Goal: Information Seeking & Learning: Compare options

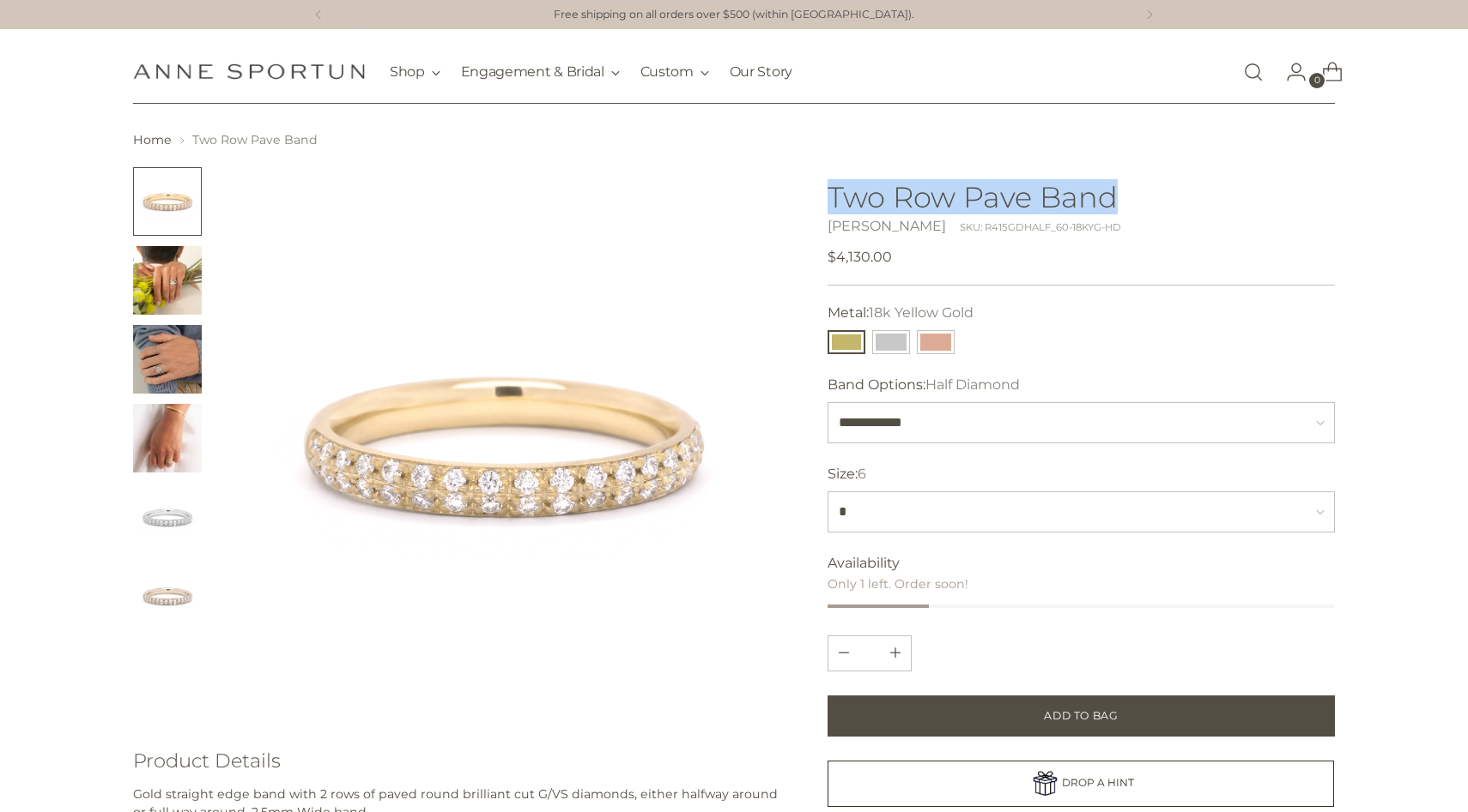
click at [1252, 64] on link "Open search modal" at bounding box center [1253, 72] width 34 height 34
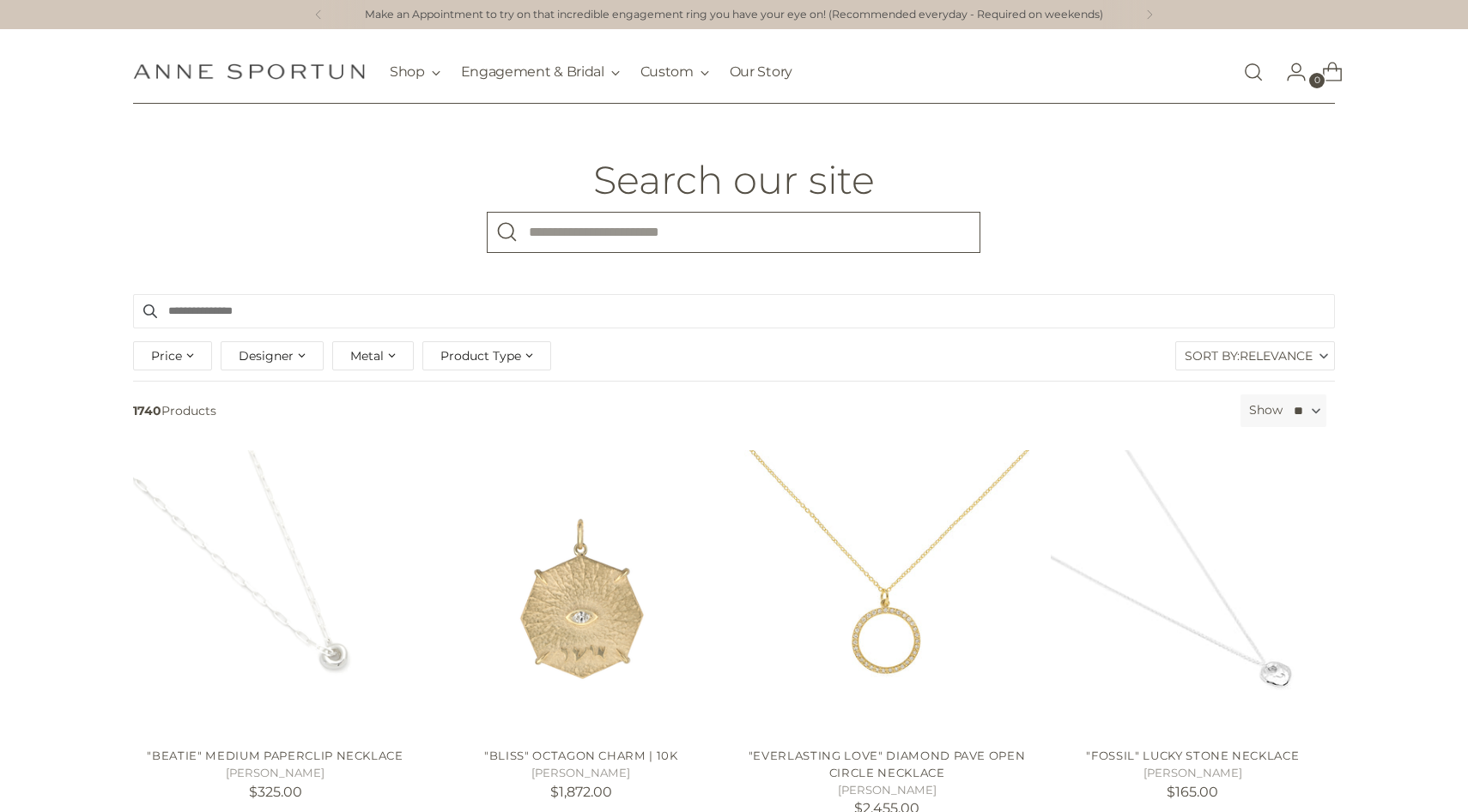
click at [551, 226] on input "What are you looking for?" at bounding box center [734, 232] width 494 height 41
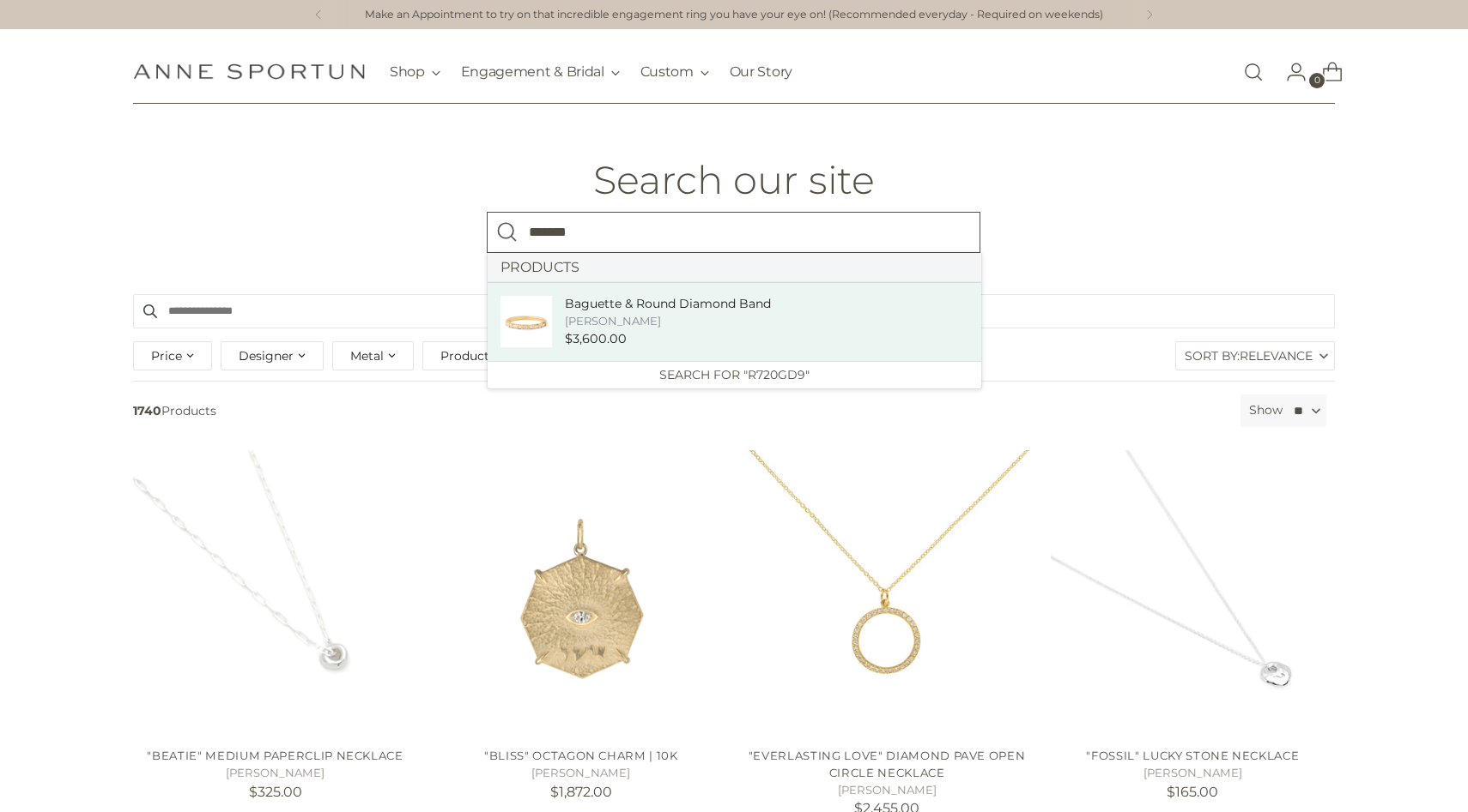
click at [619, 316] on div "[PERSON_NAME]" at bounding box center [668, 321] width 206 height 16
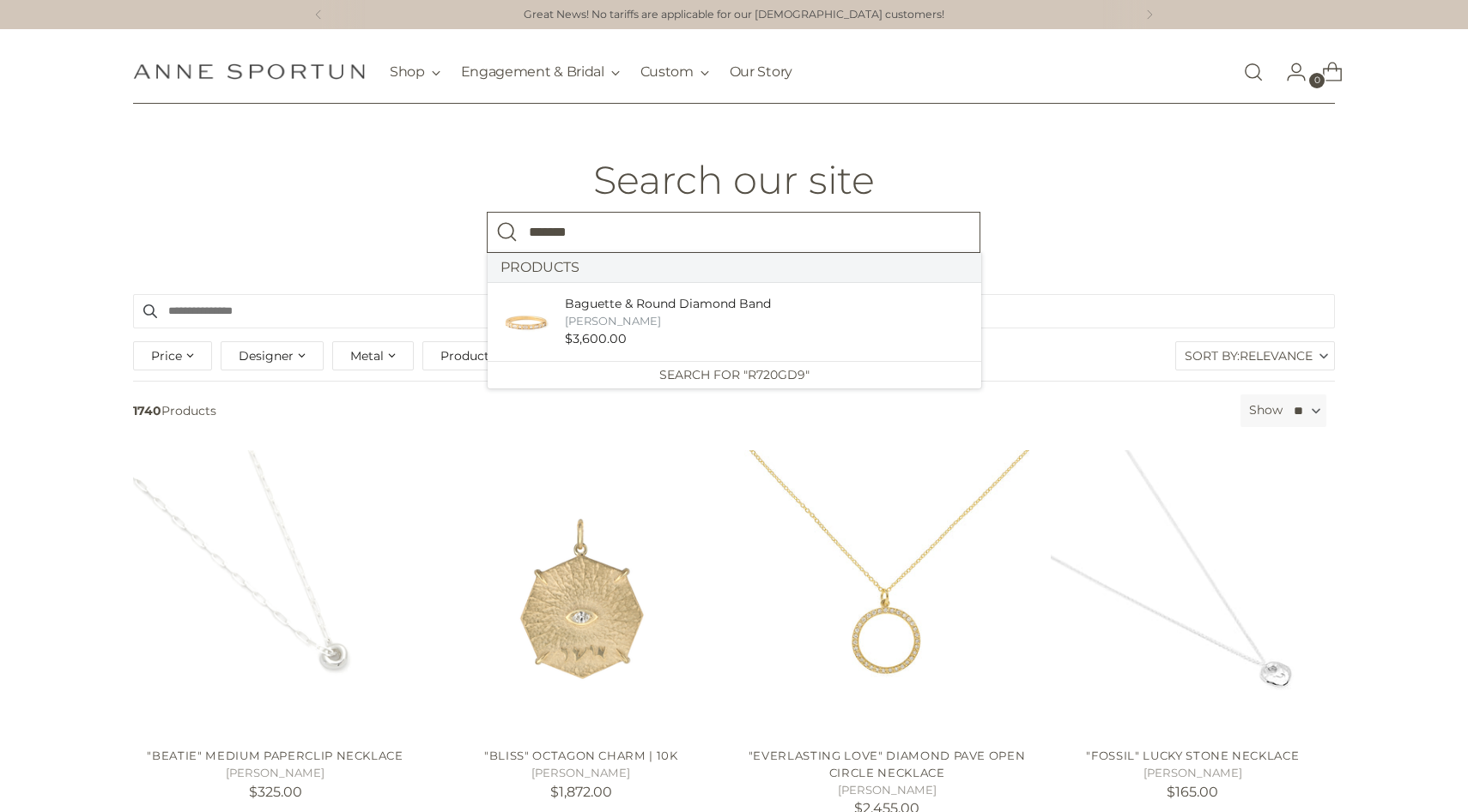
type input "*******"
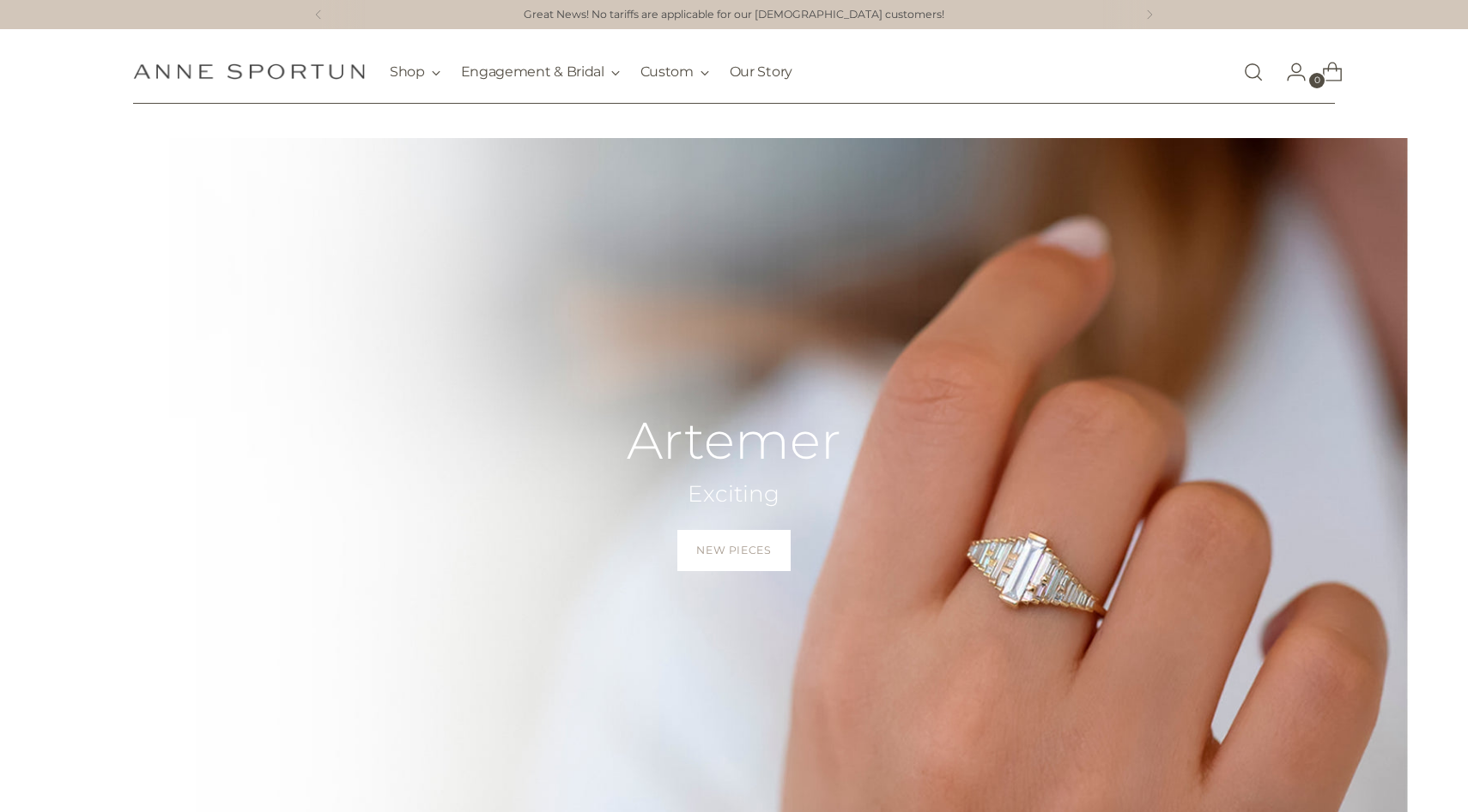
click at [1237, 73] on span "Open search modal" at bounding box center [1253, 72] width 34 height 48
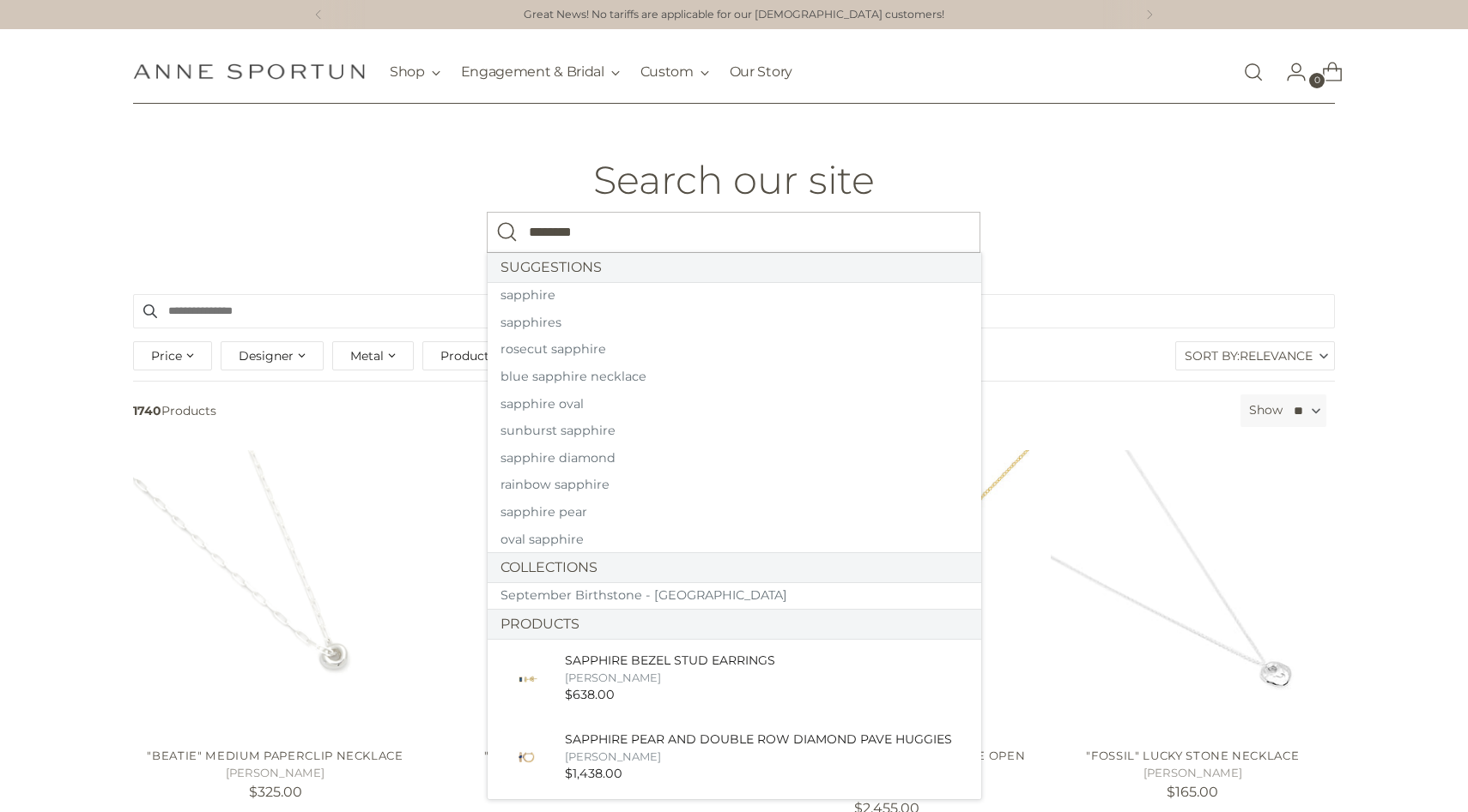
type input "********"
click at [487, 212] on button "Search" at bounding box center [507, 232] width 41 height 41
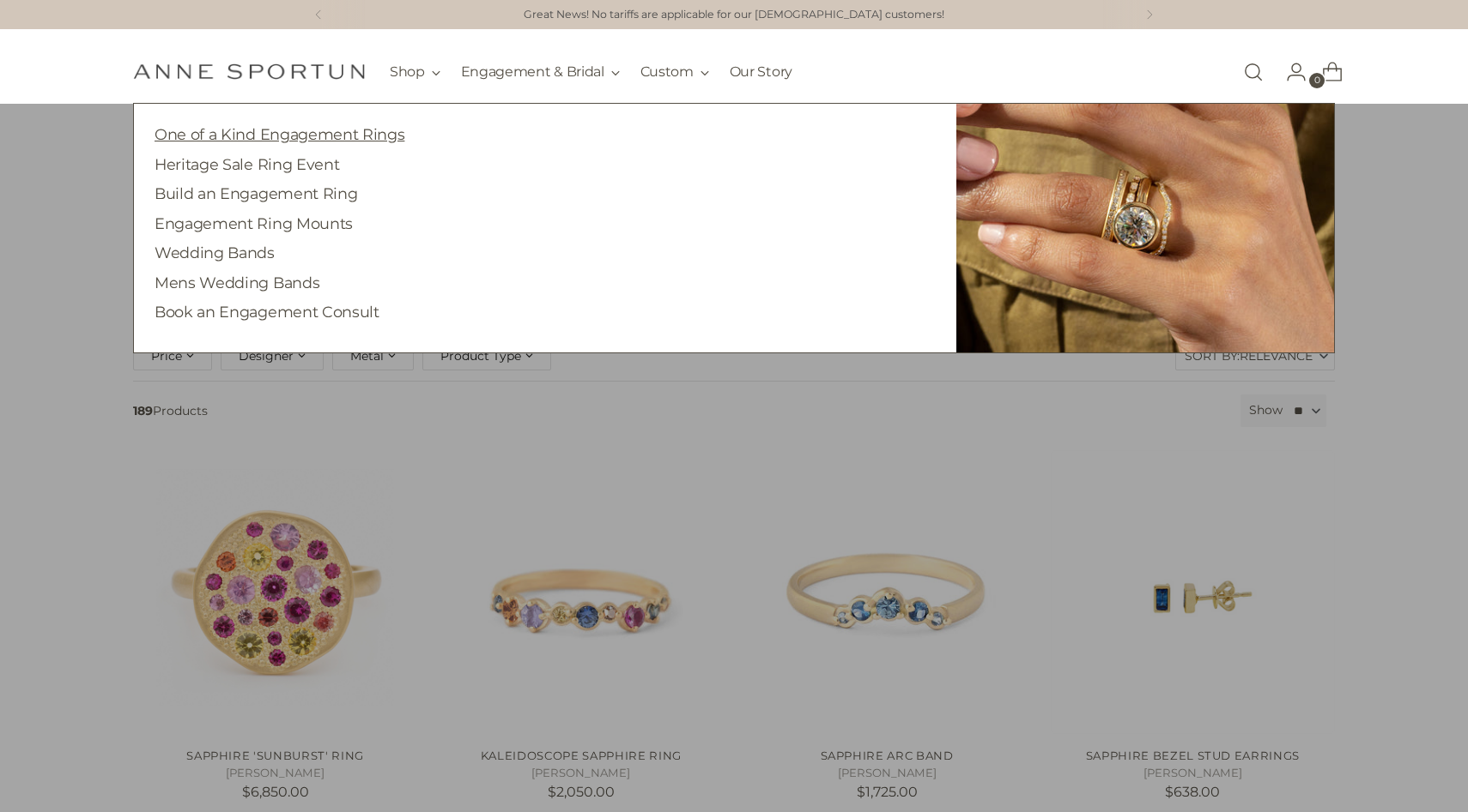
click at [332, 128] on link "One of a Kind Engagement Rings" at bounding box center [280, 134] width 250 height 18
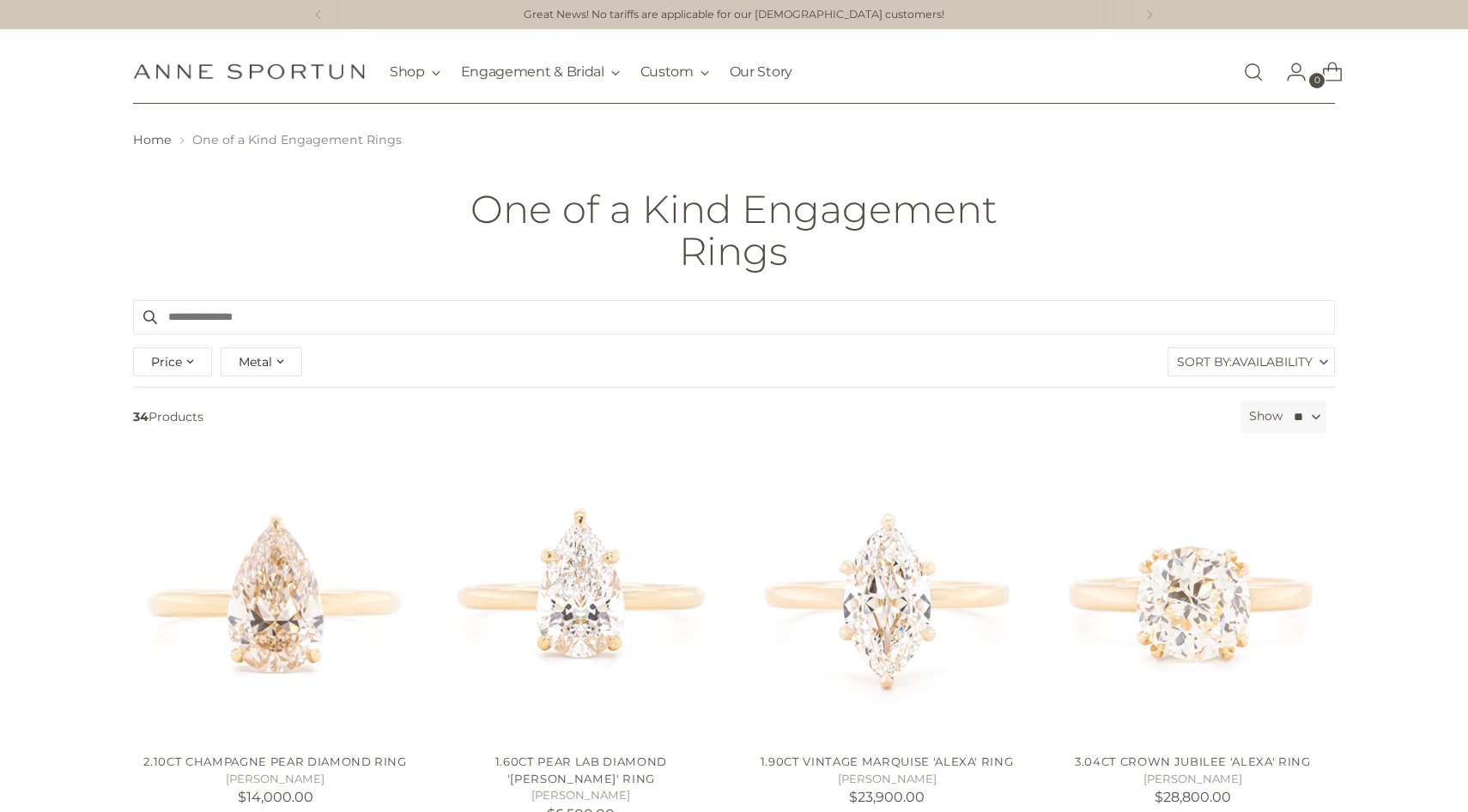
click at [560, 325] on input "Search products" at bounding box center [734, 318] width 1201 height 34
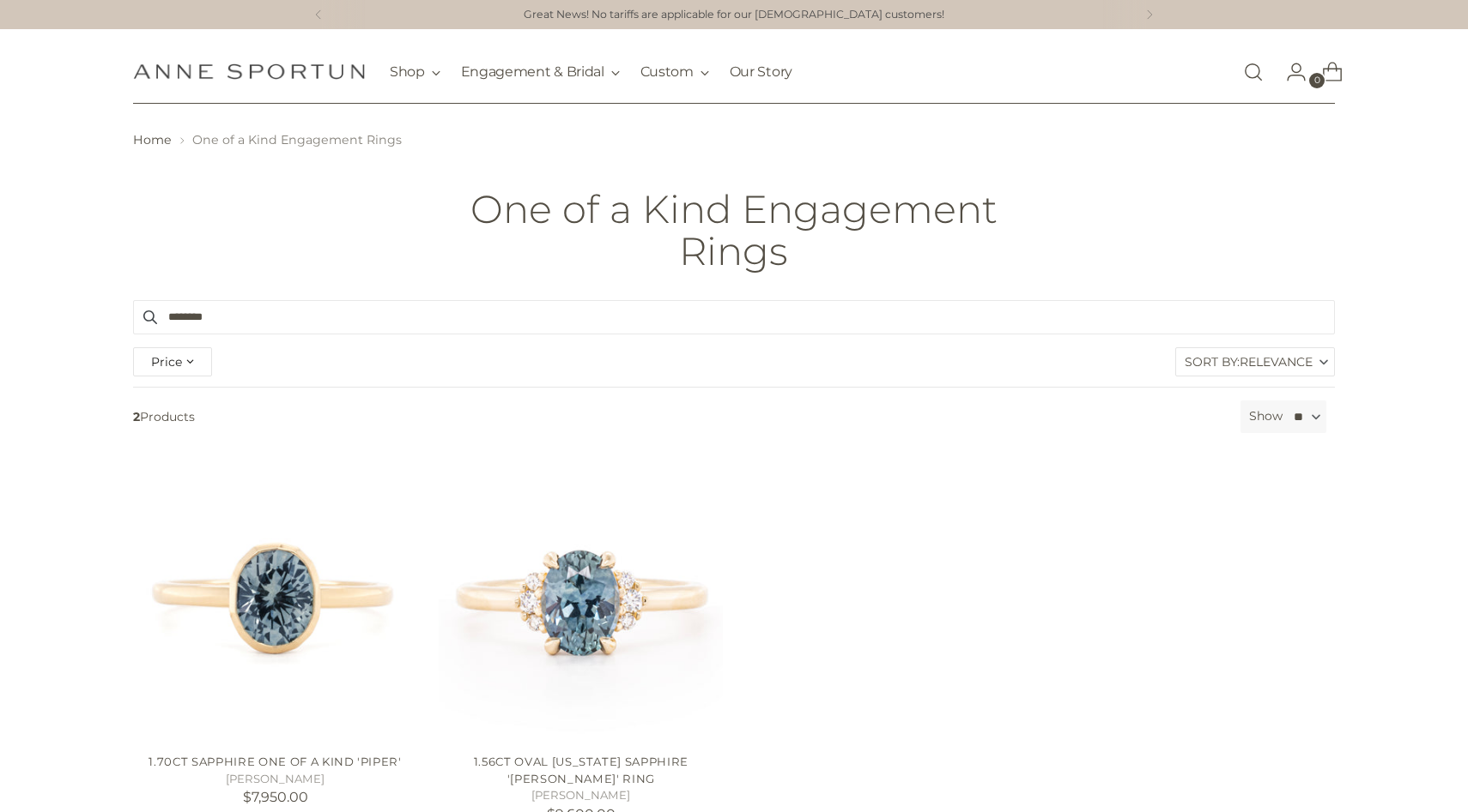
type input "********"
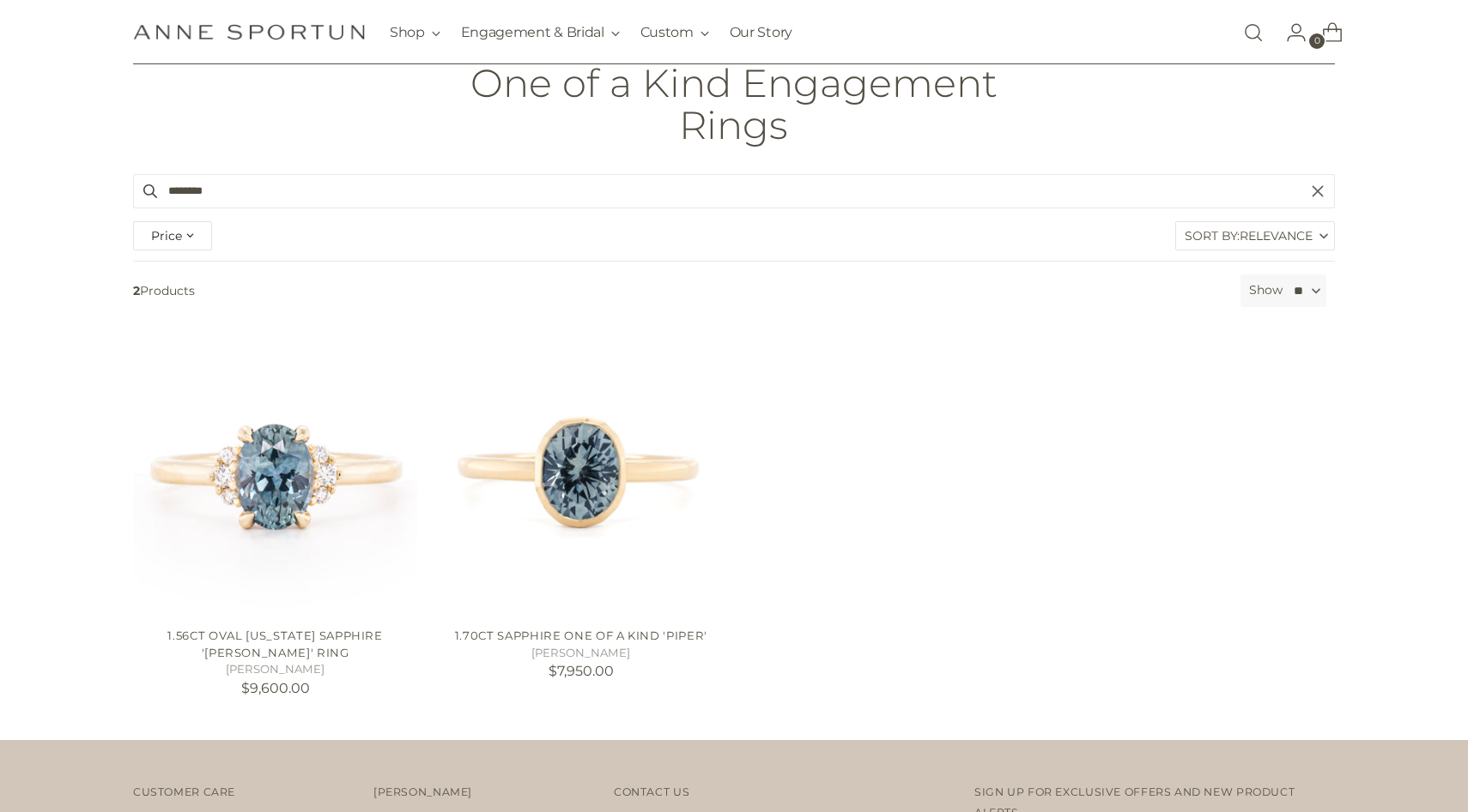
scroll to position [128, 0]
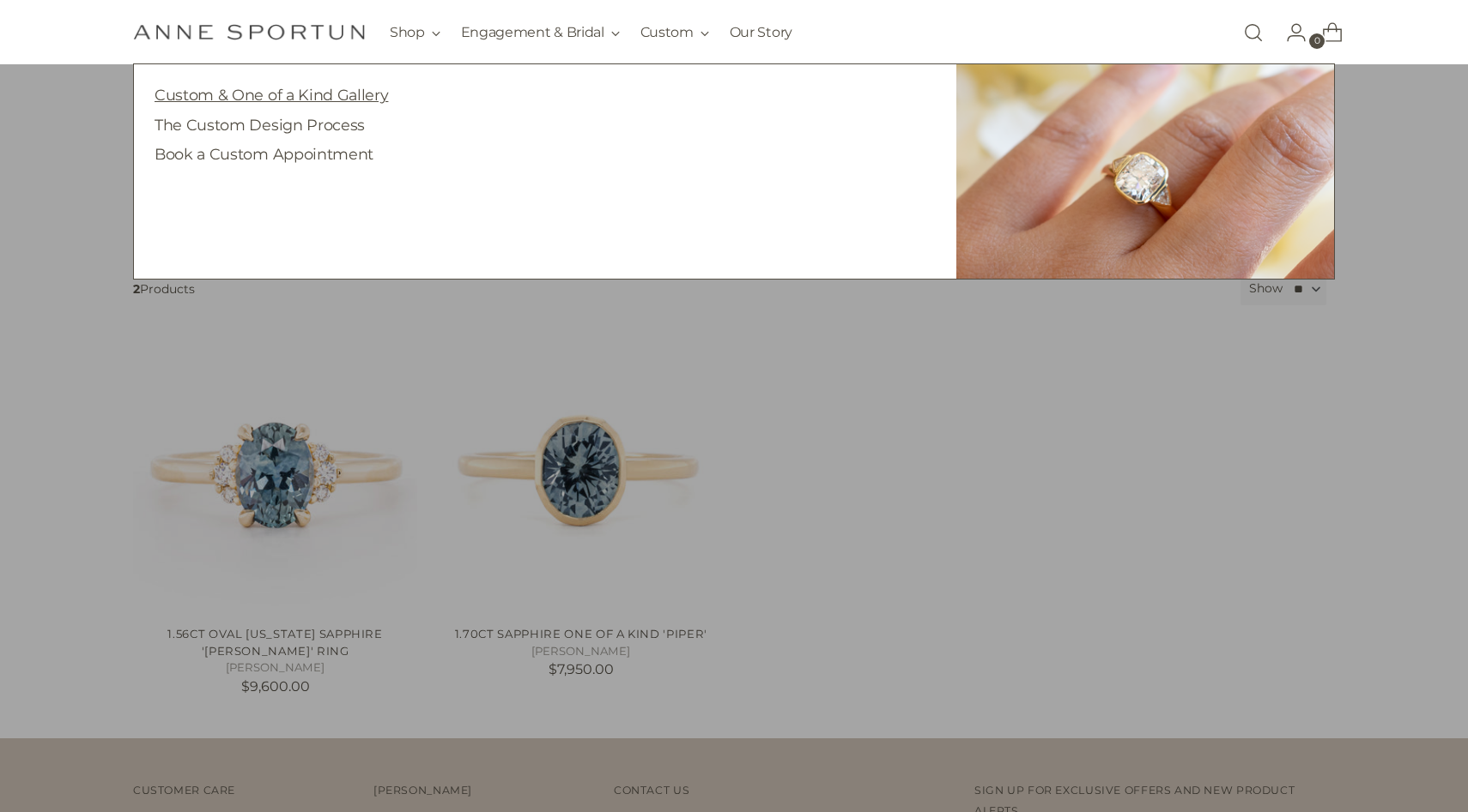
click at [304, 99] on link "Custom & One of a Kind Gallery" at bounding box center [272, 95] width 234 height 18
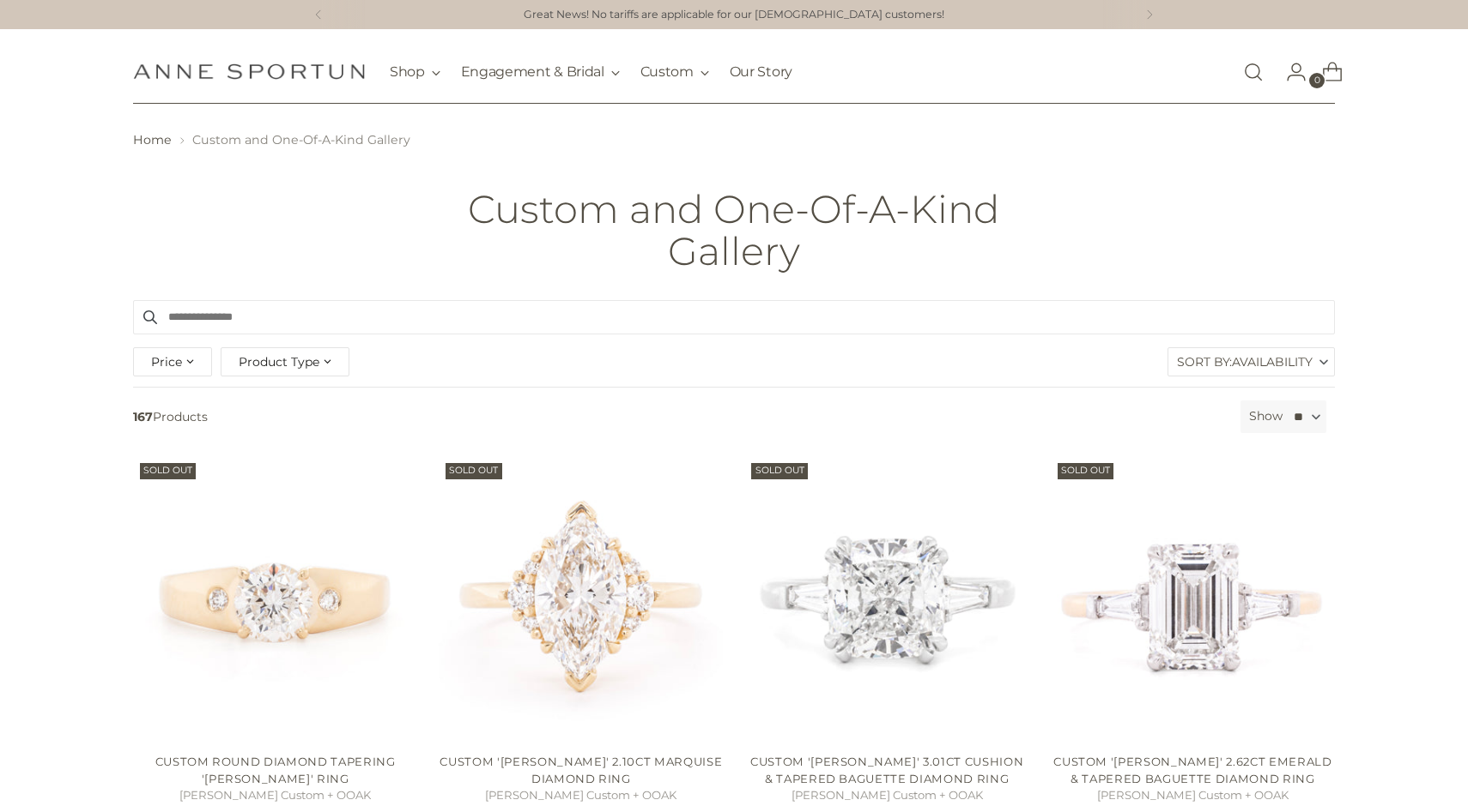
click at [522, 325] on input "Search products" at bounding box center [734, 318] width 1201 height 34
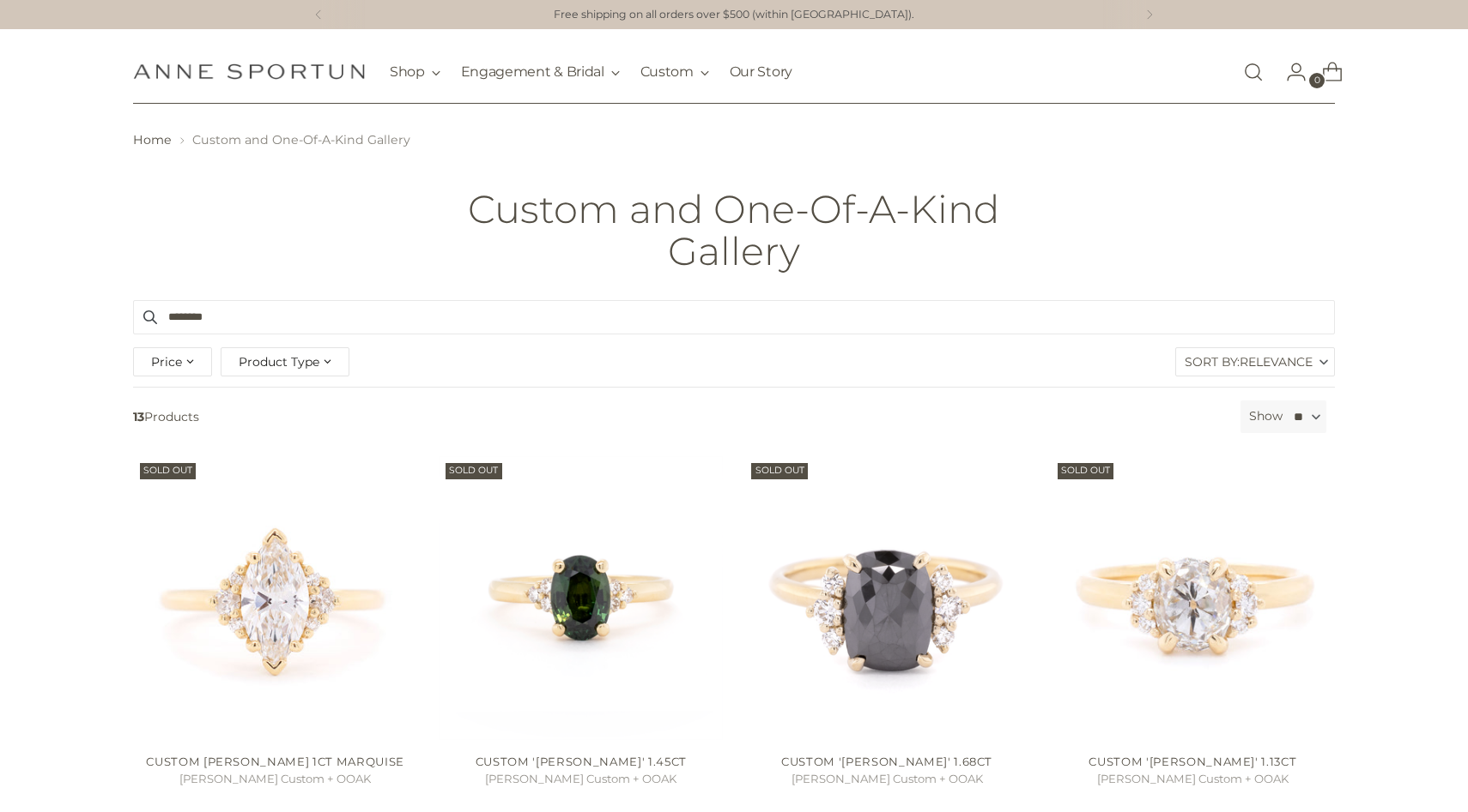
type input "********"
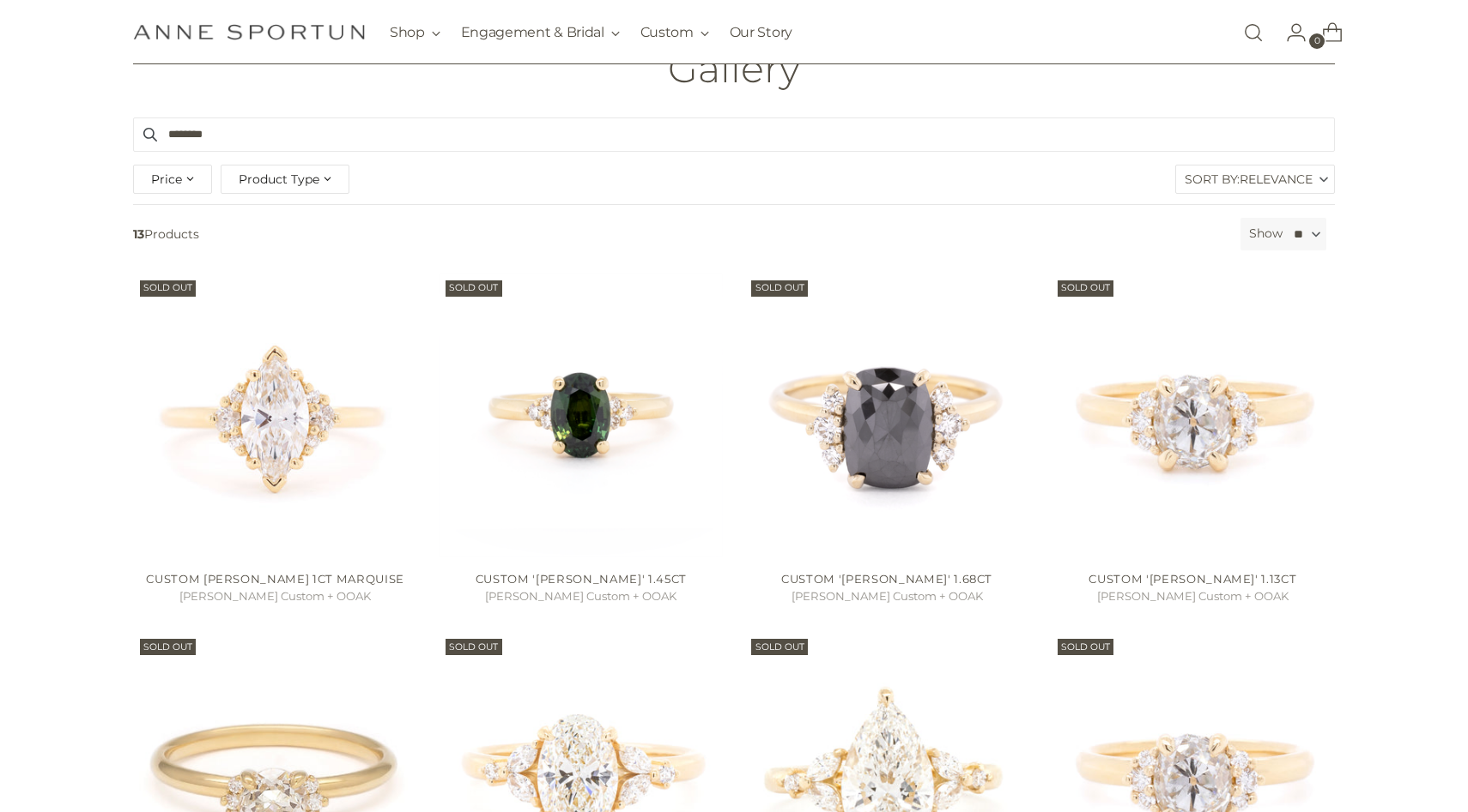
scroll to position [255, 0]
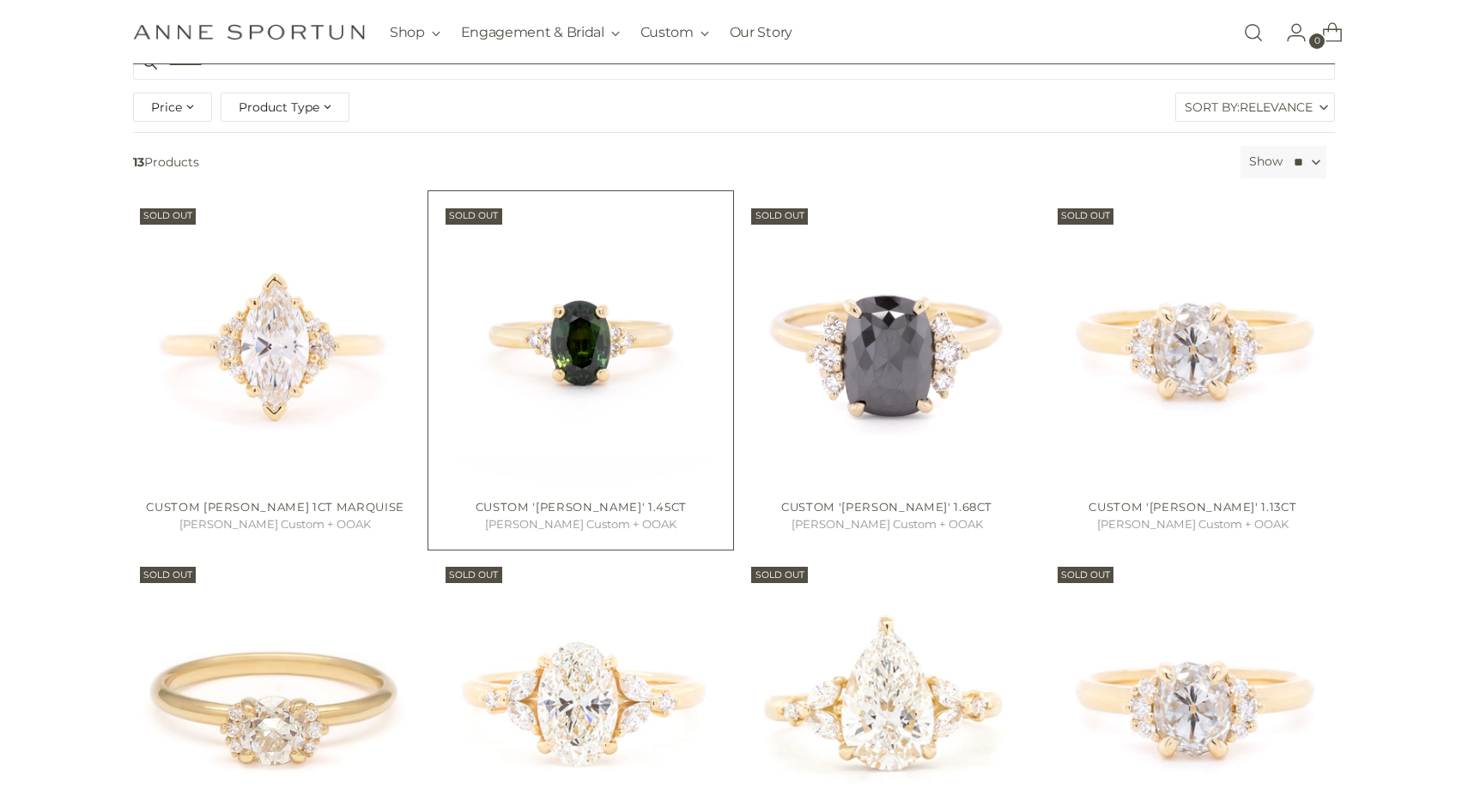
click at [0, 0] on img "Custom 'Kathleen' 1.45ct" at bounding box center [0, 0] width 0 height 0
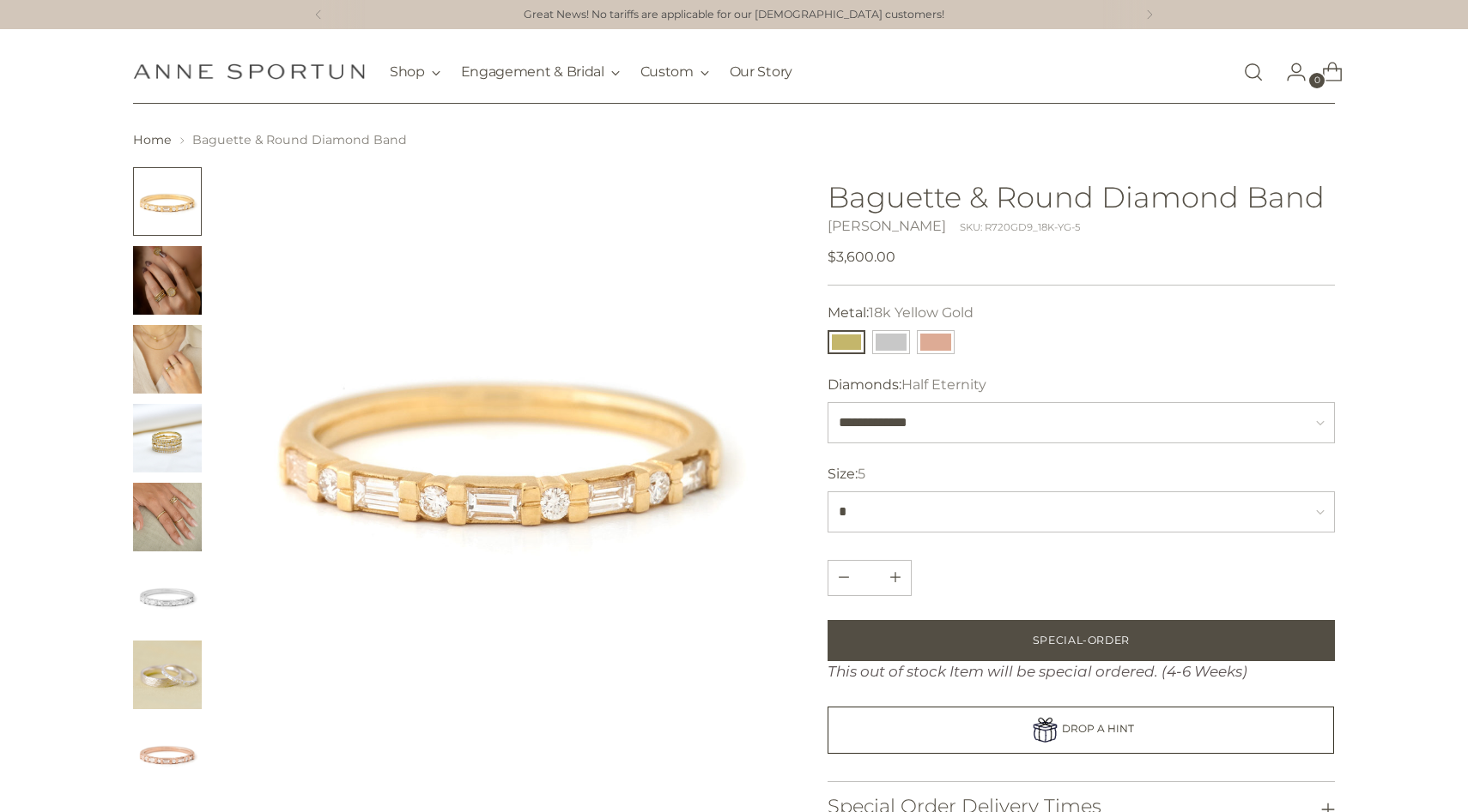
click at [968, 204] on h1 "Baguette & Round Diamond Band" at bounding box center [1081, 197] width 508 height 32
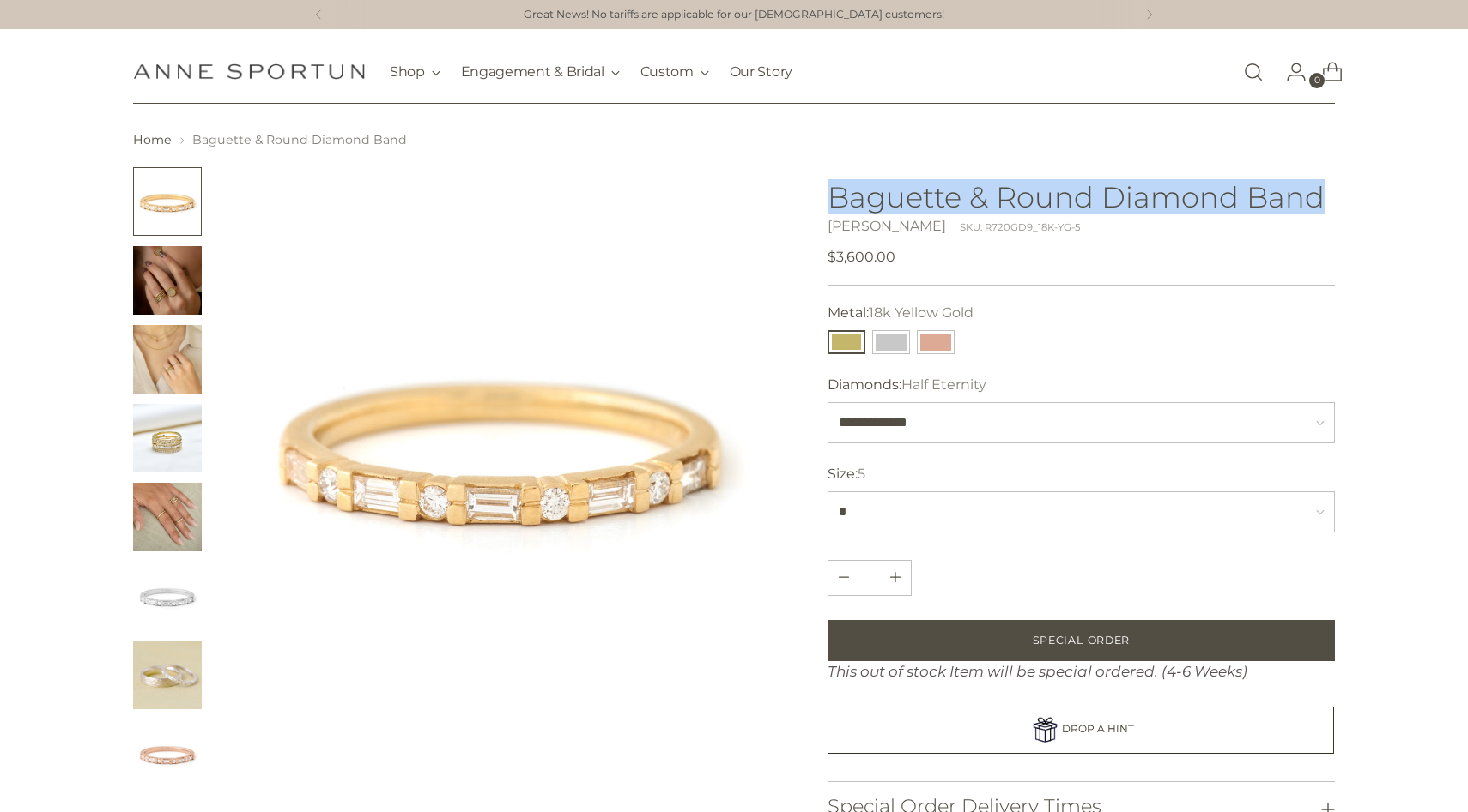
click at [968, 204] on h1 "Baguette & Round Diamond Band" at bounding box center [1081, 197] width 508 height 32
copy h1 "Baguette & Round Diamond Band"
click at [1245, 78] on link "Open search modal" at bounding box center [1253, 72] width 34 height 34
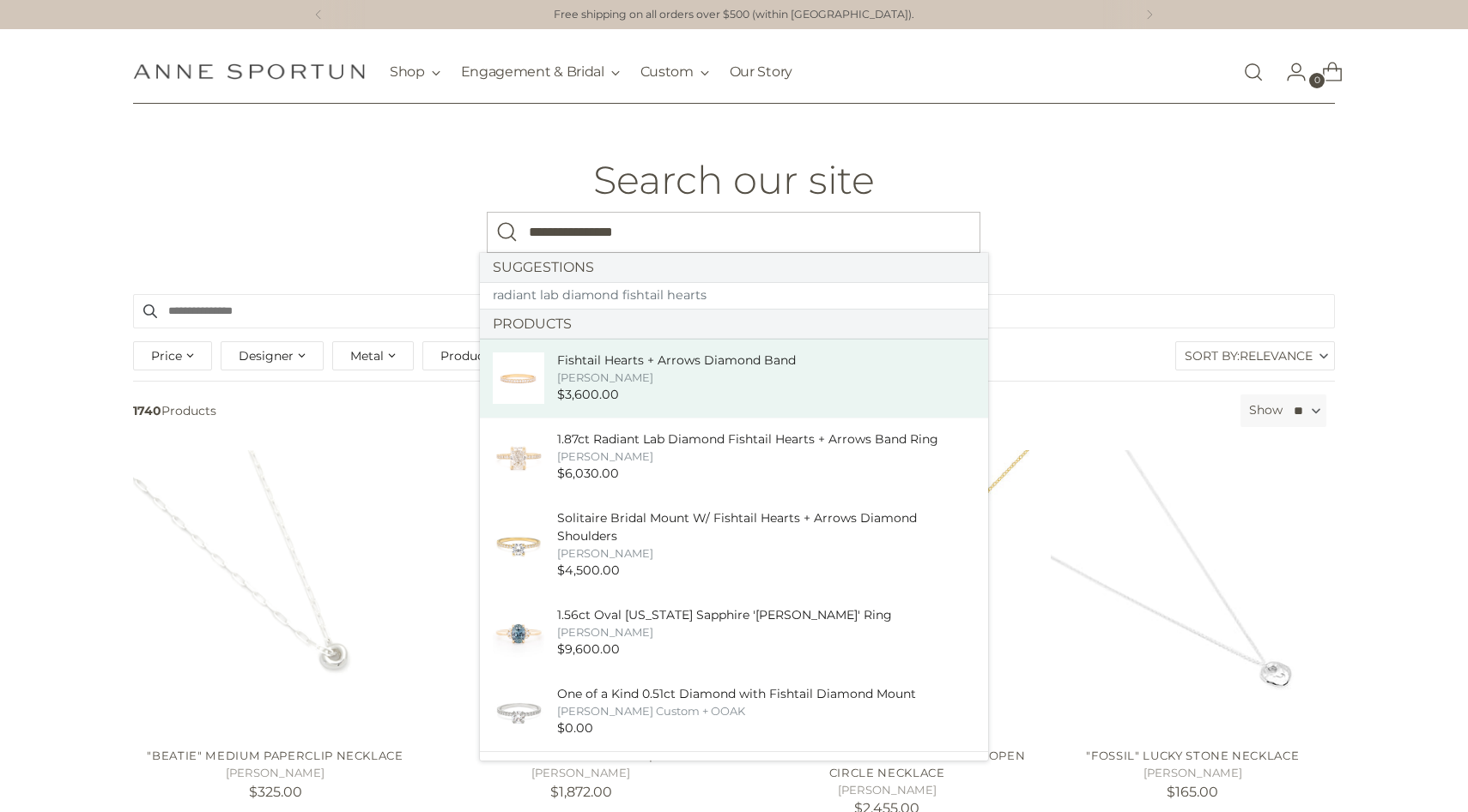
click at [842, 362] on link "Fishtail Hearts + Arrows Diamond Band [PERSON_NAME] $3,600.00" at bounding box center [734, 378] width 508 height 79
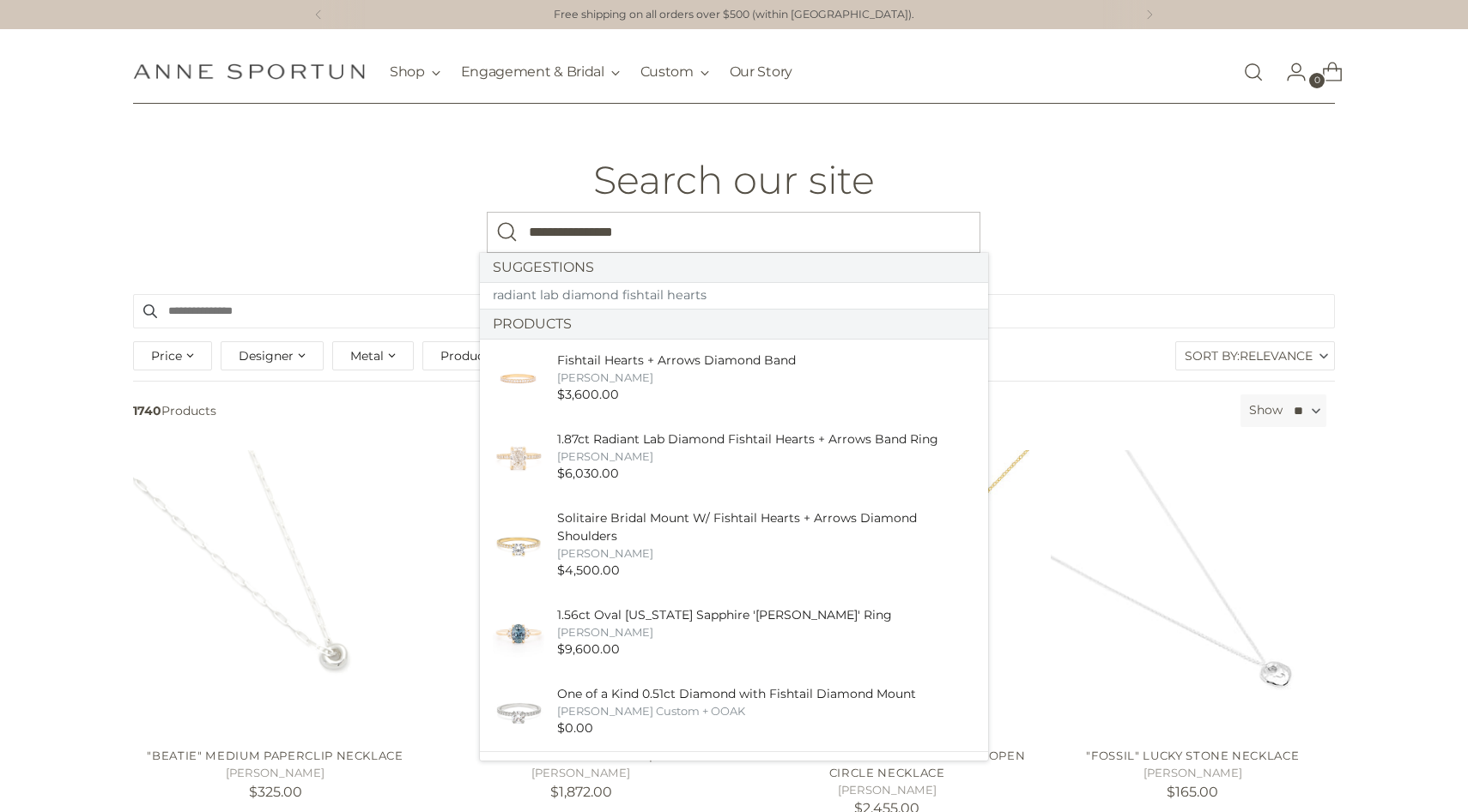
type input "**********"
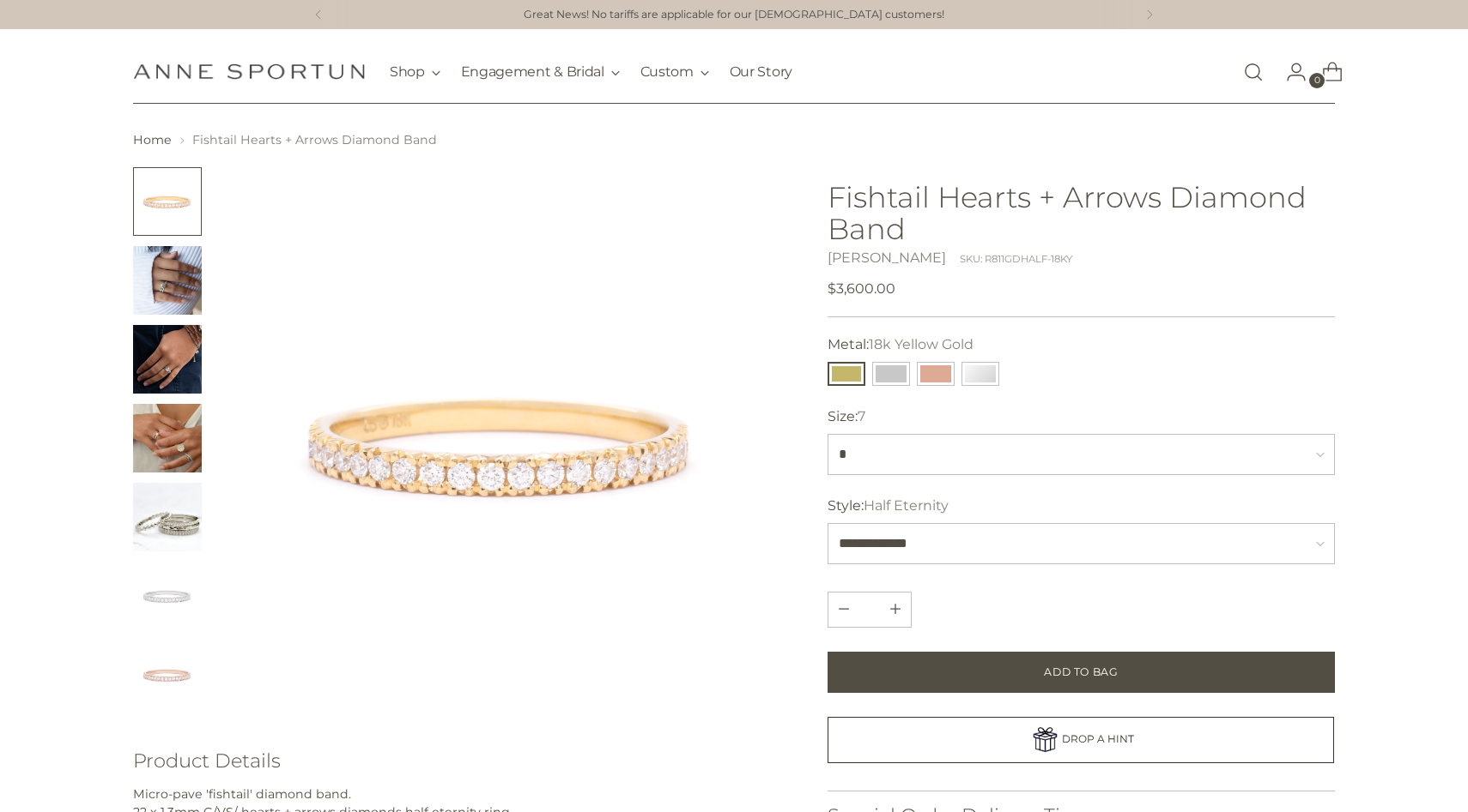
click at [931, 204] on h1 "Fishtail Hearts + Arrows Diamond Band" at bounding box center [1081, 213] width 508 height 64
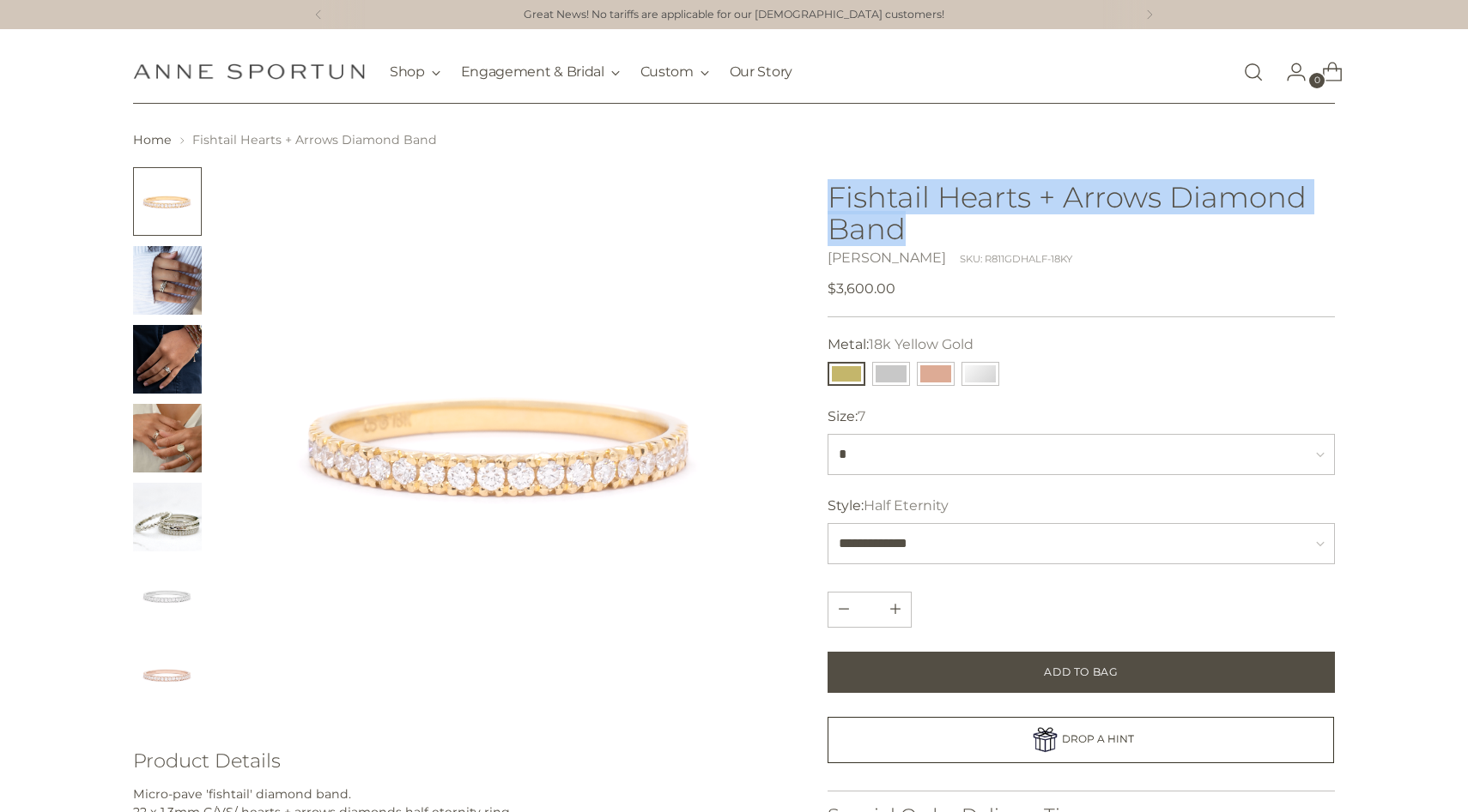
click at [931, 204] on h1 "Fishtail Hearts + Arrows Diamond Band" at bounding box center [1081, 213] width 508 height 64
copy h1 "Fishtail Hearts + Arrows Diamond Band"
click at [1252, 72] on link "Open search modal" at bounding box center [1253, 72] width 34 height 34
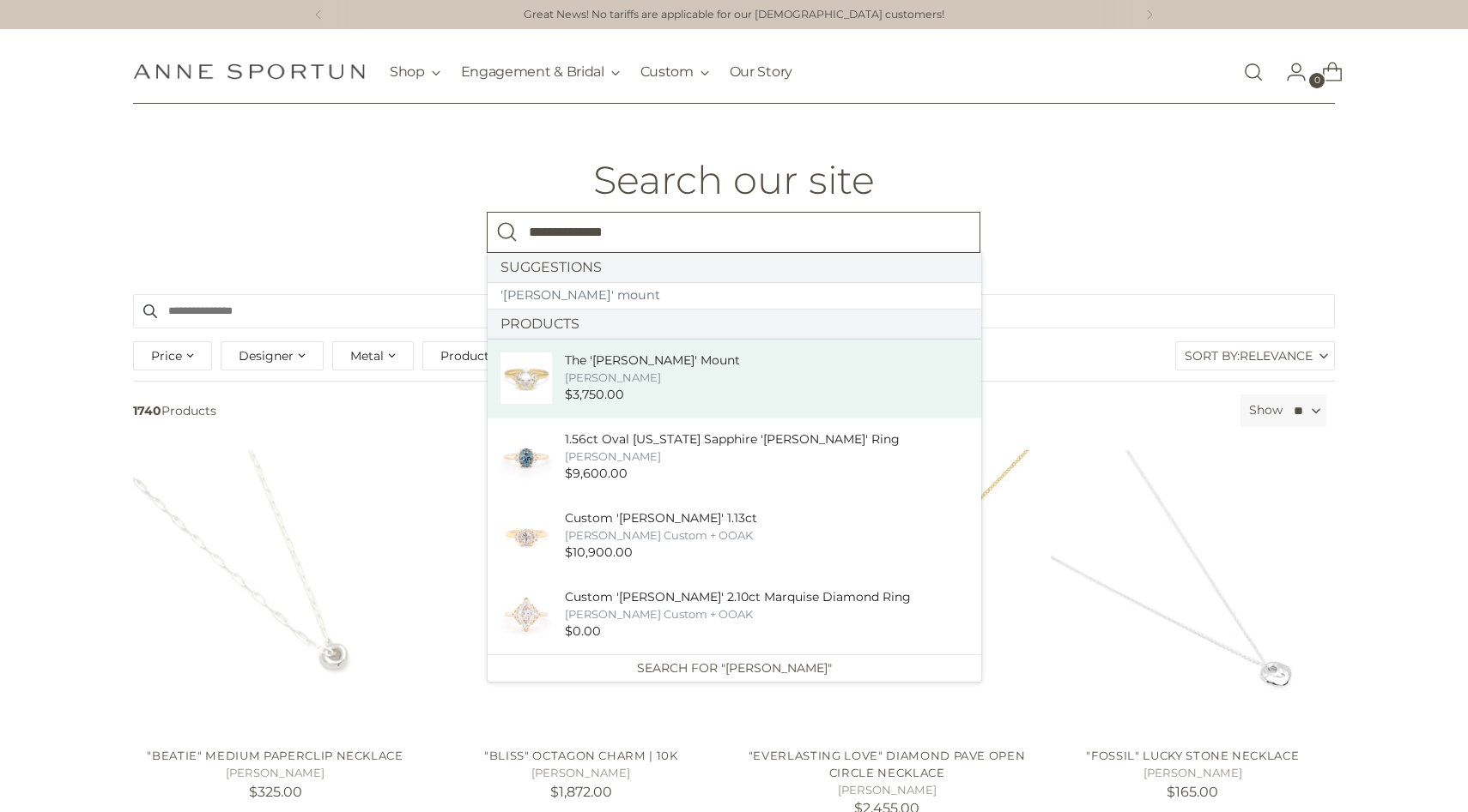
click at [805, 399] on link "The '[PERSON_NAME]' Mount [PERSON_NAME] $3,750.00" at bounding box center [734, 378] width 494 height 79
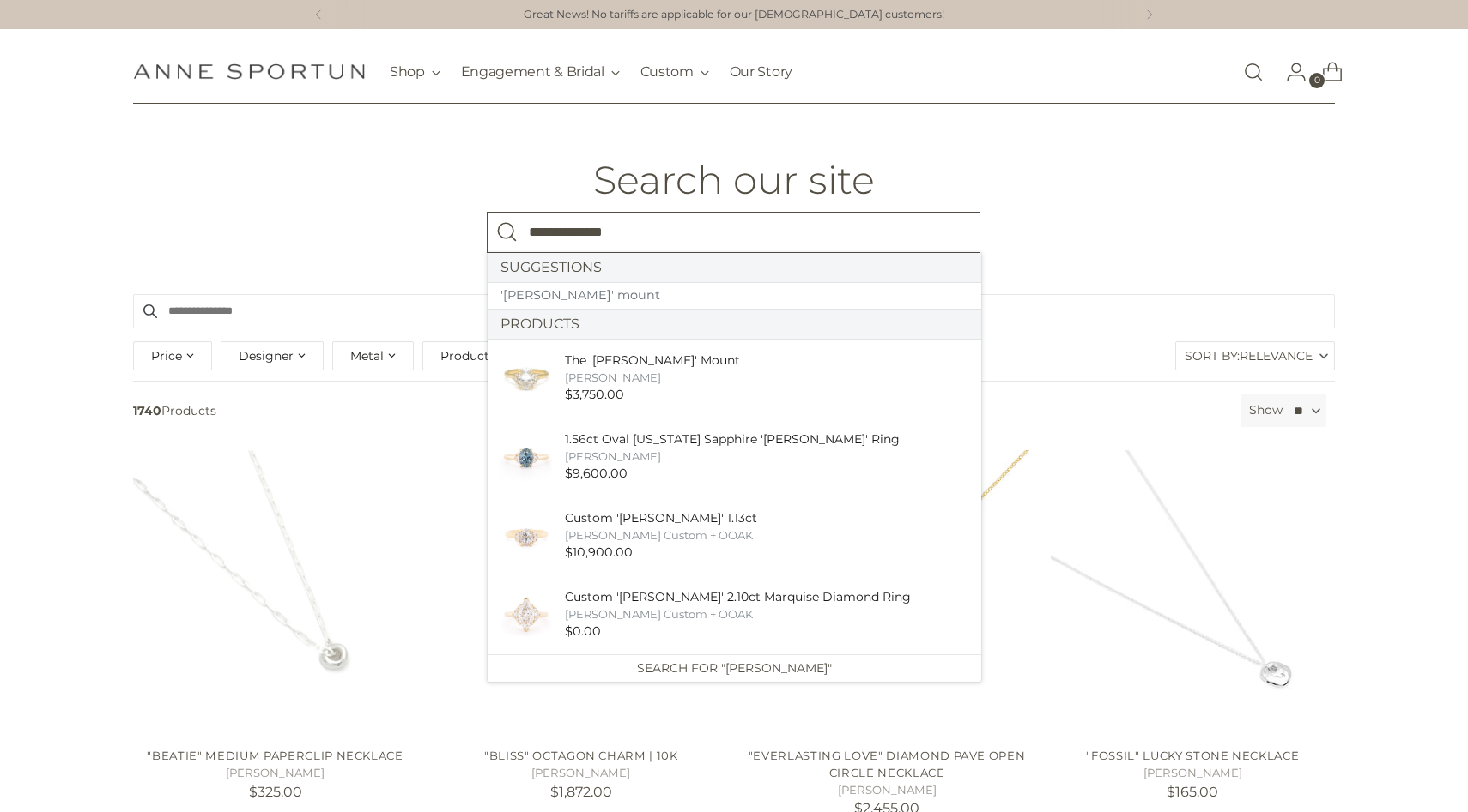
type input "**********"
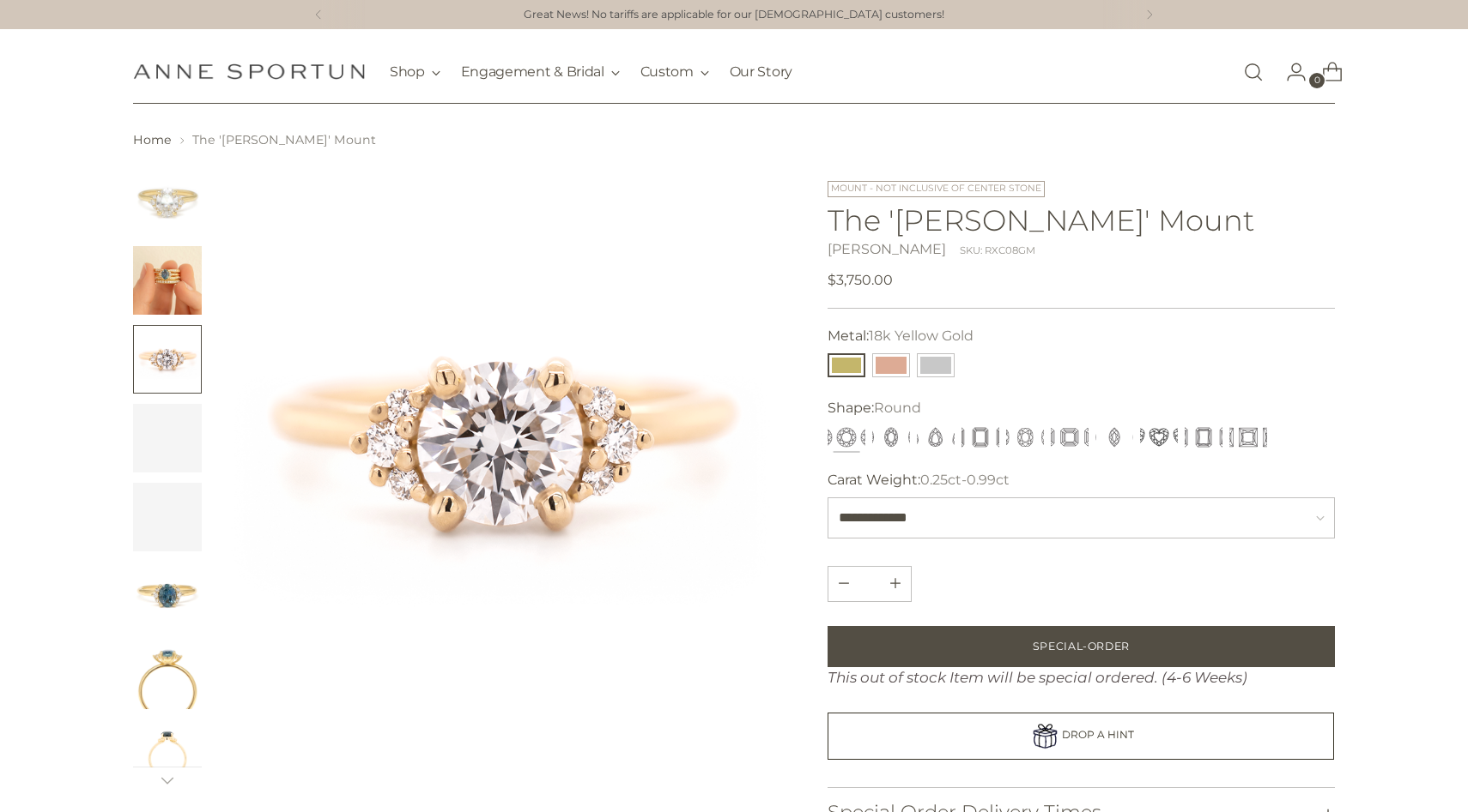
click at [927, 218] on h1 "The '[PERSON_NAME]' Mount" at bounding box center [1081, 220] width 508 height 32
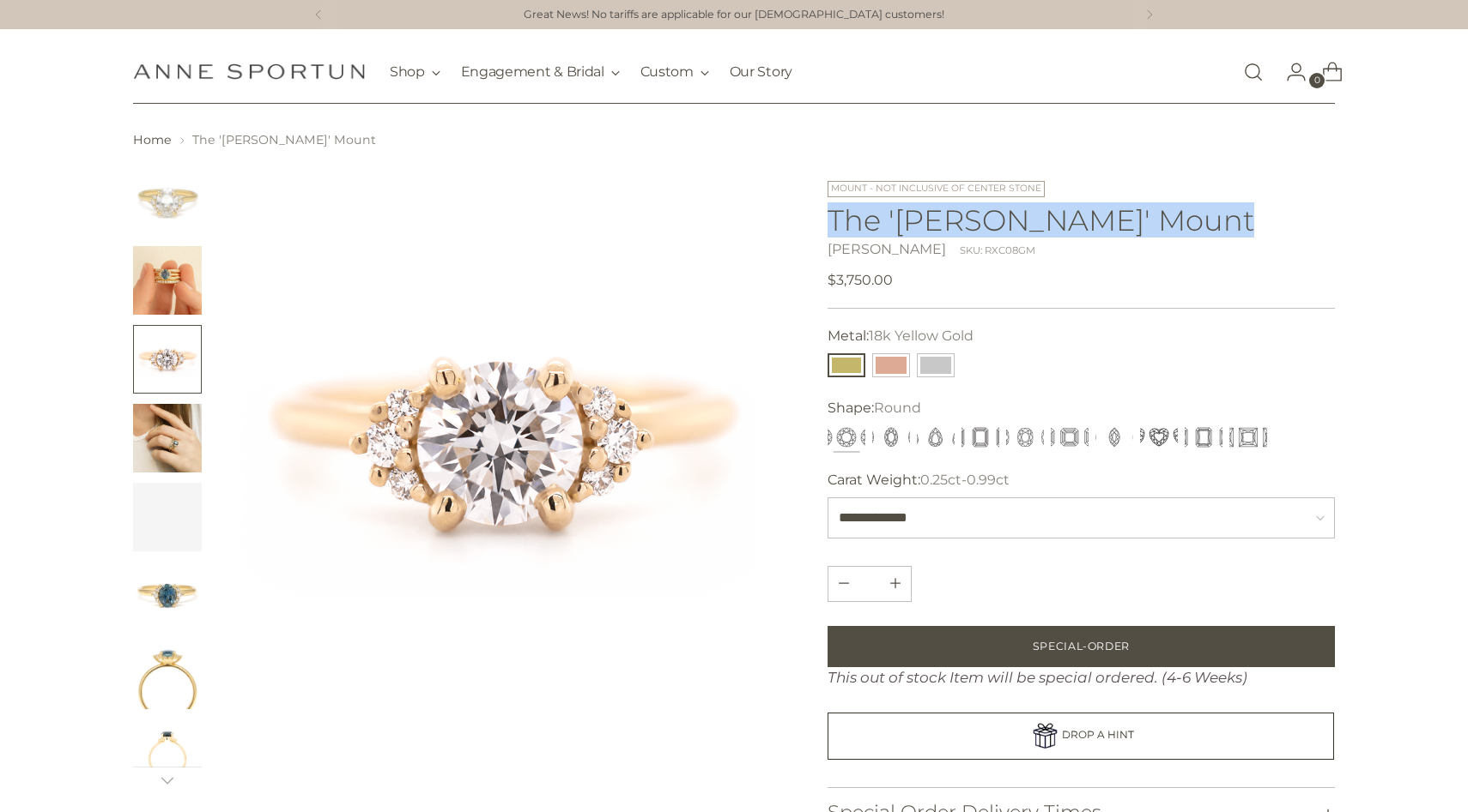
click at [927, 218] on h1 "The '[PERSON_NAME]' Mount" at bounding box center [1081, 220] width 508 height 32
copy h1 "The '[PERSON_NAME]' Mount"
click at [179, 255] on img "Change image to image 2" at bounding box center [167, 280] width 69 height 69
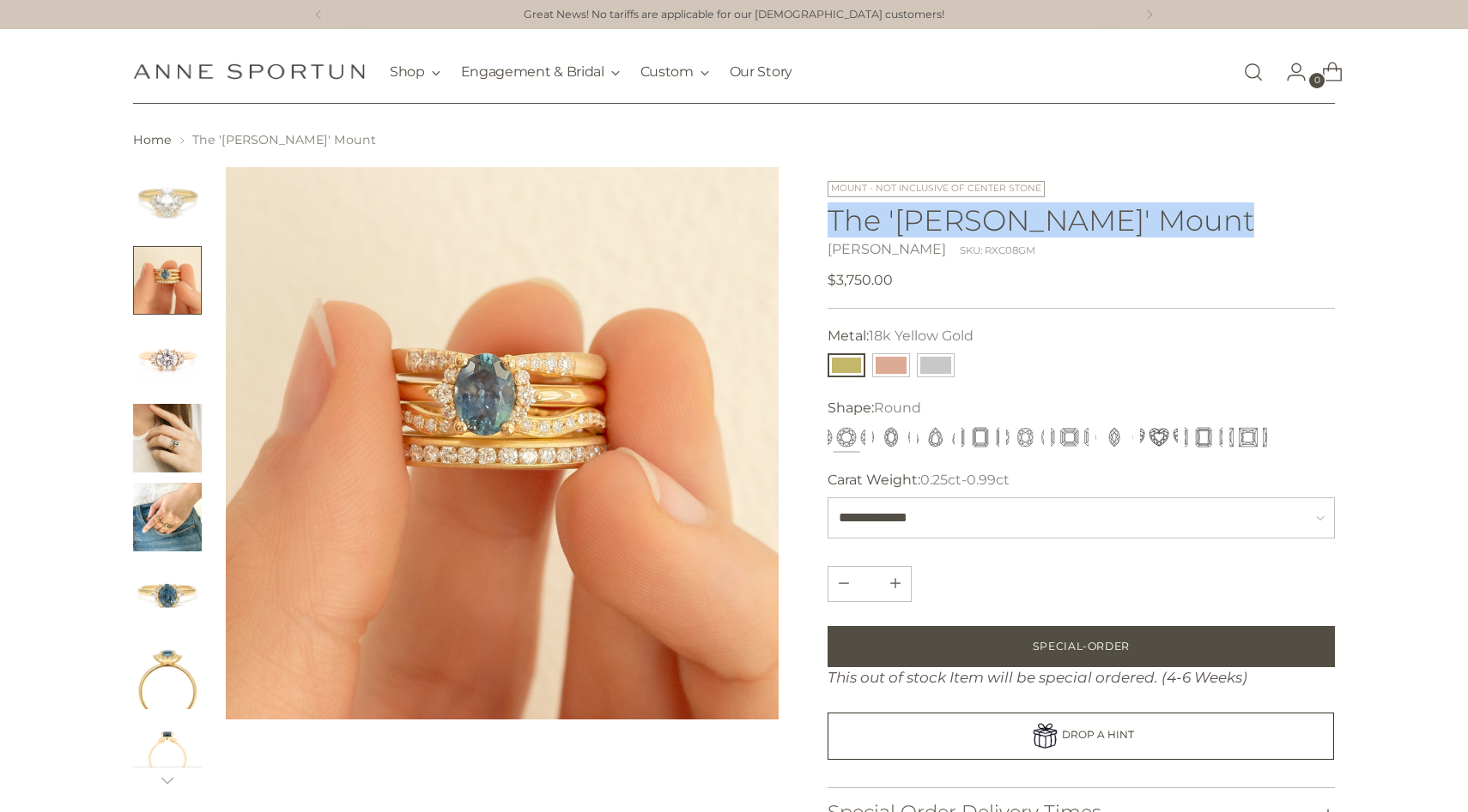
click at [186, 359] on img "Change image to image 3" at bounding box center [167, 360] width 69 height 69
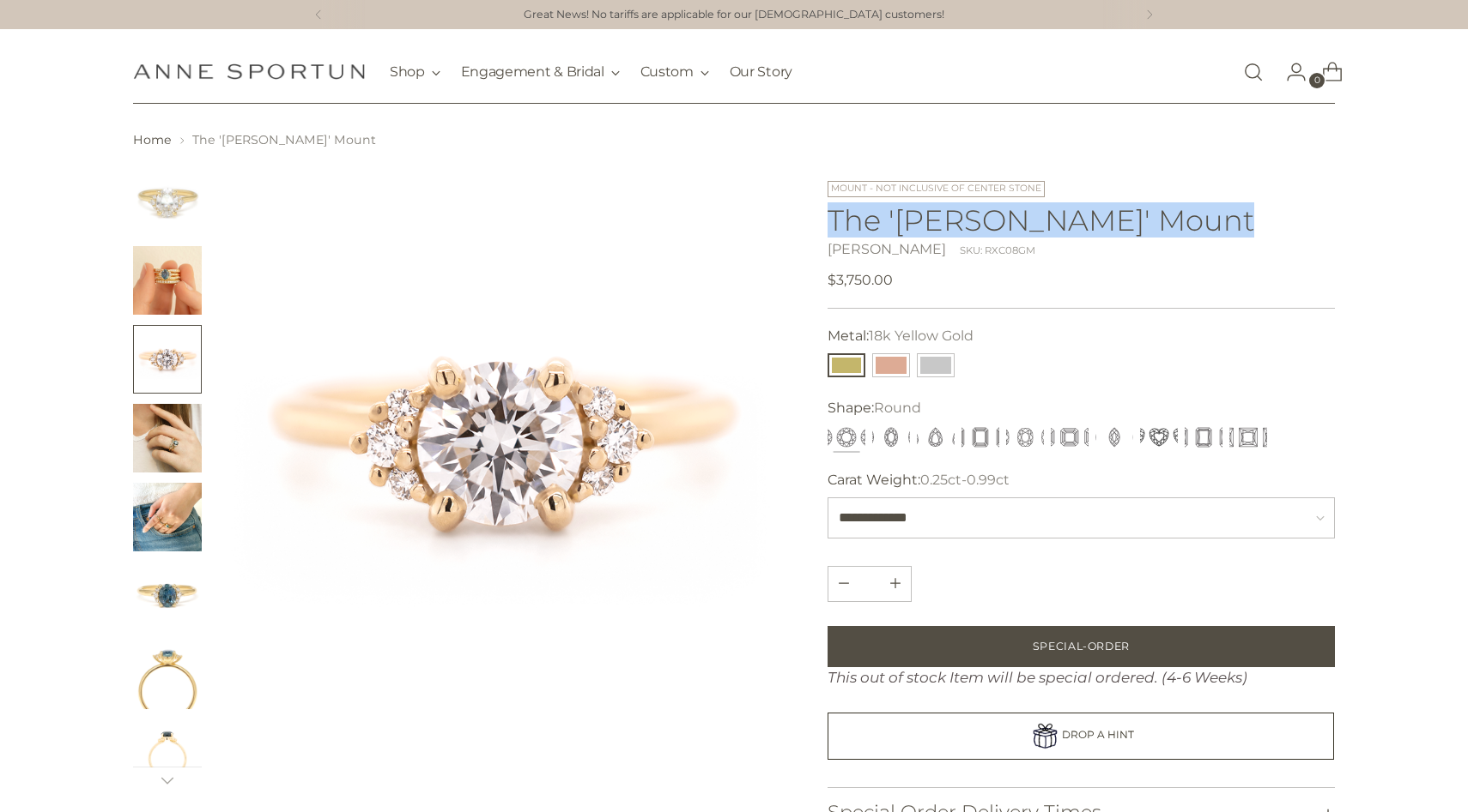
click at [173, 485] on img "Change image to image 5" at bounding box center [167, 517] width 69 height 69
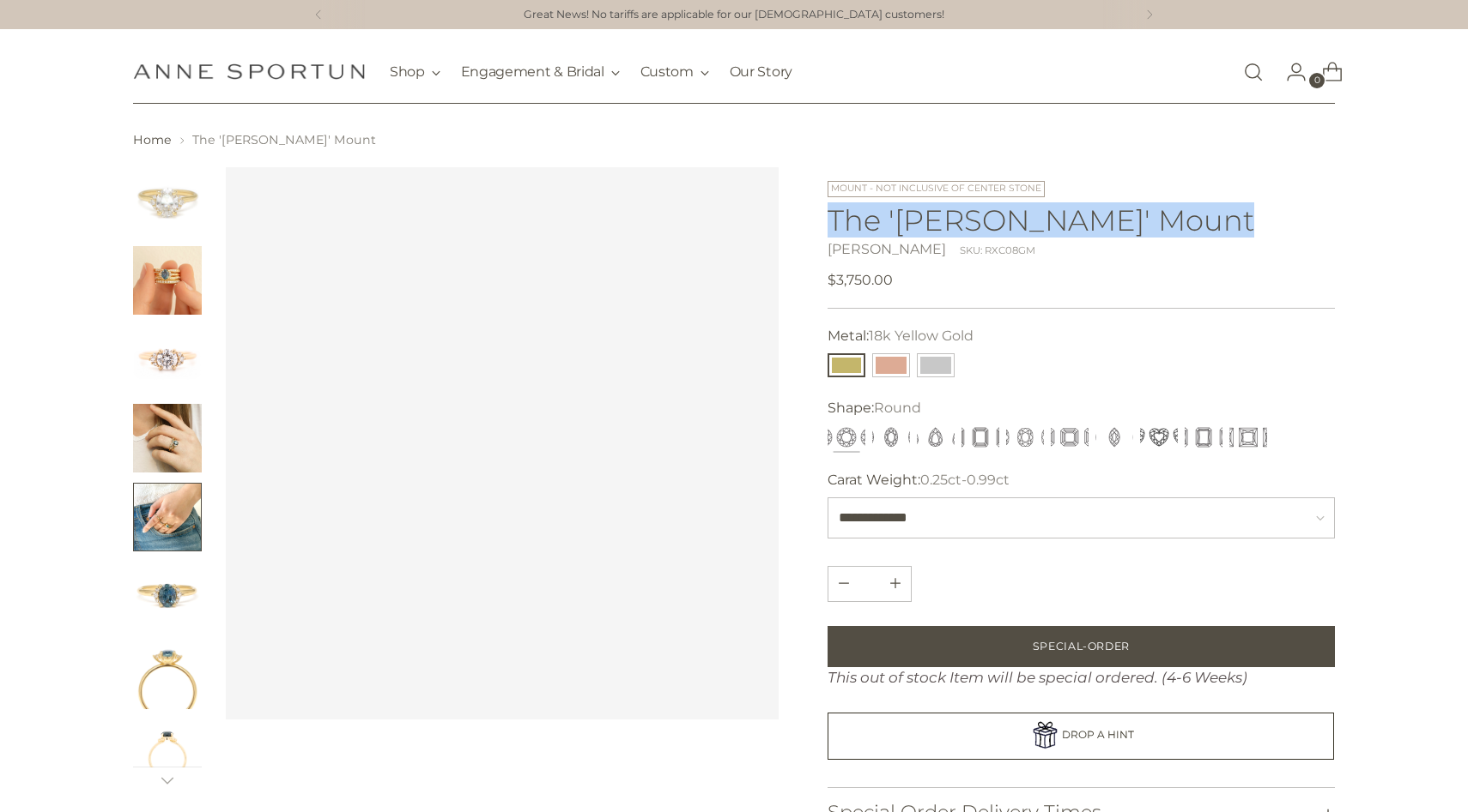
click at [181, 430] on img "Change image to image 4" at bounding box center [167, 438] width 69 height 69
click at [177, 519] on img "Change image to image 5" at bounding box center [167, 517] width 69 height 69
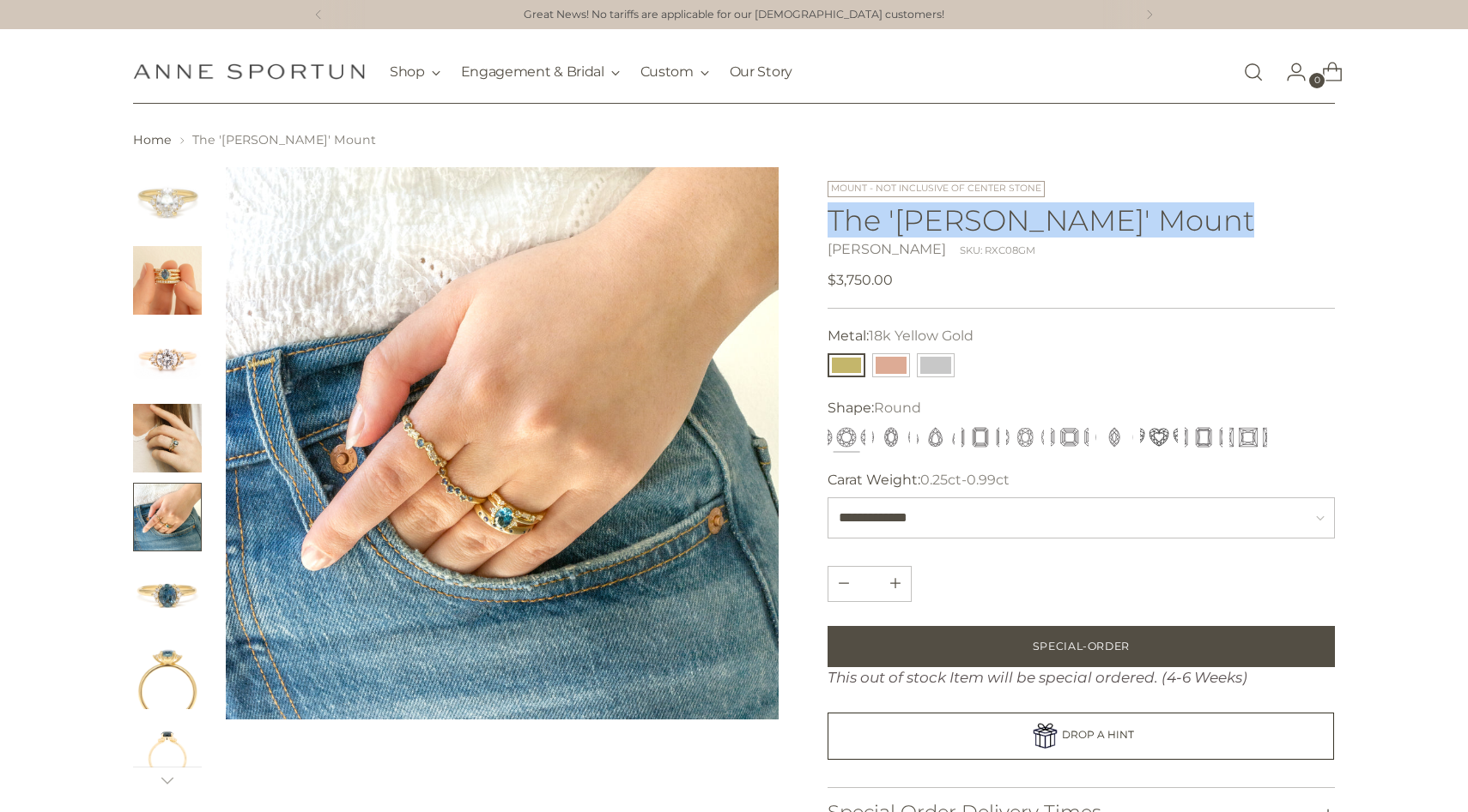
click at [161, 595] on img "Change image to image 6" at bounding box center [167, 596] width 69 height 69
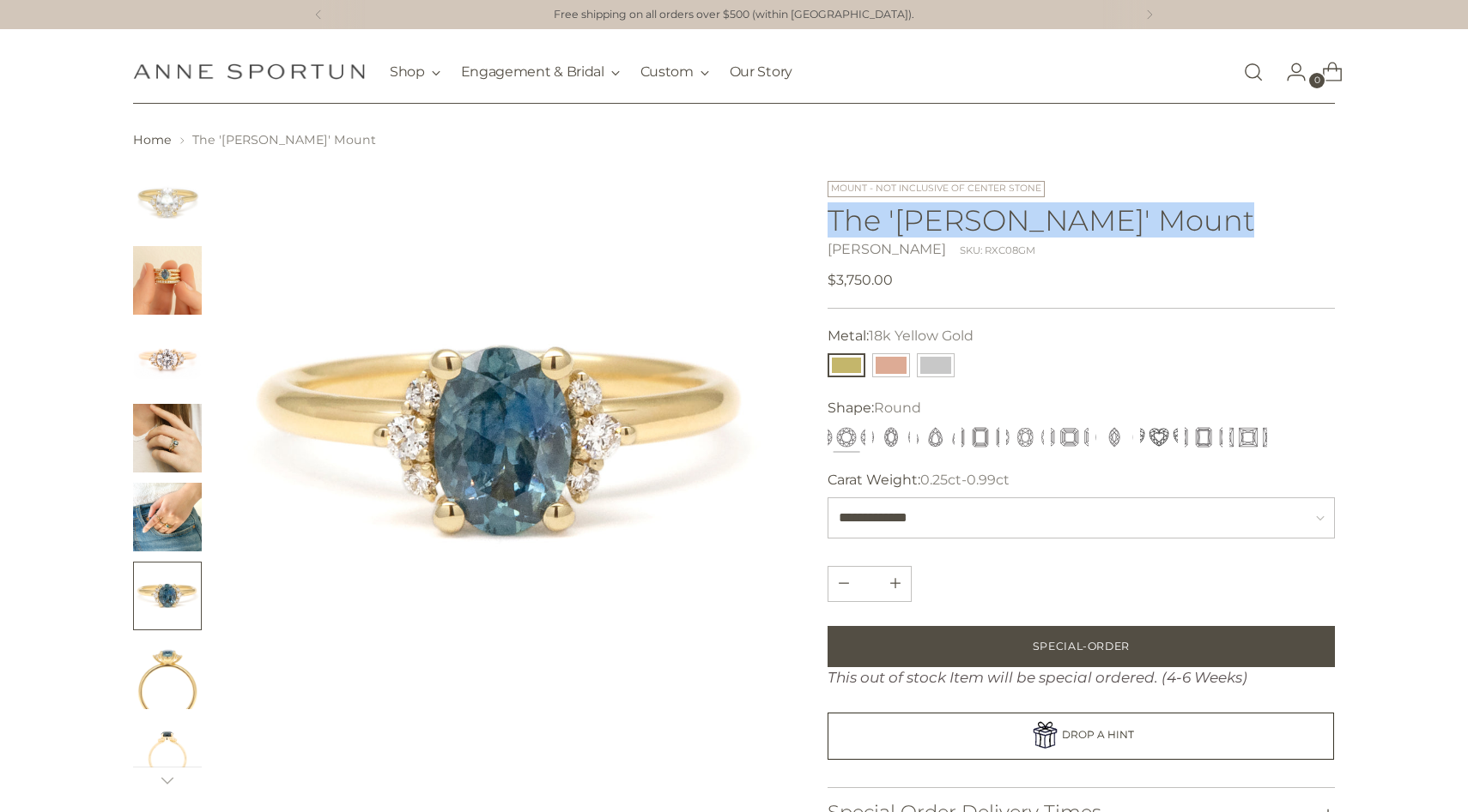
click at [157, 471] on img "Change image to image 4" at bounding box center [167, 438] width 69 height 69
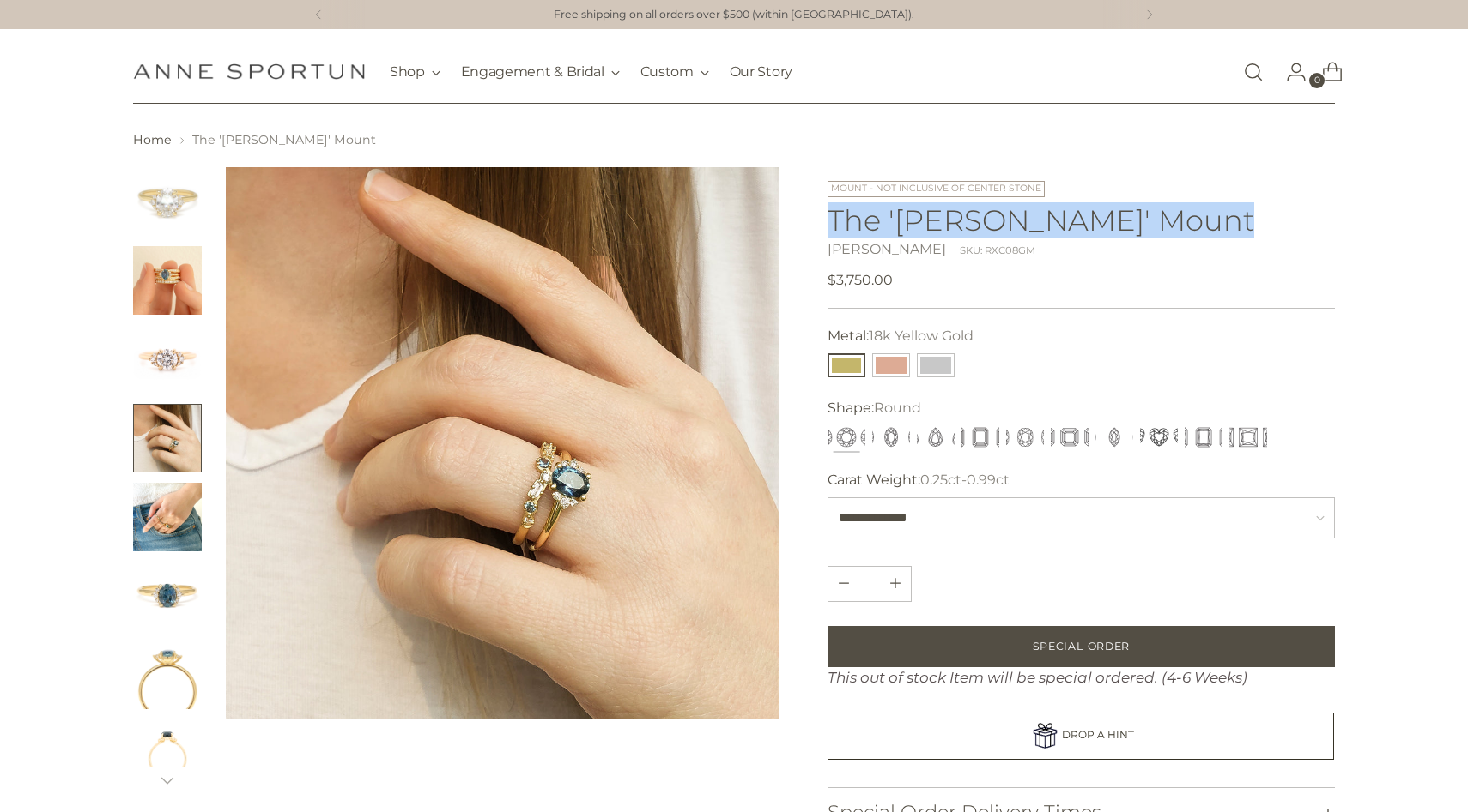
click at [158, 549] on img "Change image to image 5" at bounding box center [167, 517] width 69 height 69
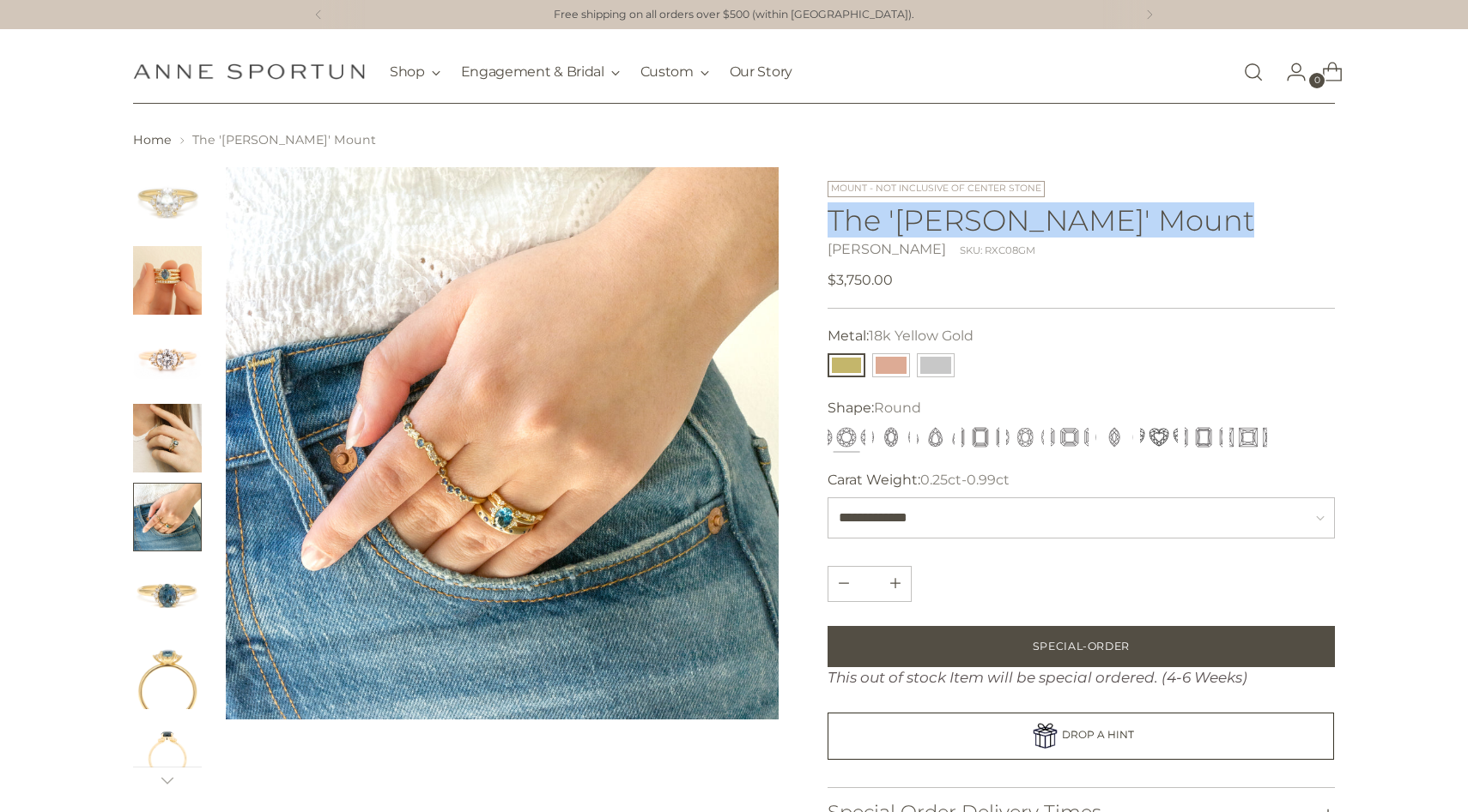
click at [143, 436] on img "Change image to image 4" at bounding box center [167, 438] width 69 height 69
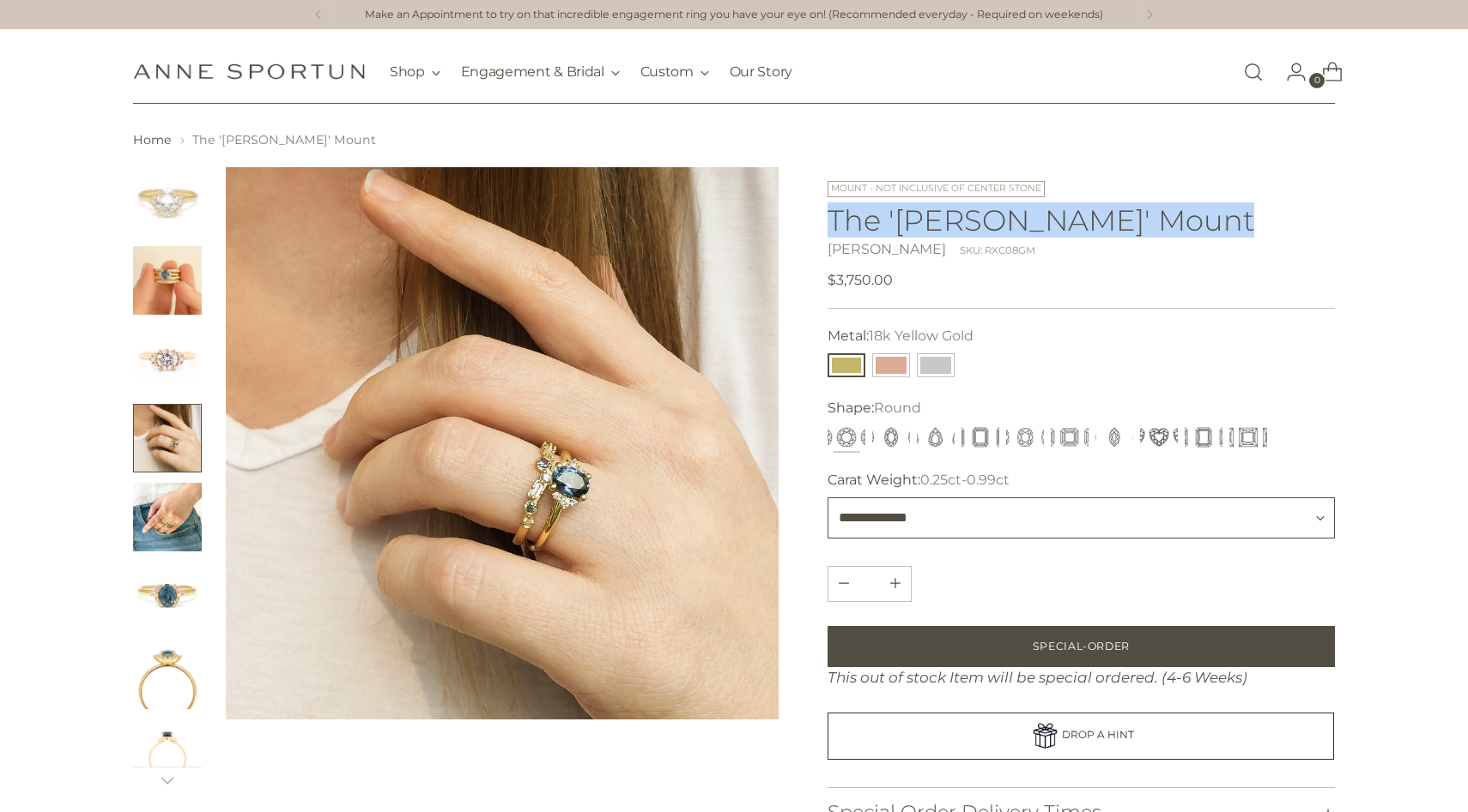
click at [1218, 524] on select "**********" at bounding box center [1081, 517] width 508 height 41
select select "**********"
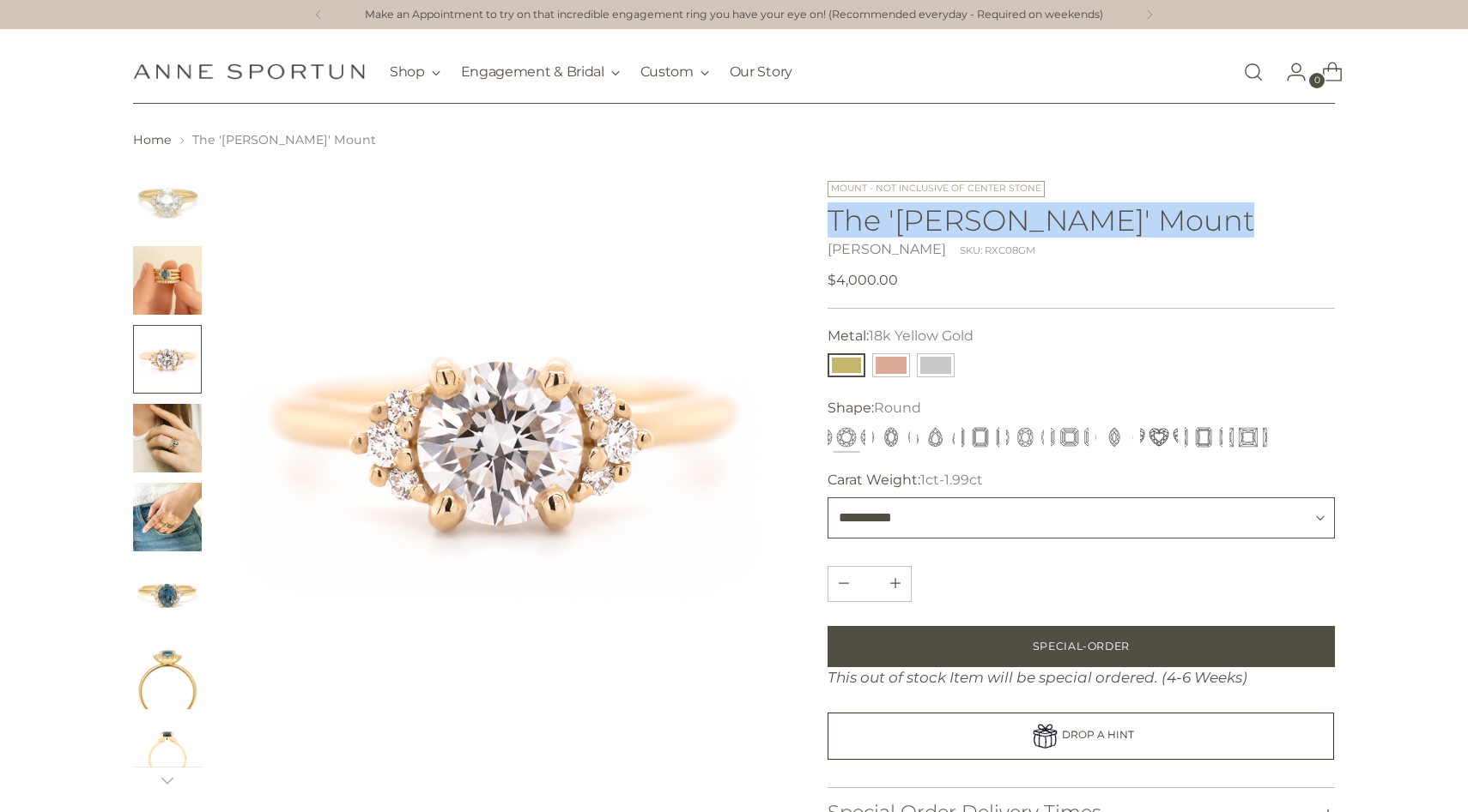
click at [1206, 511] on select "**********" at bounding box center [1081, 517] width 508 height 41
click at [1093, 503] on select "**********" at bounding box center [1081, 517] width 508 height 41
select select "**********"
click at [1073, 508] on select "**********" at bounding box center [1081, 517] width 508 height 41
click at [177, 285] on img "Change image to image 2" at bounding box center [167, 280] width 69 height 69
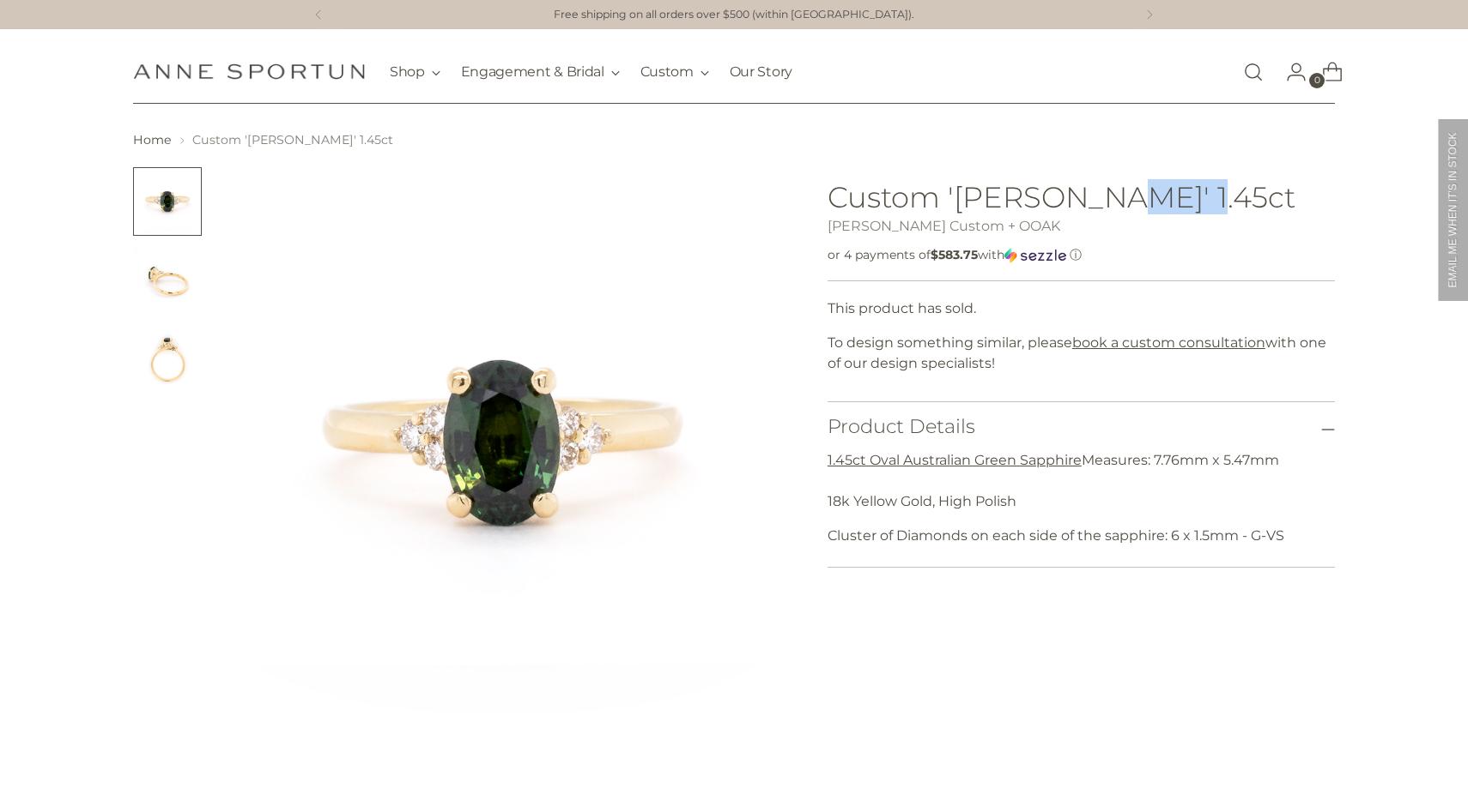
drag, startPoint x: 1094, startPoint y: 192, endPoint x: 1207, endPoint y: 199, distance: 113.2
click at [1209, 198] on h1 "Custom 'Kathleen' 1.45ct" at bounding box center [1081, 197] width 508 height 32
click at [1138, 257] on div "or 4 payments of $583.75 with ⓘ" at bounding box center [1081, 255] width 508 height 16
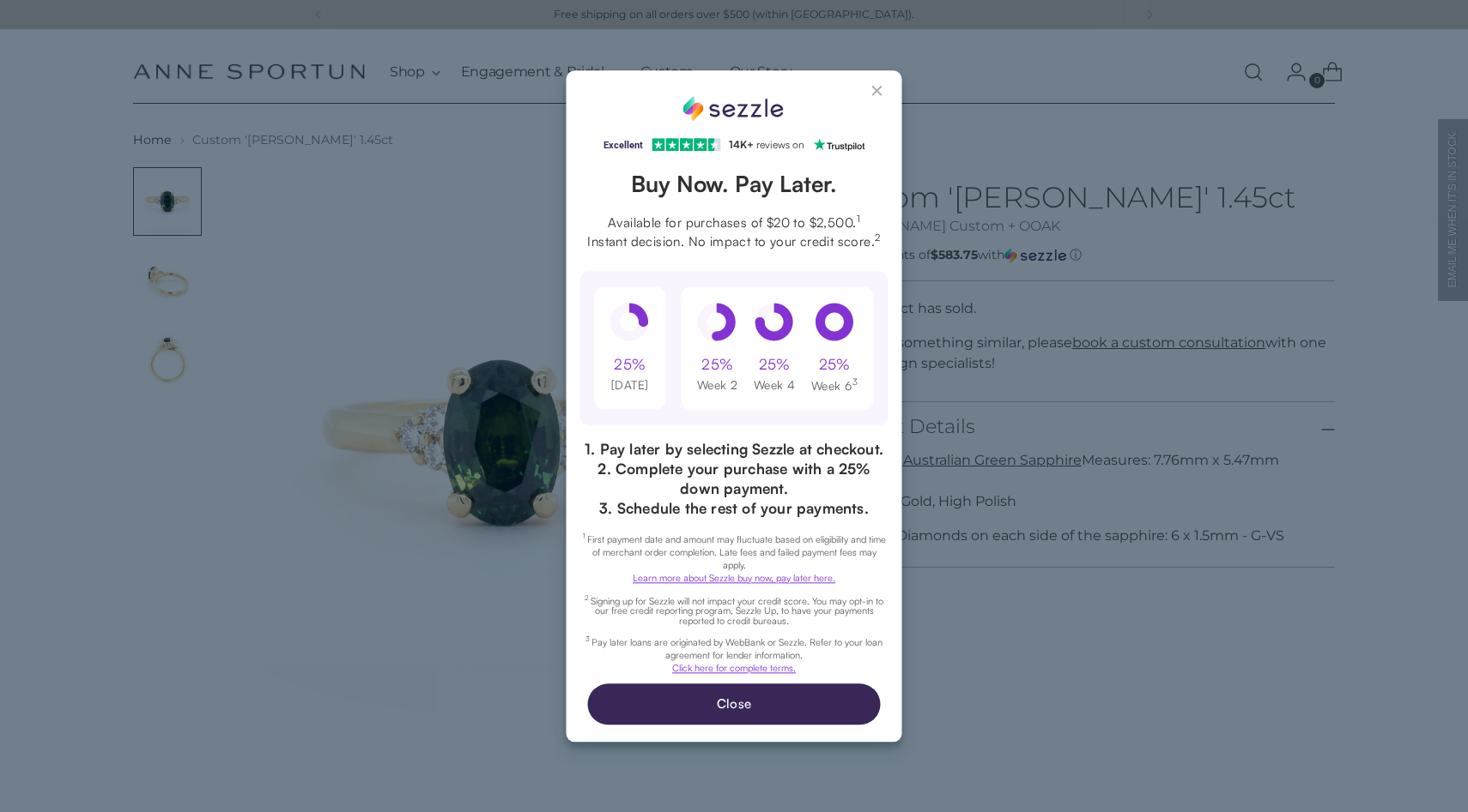
click at [876, 88] on button "Close Sezzle Modal" at bounding box center [877, 94] width 21 height 21
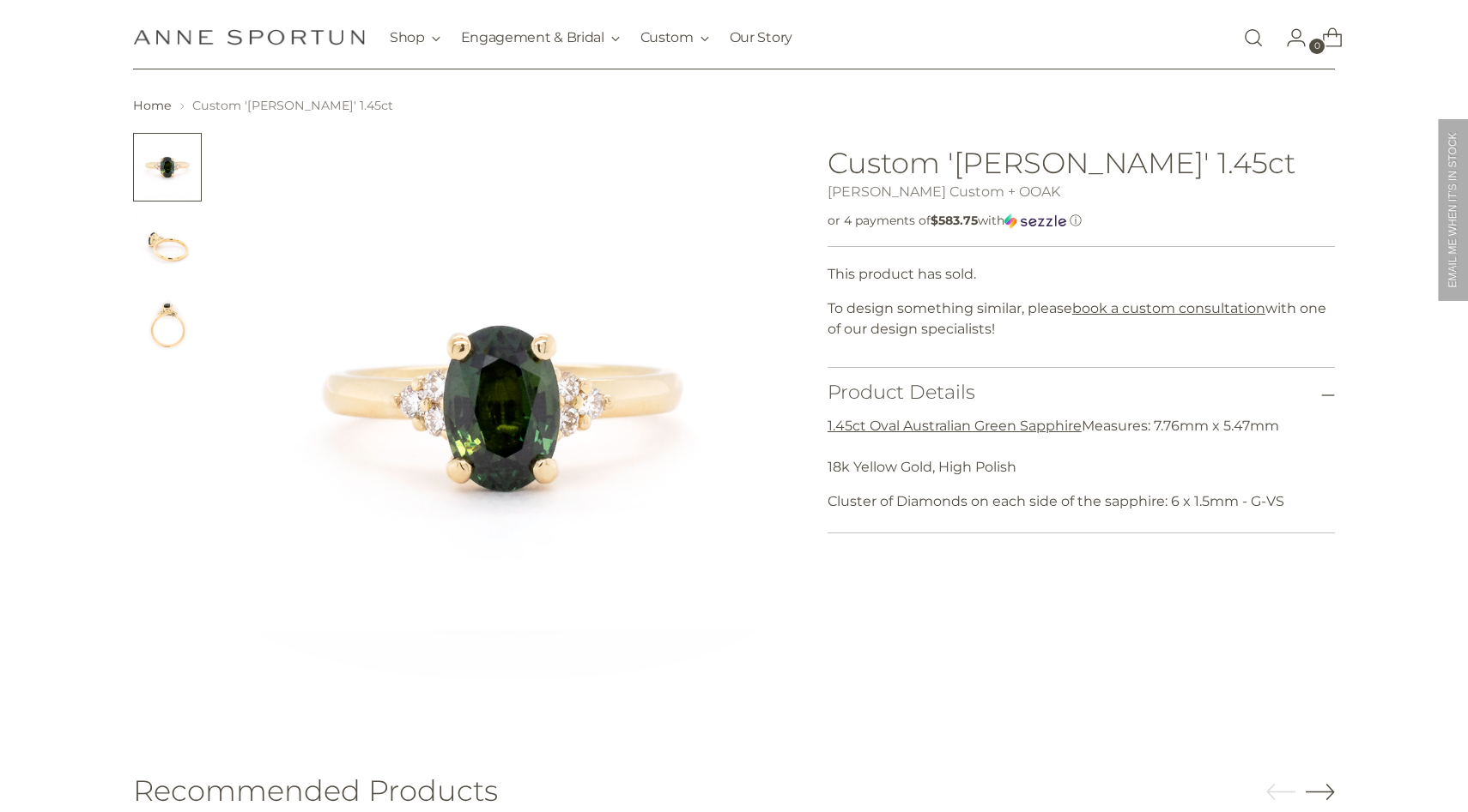
scroll to position [37, 0]
click at [180, 244] on img "Change image to image 2" at bounding box center [167, 244] width 69 height 69
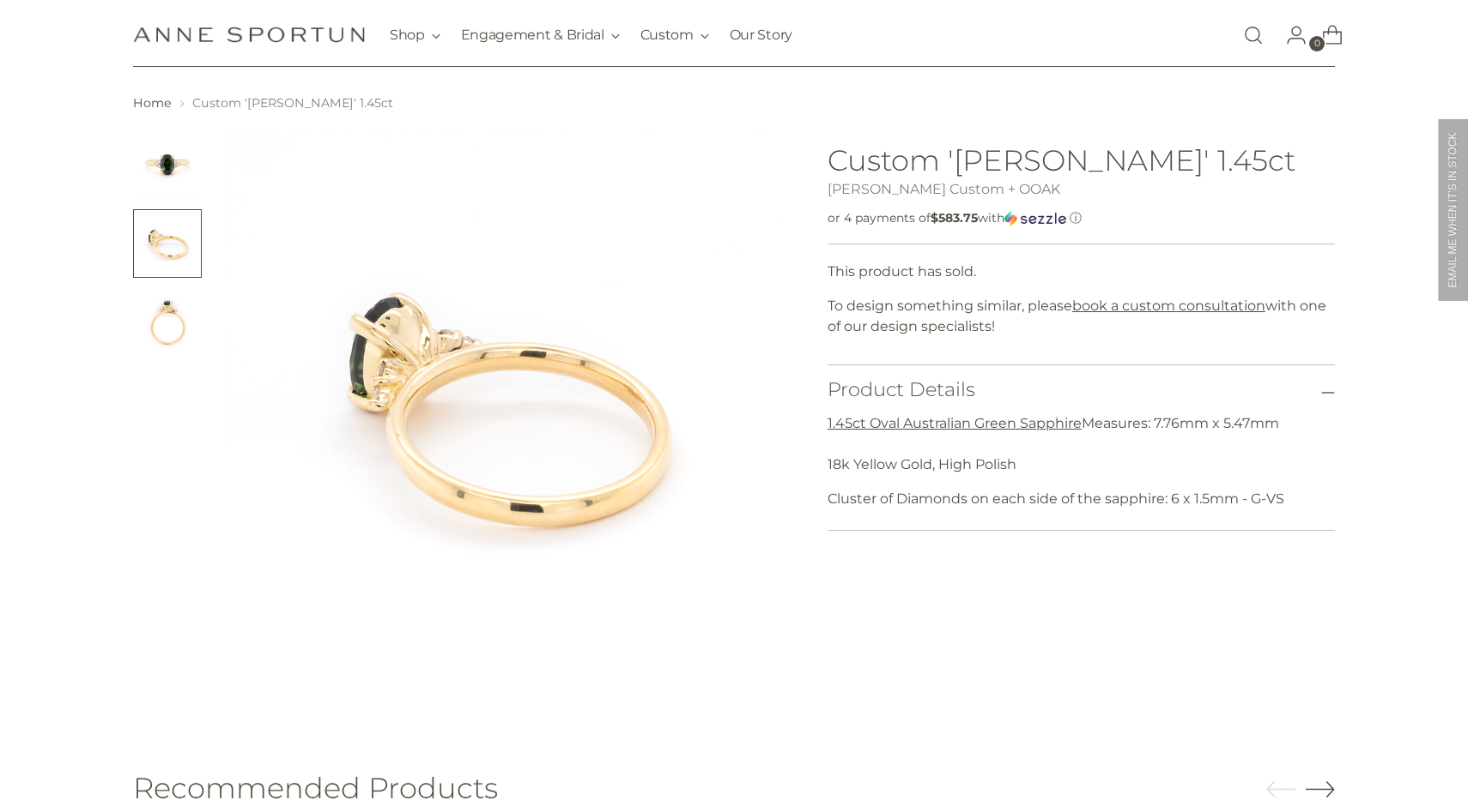
click at [164, 326] on img "Change image to image 3" at bounding box center [167, 323] width 69 height 69
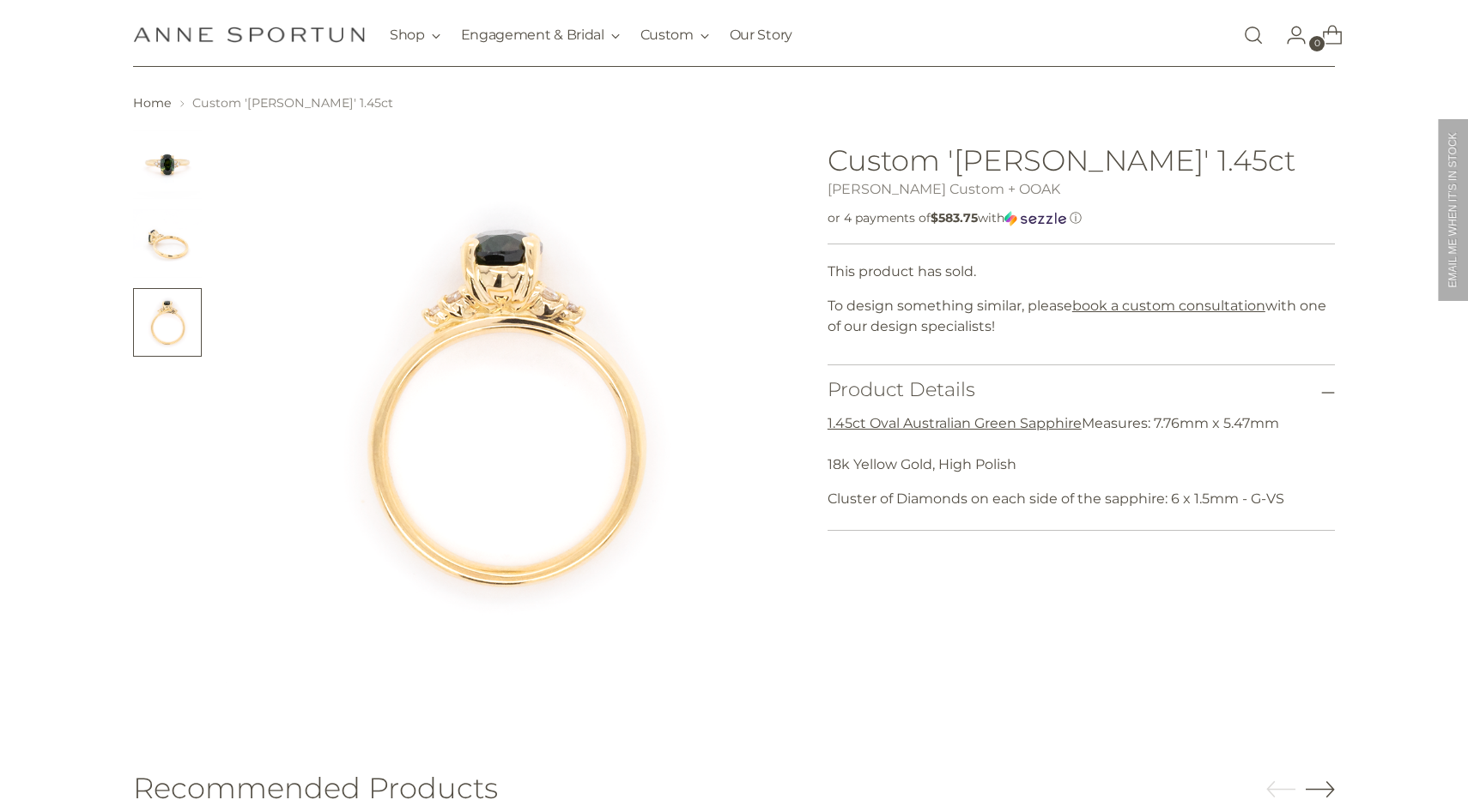
click at [144, 216] on img "Change image to image 2" at bounding box center [167, 244] width 69 height 69
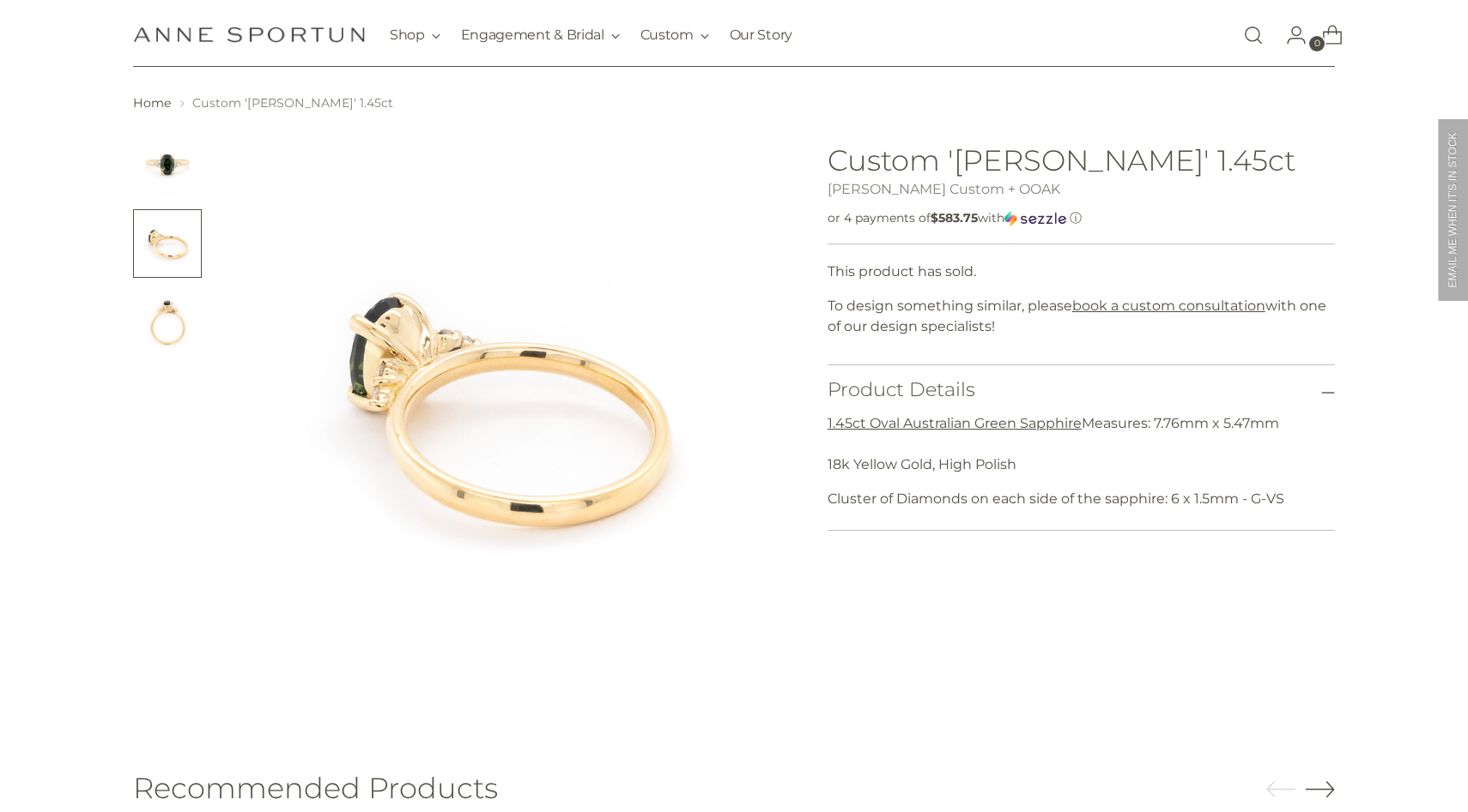
click at [142, 214] on button "Change image to image 2" at bounding box center [167, 244] width 69 height 69
click at [157, 185] on img "Change image to image 1" at bounding box center [167, 165] width 69 height 69
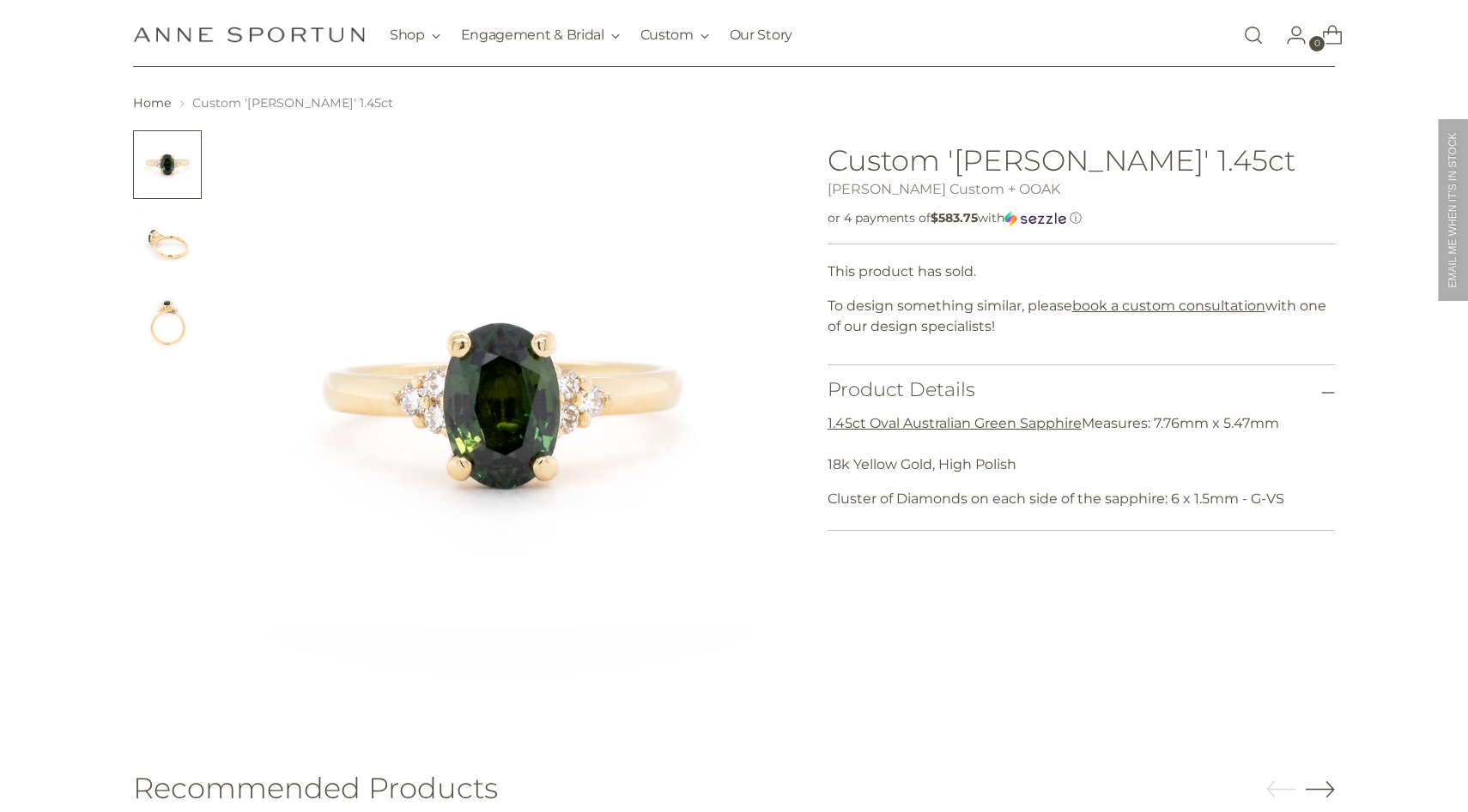
click at [954, 191] on link "[PERSON_NAME] Custom + OOAK" at bounding box center [943, 189] width 233 height 16
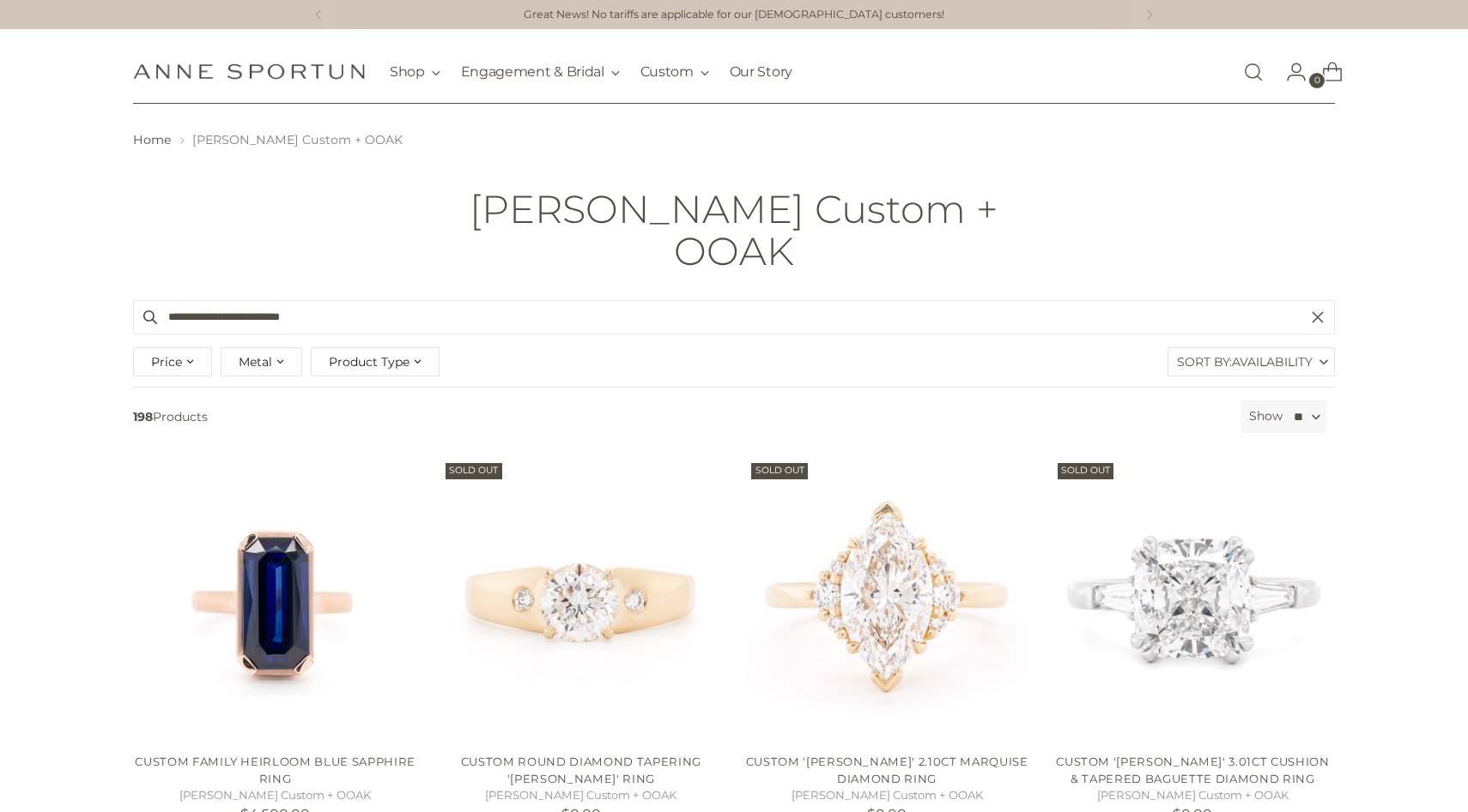
click at [514, 301] on input "**********" at bounding box center [734, 318] width 1201 height 34
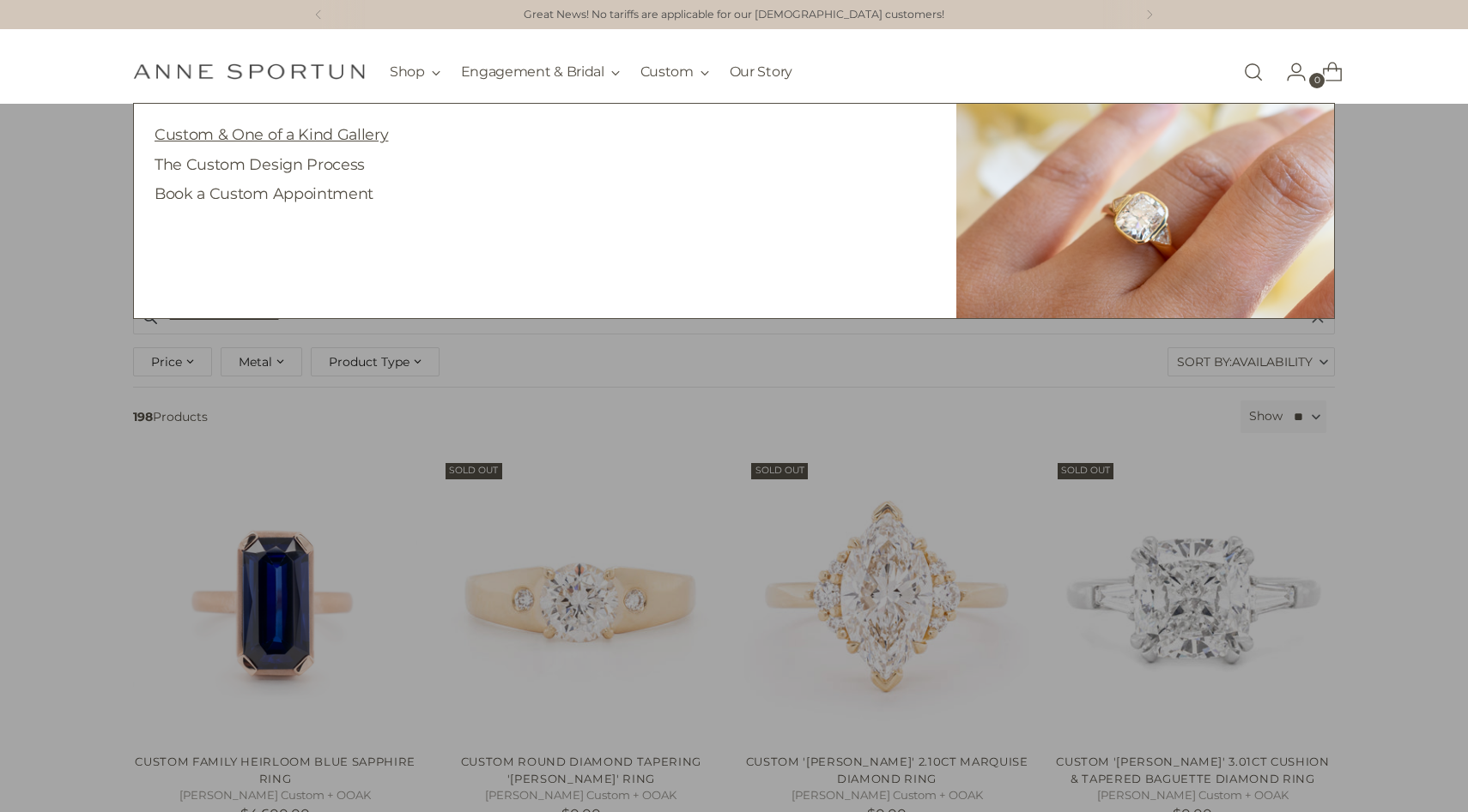
click at [351, 133] on link "Custom & One of a Kind Gallery" at bounding box center [272, 134] width 234 height 18
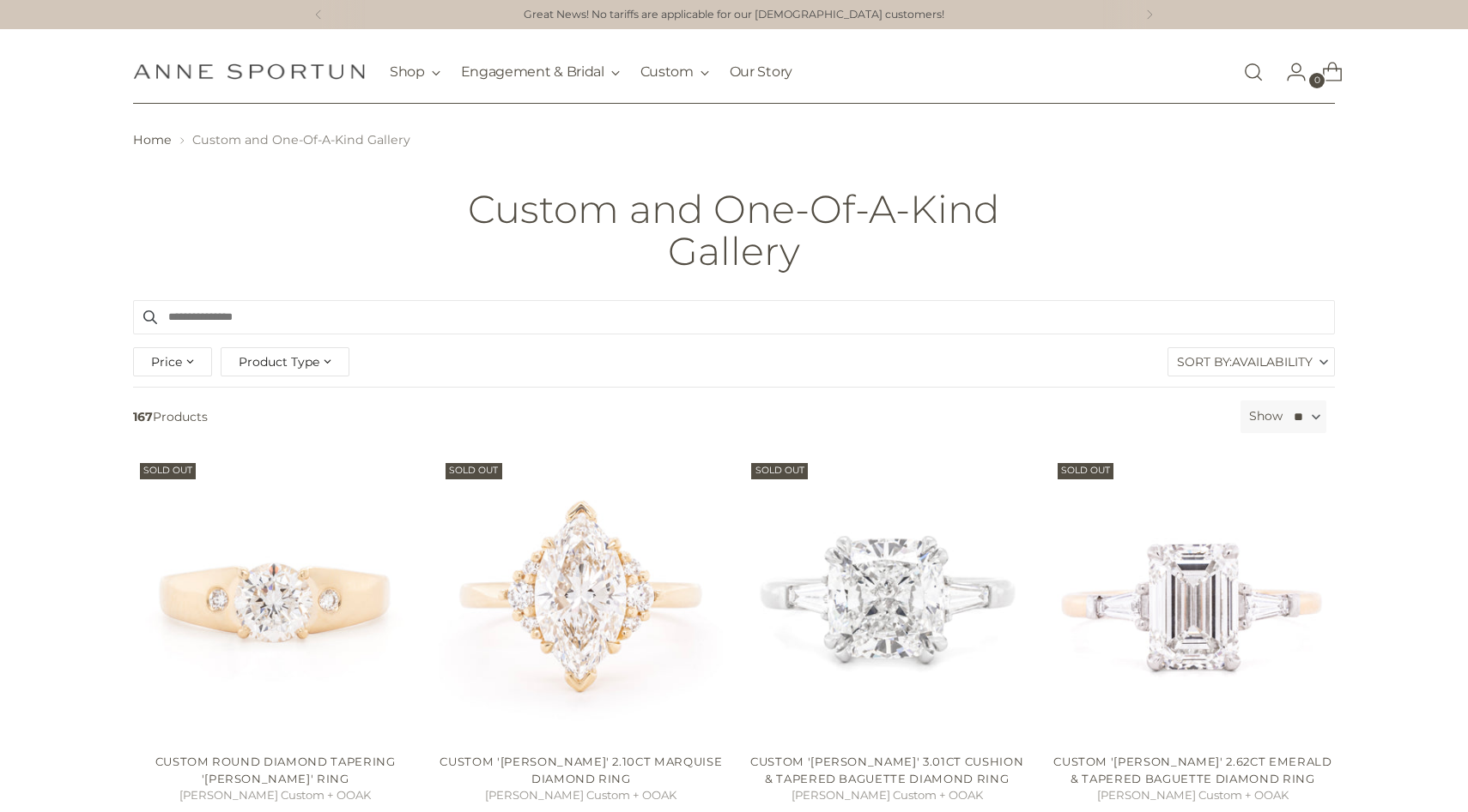
click at [520, 328] on input "Search products" at bounding box center [734, 318] width 1201 height 34
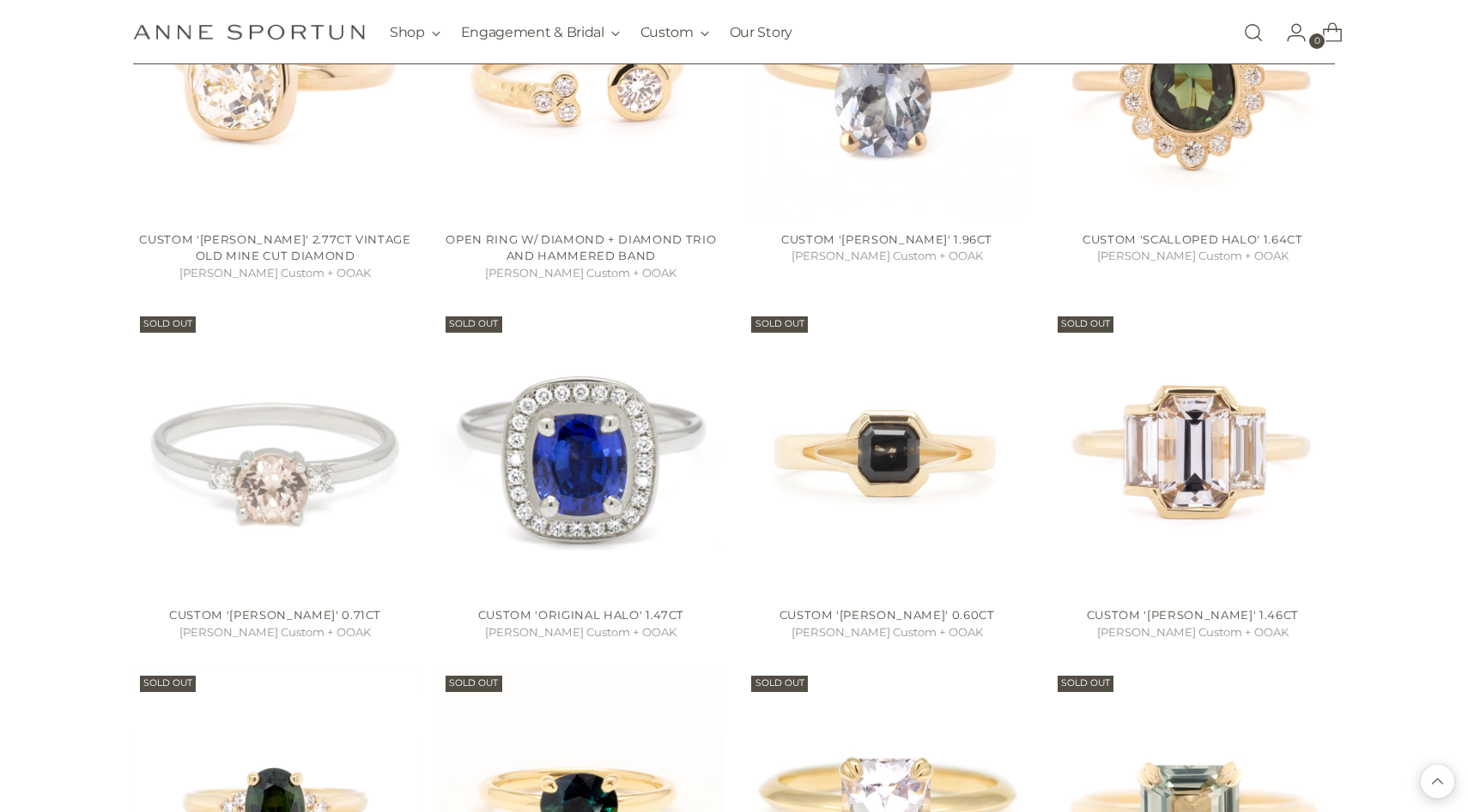
scroll to position [2027, 0]
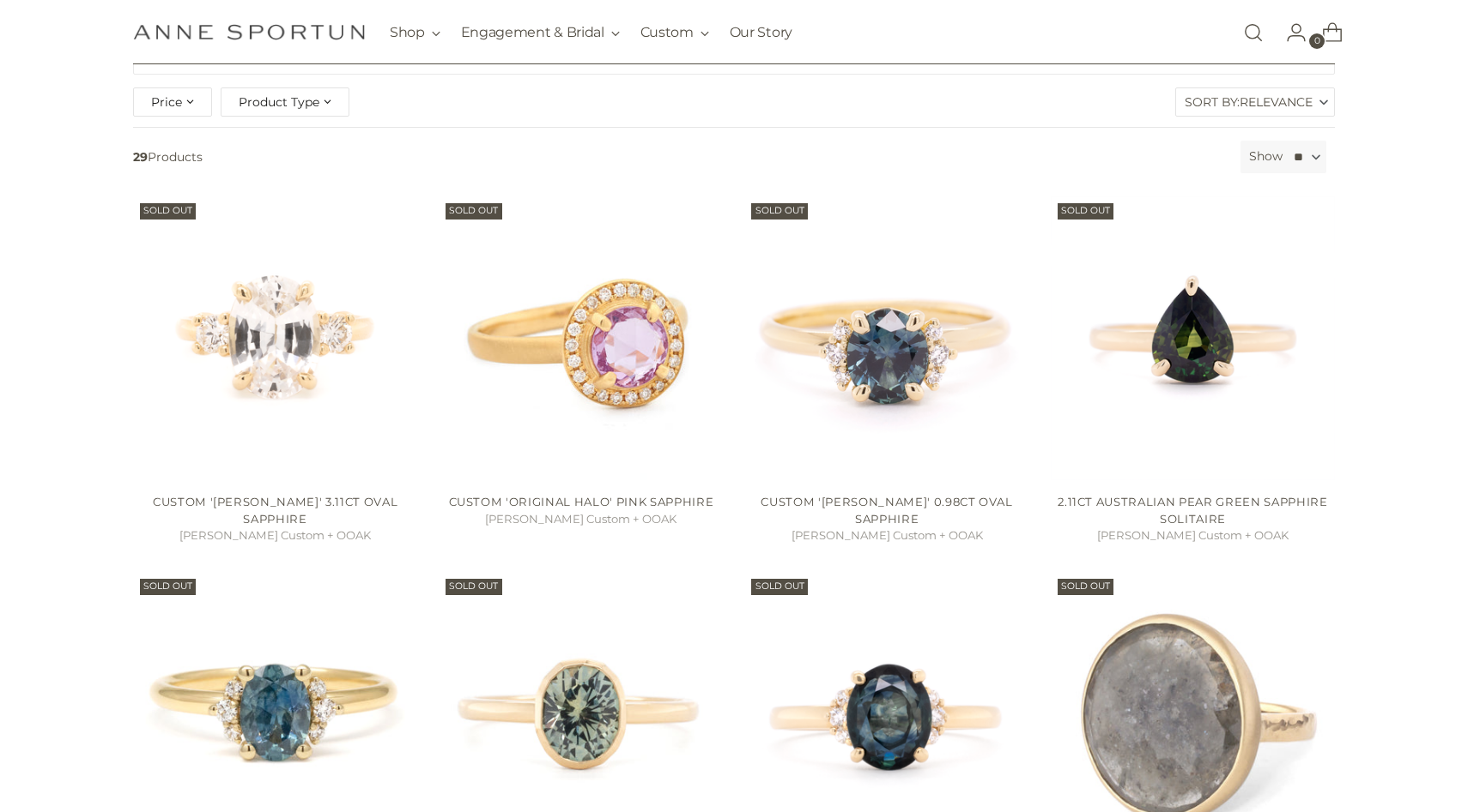
scroll to position [262, 0]
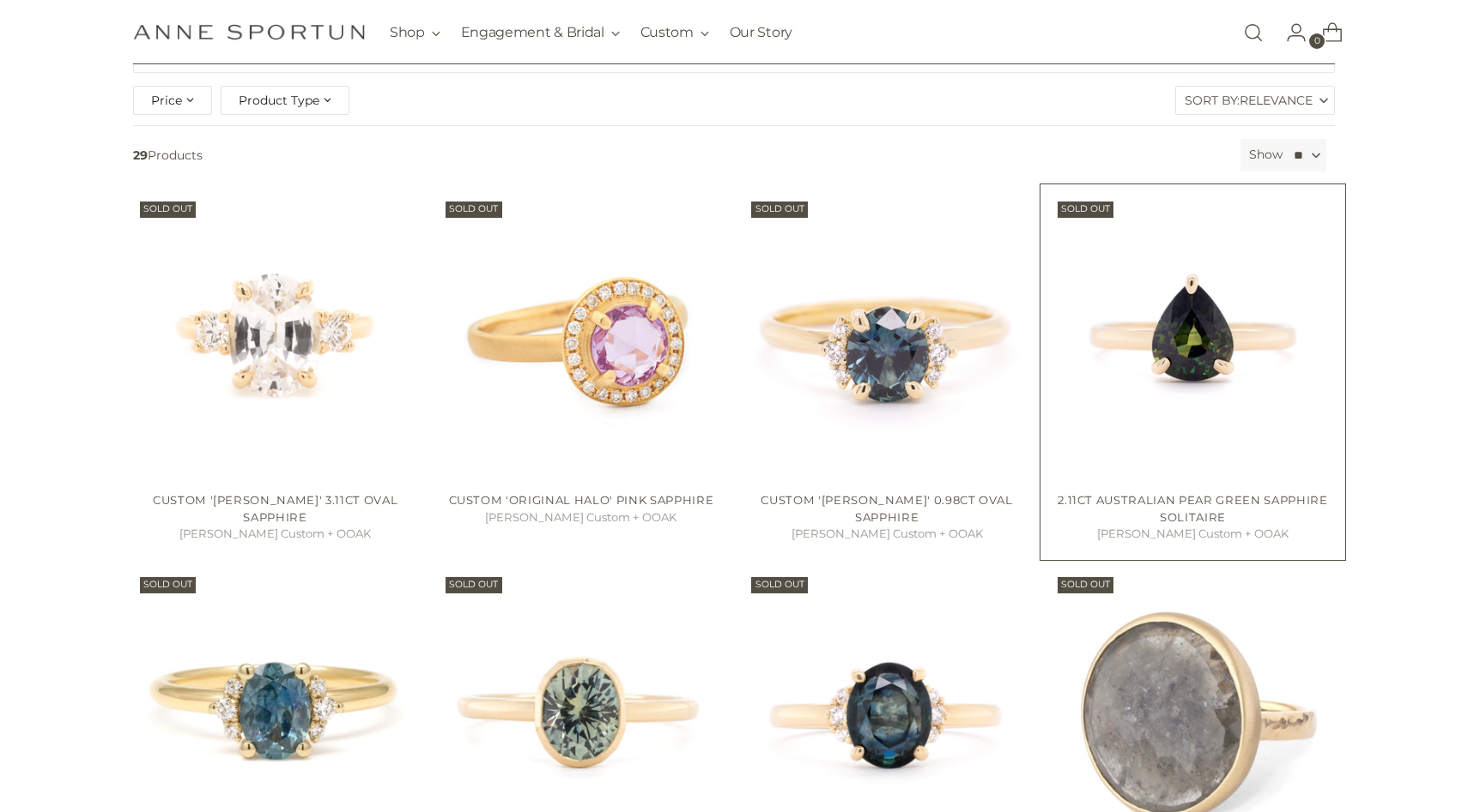
type input "********"
click at [0, 0] on img "2.11ct Australian Pear Green Sapphire Solitaire" at bounding box center [0, 0] width 0 height 0
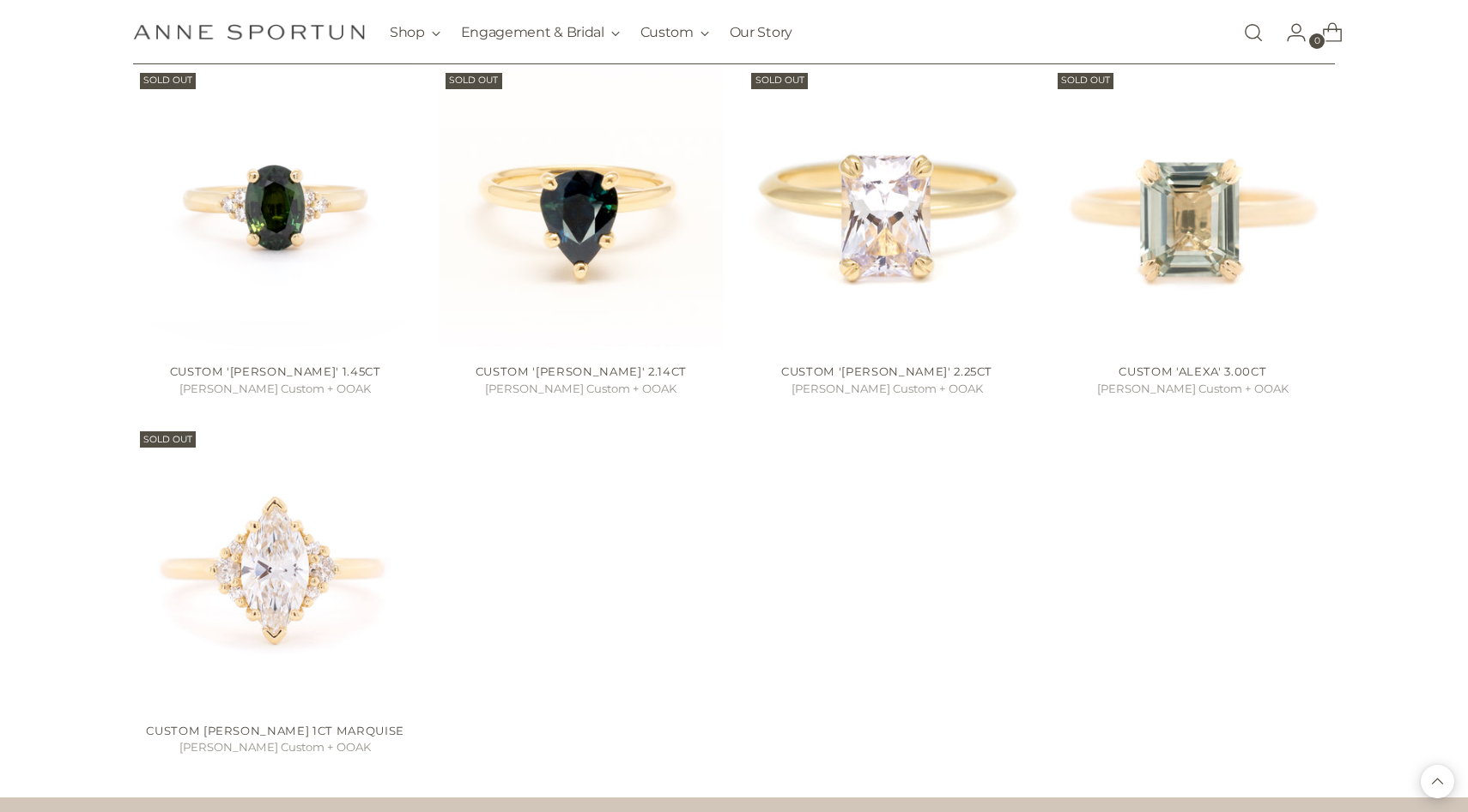
scroll to position [2671, 0]
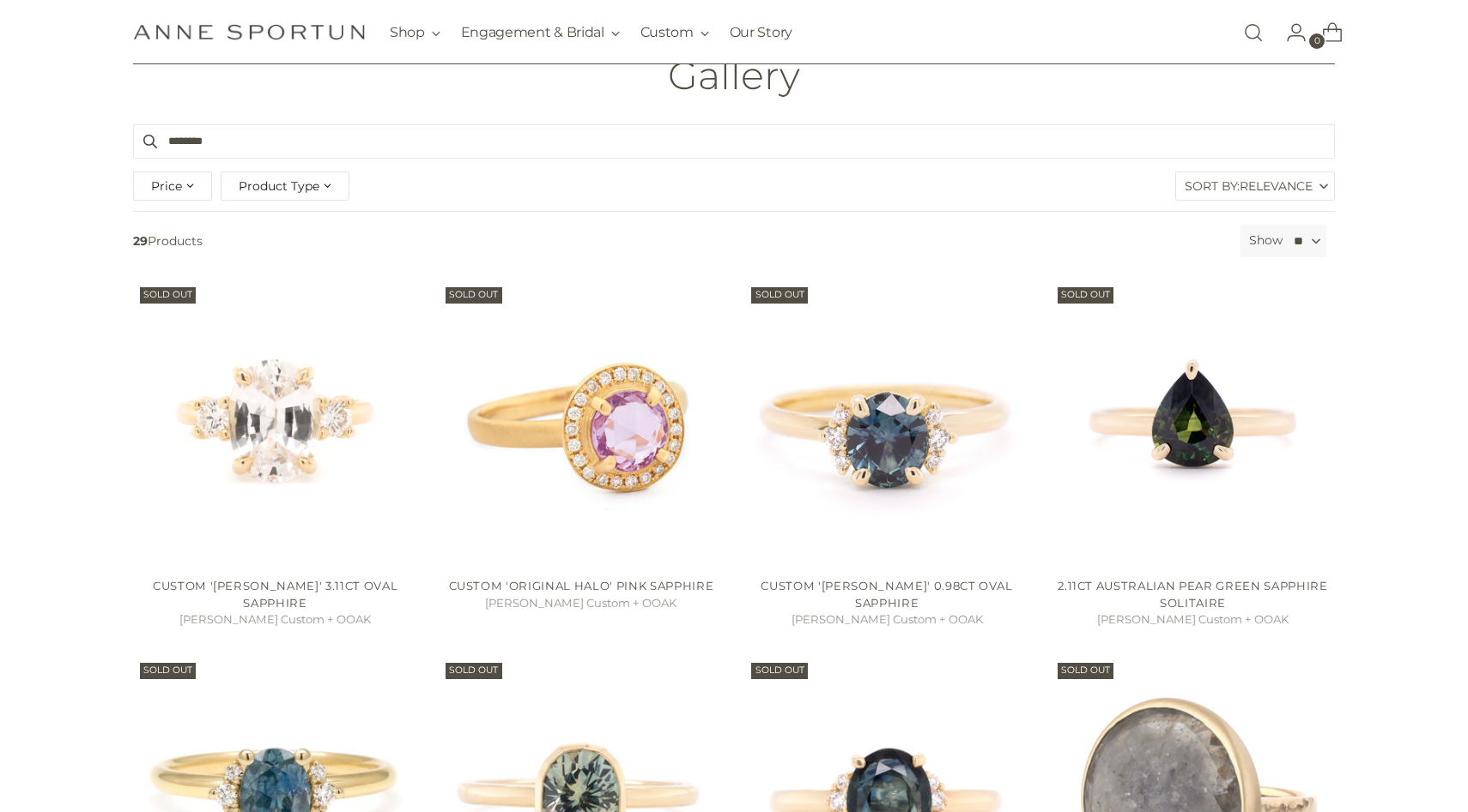
scroll to position [178, 0]
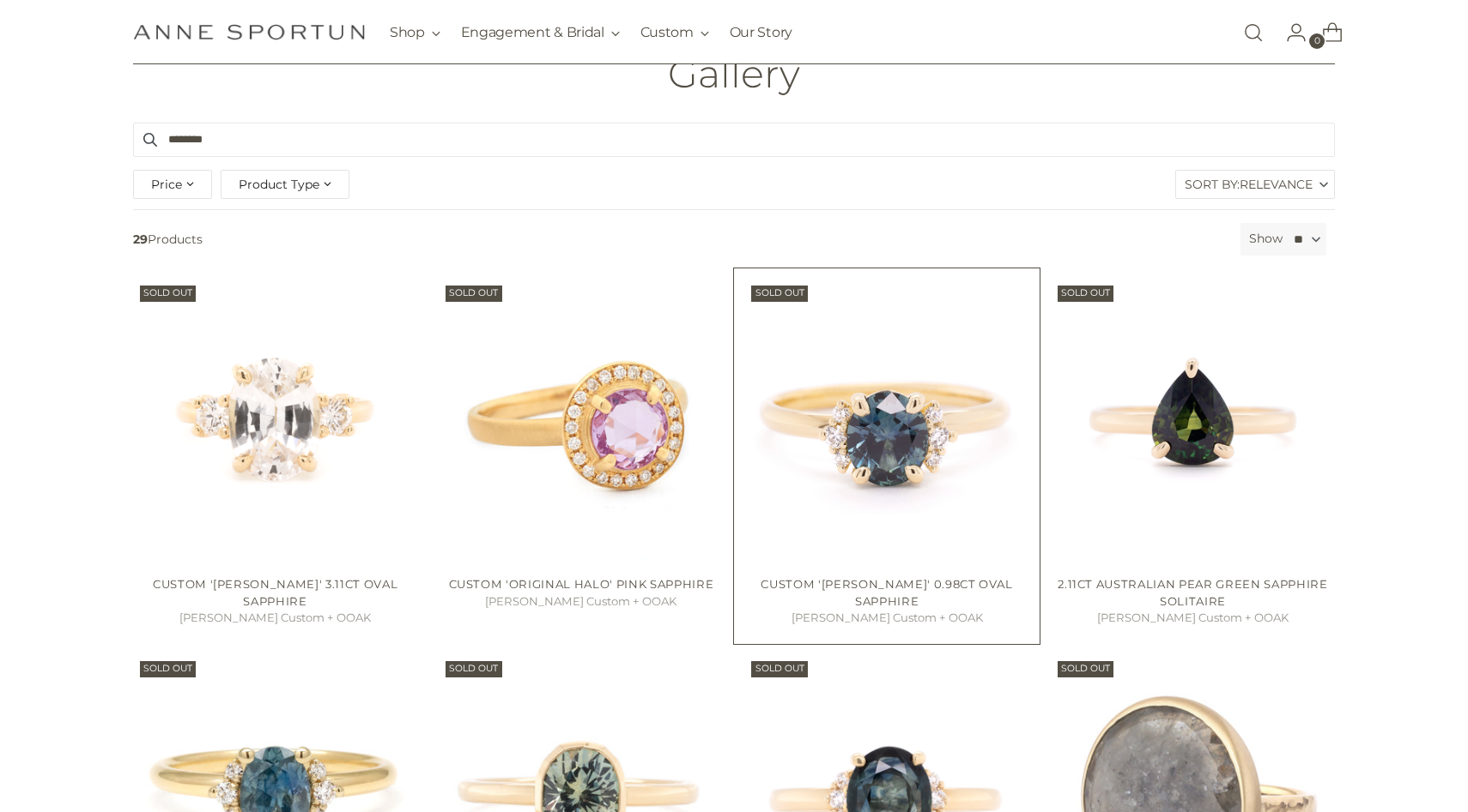
click at [0, 0] on img "Custom 'Kathleen' 0.98ct Oval Sapphire" at bounding box center [0, 0] width 0 height 0
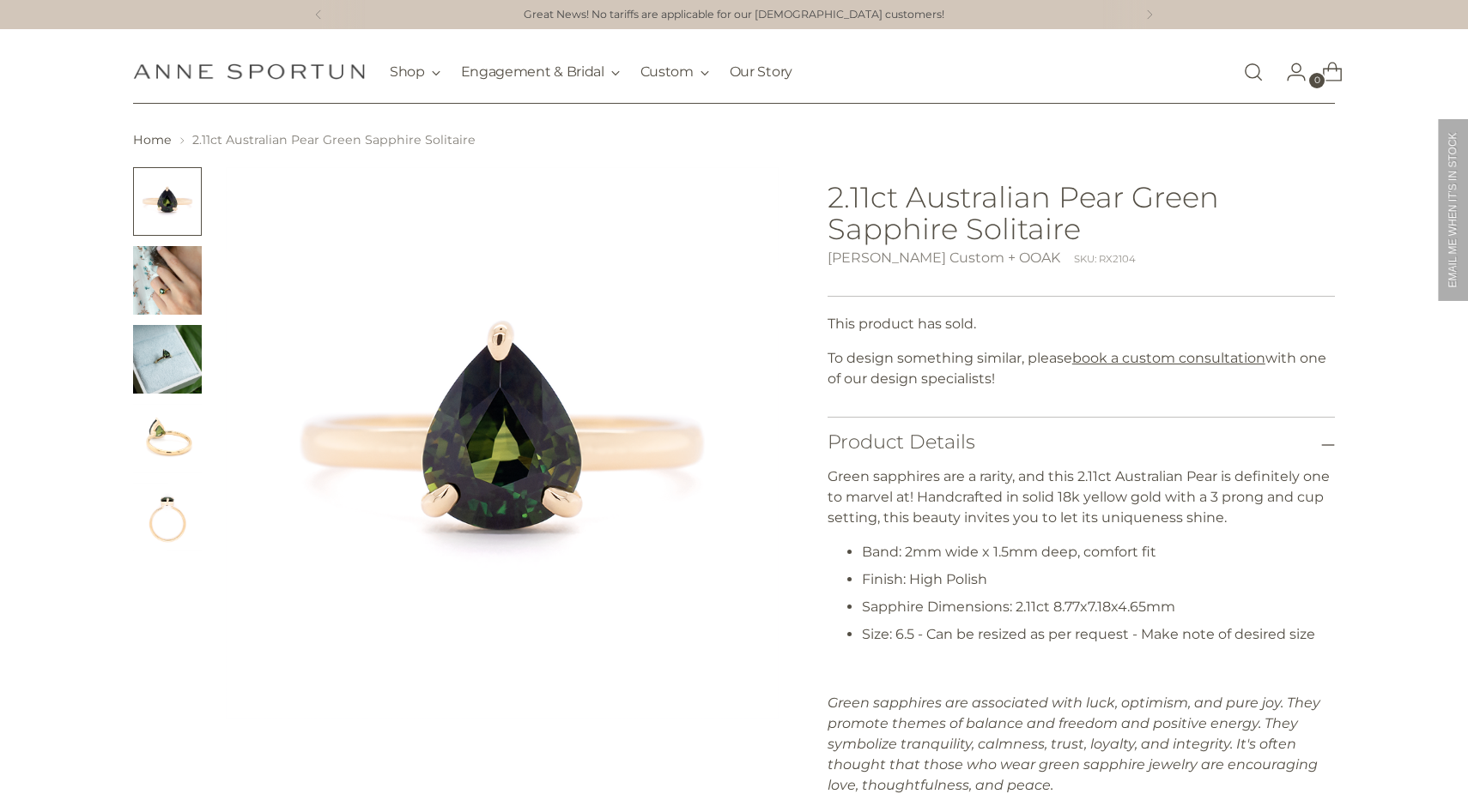
click at [179, 306] on img "Change image to image 2" at bounding box center [167, 280] width 69 height 69
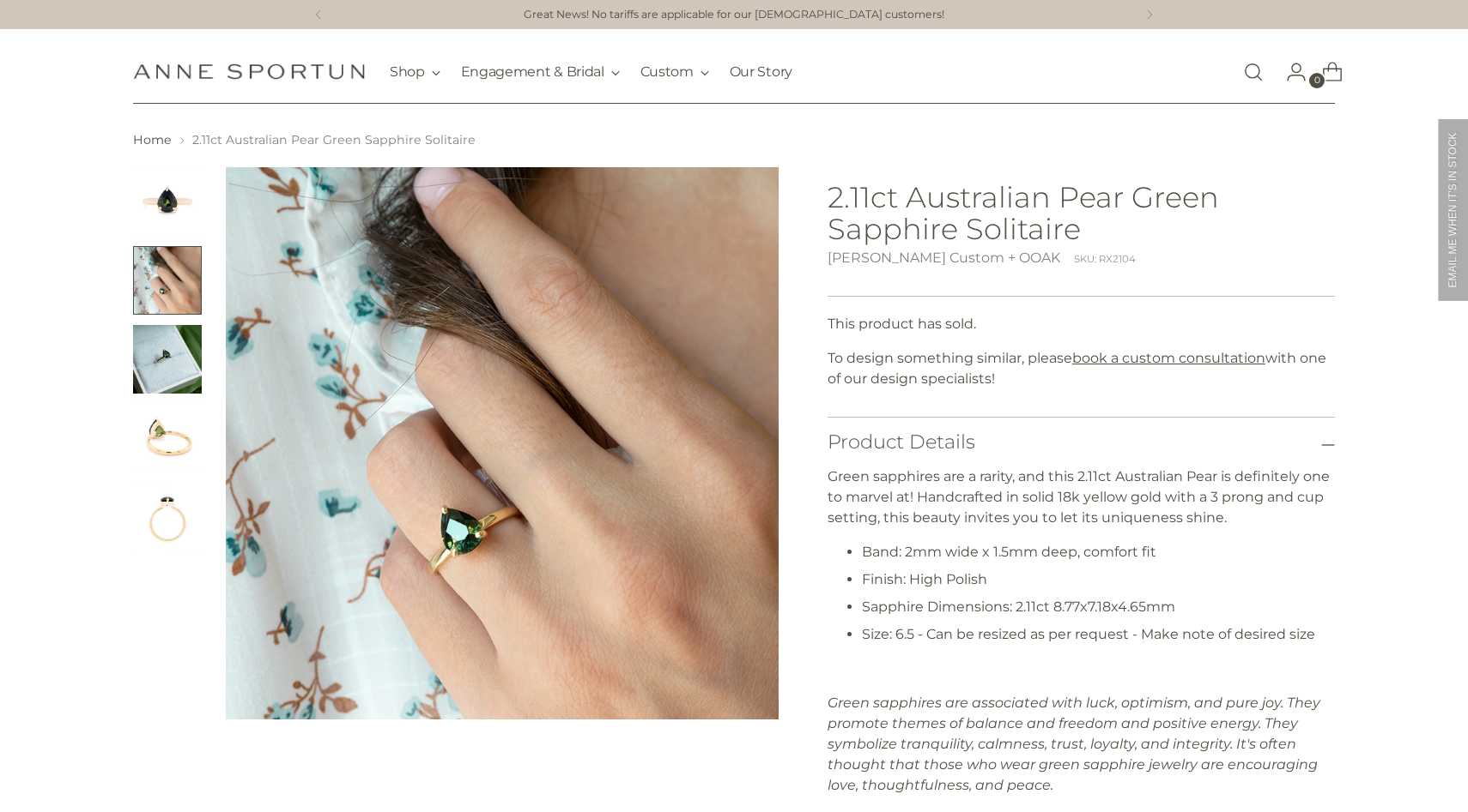
click at [180, 366] on img "Change image to image 3" at bounding box center [167, 360] width 69 height 69
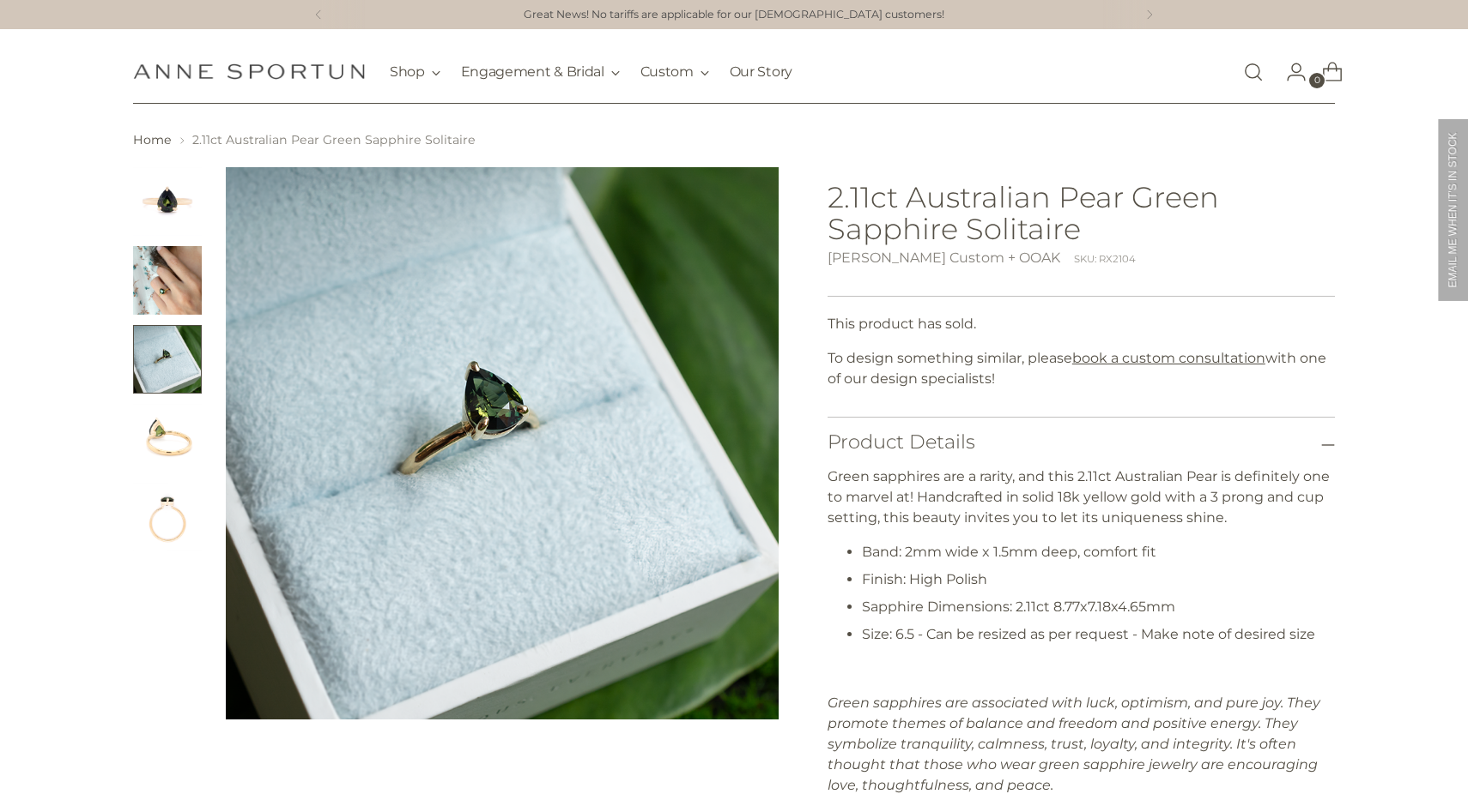
click at [191, 210] on img "Change image to image 1" at bounding box center [167, 201] width 69 height 69
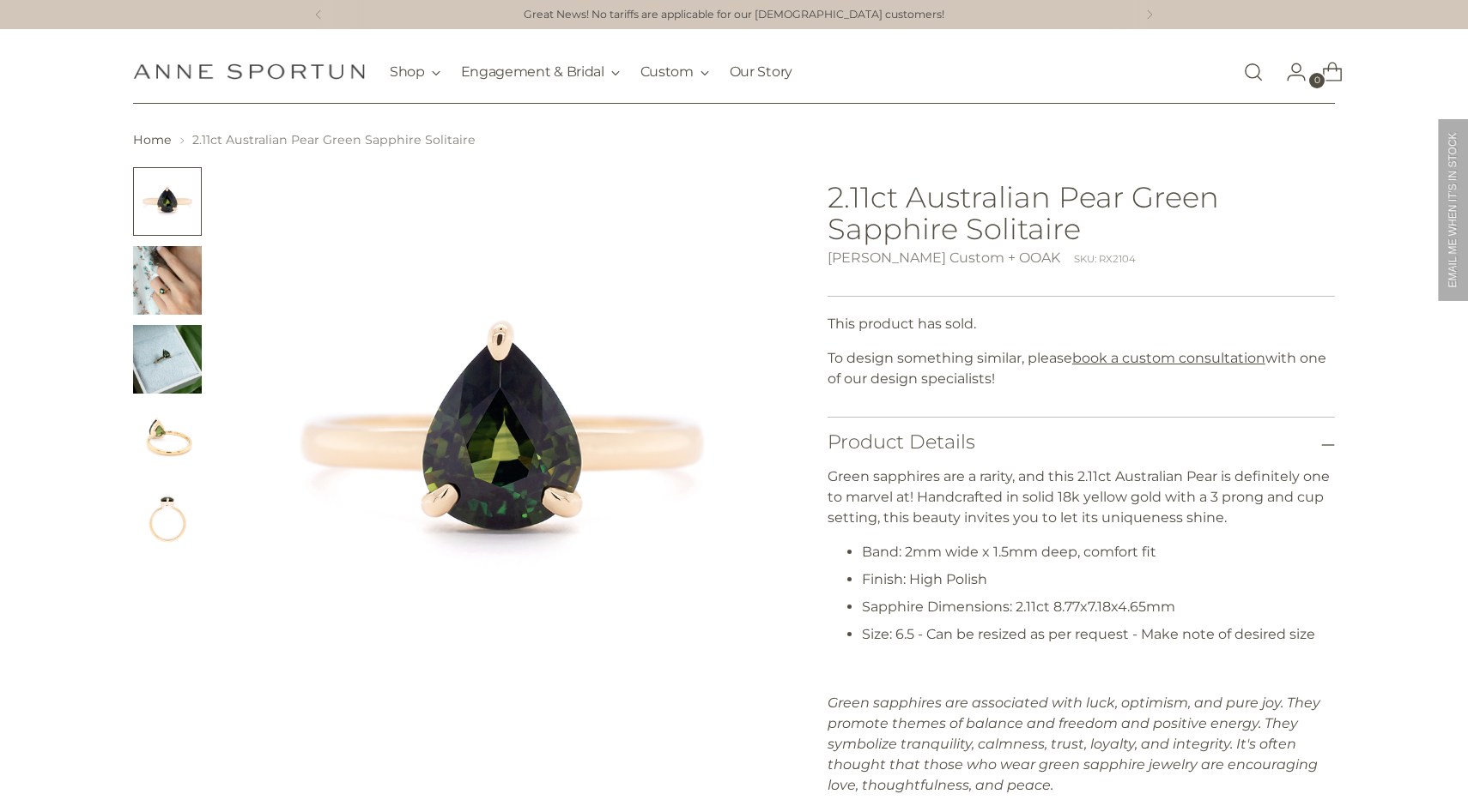
click at [187, 322] on ul at bounding box center [167, 359] width 69 height 385
click at [187, 282] on img "Change image to image 2" at bounding box center [167, 280] width 69 height 69
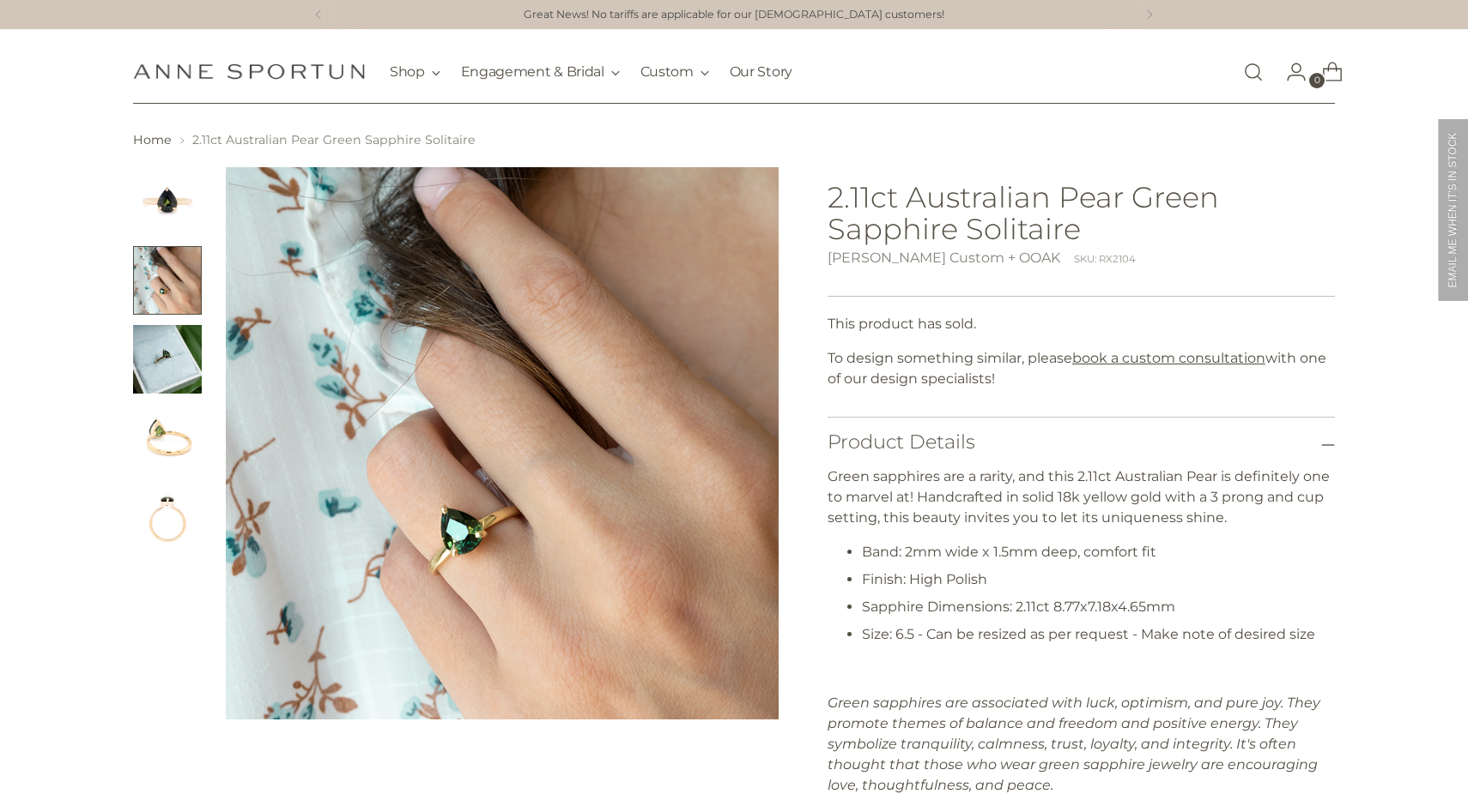
click at [167, 381] on img "Change image to image 3" at bounding box center [167, 360] width 69 height 69
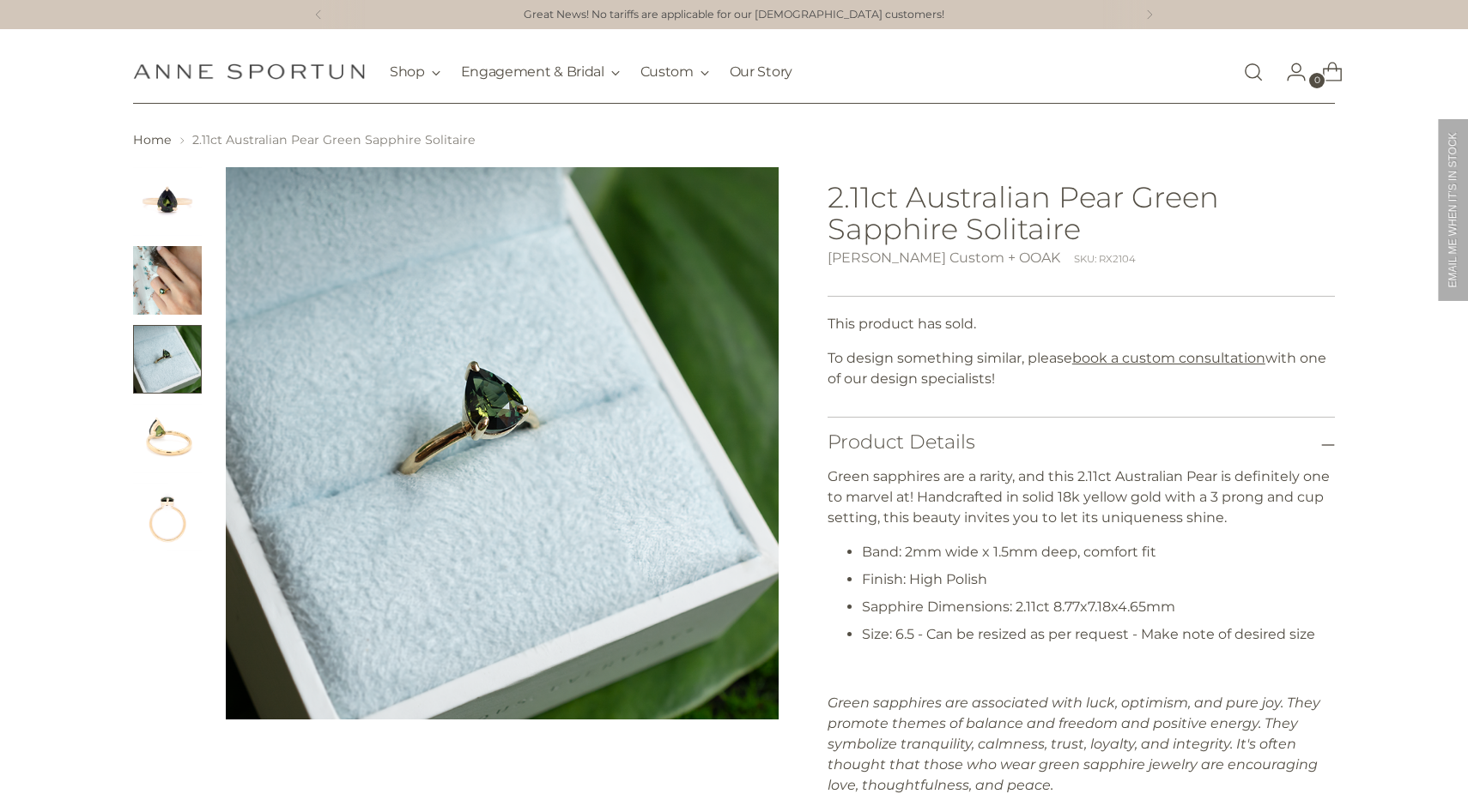
click at [165, 467] on img "Change image to image 4" at bounding box center [167, 438] width 69 height 69
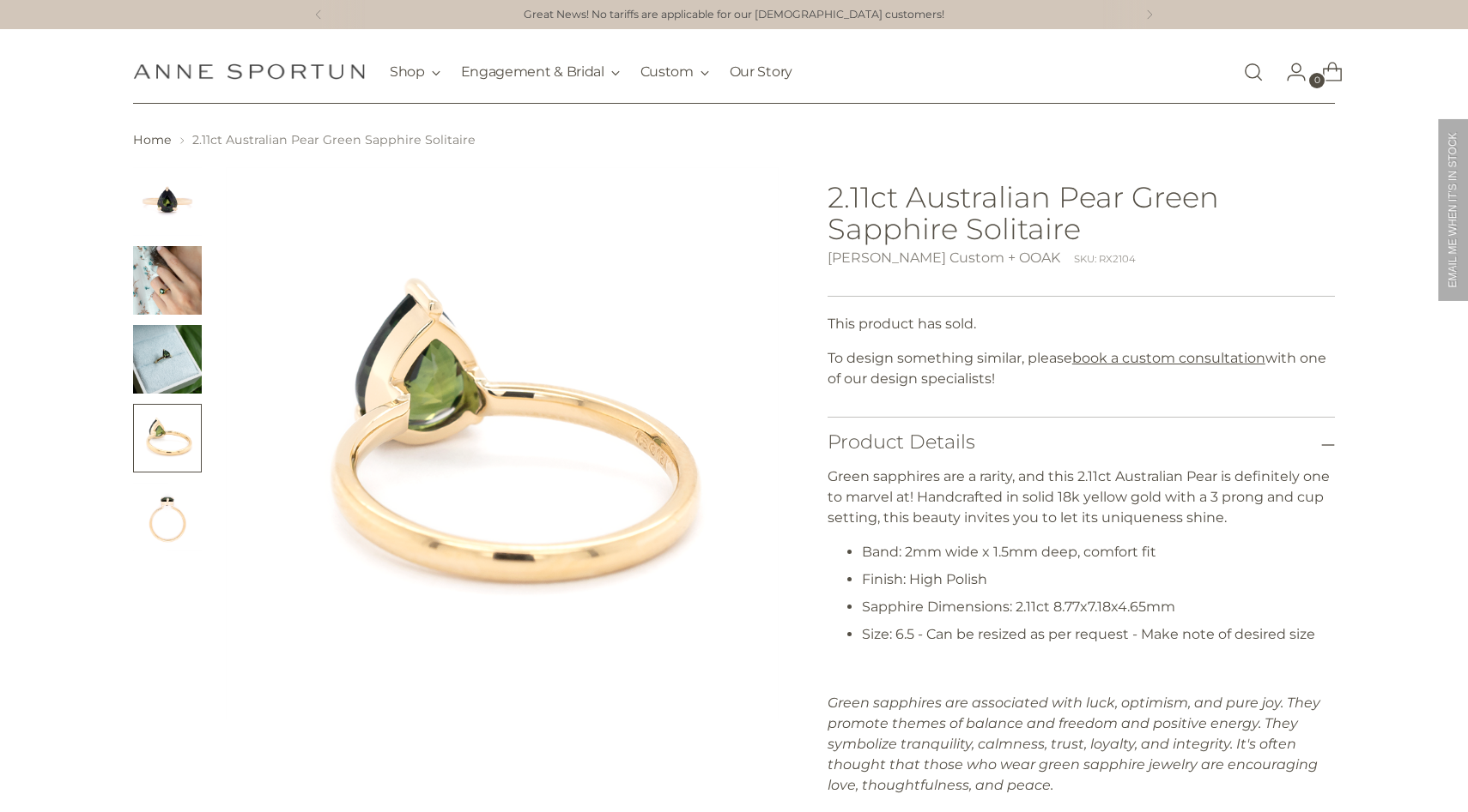
click at [160, 530] on img "Change image to image 5" at bounding box center [167, 517] width 69 height 69
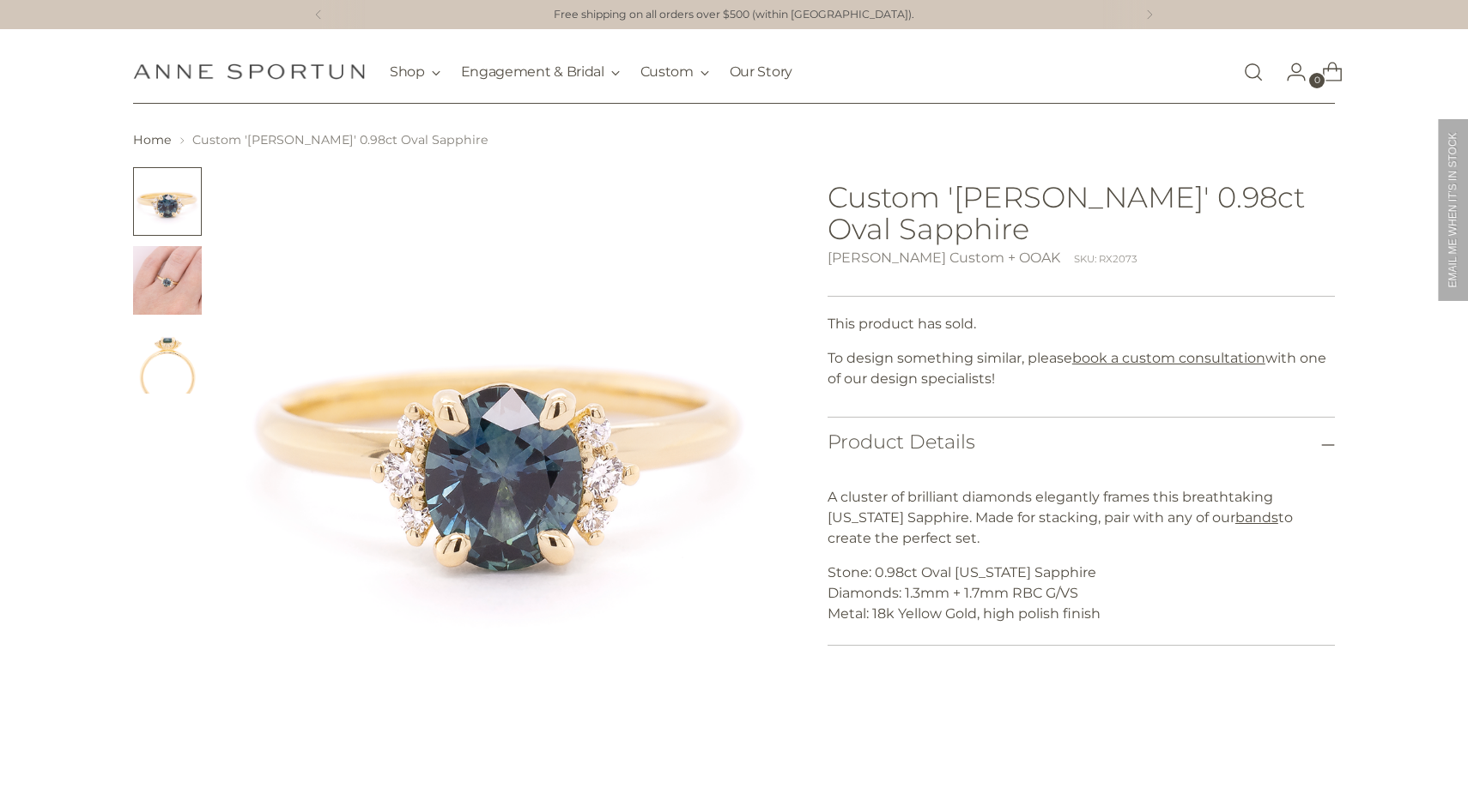
click at [153, 280] on img "Change image to image 2" at bounding box center [167, 280] width 69 height 69
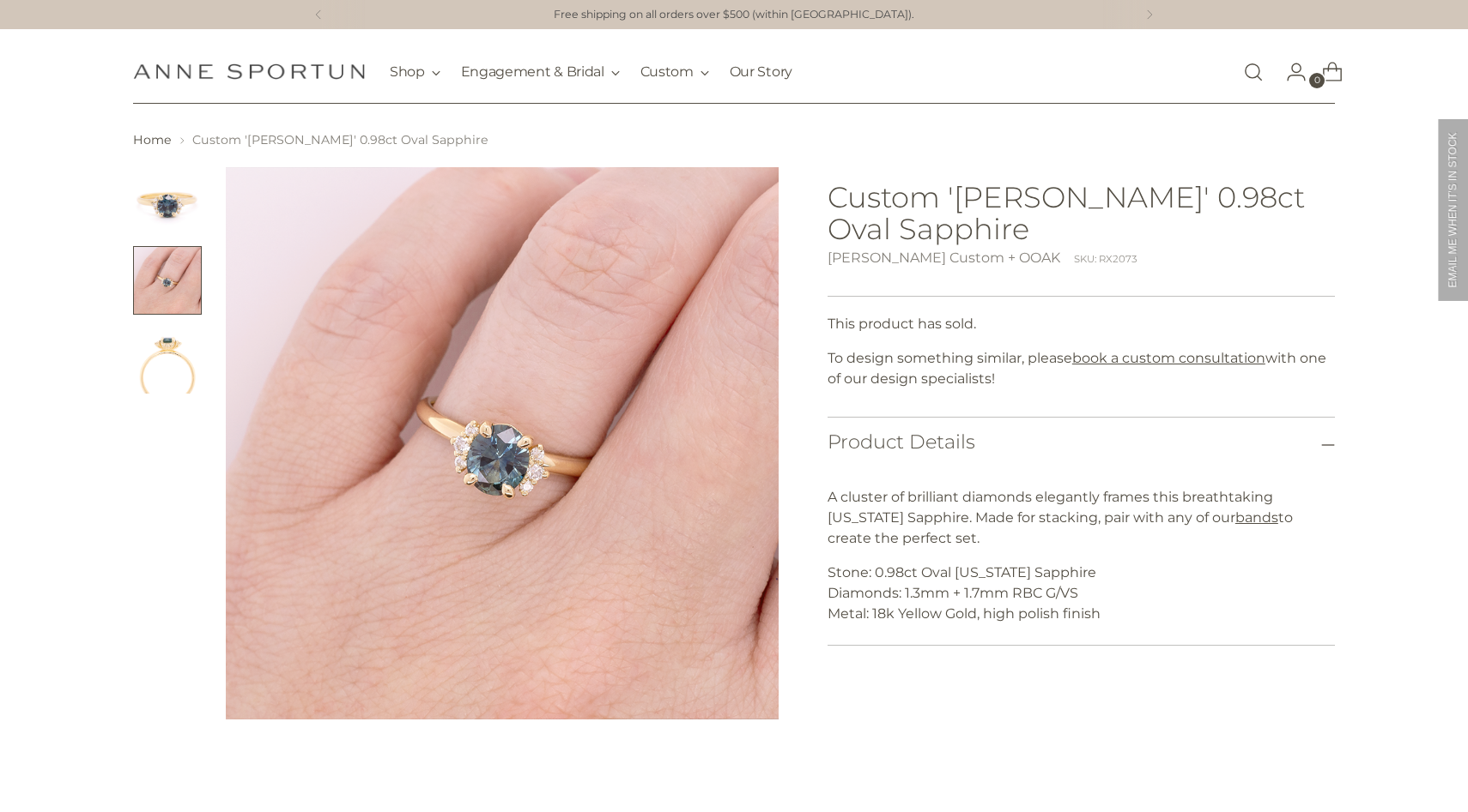
click at [158, 379] on img "Change image to image 3" at bounding box center [167, 360] width 69 height 69
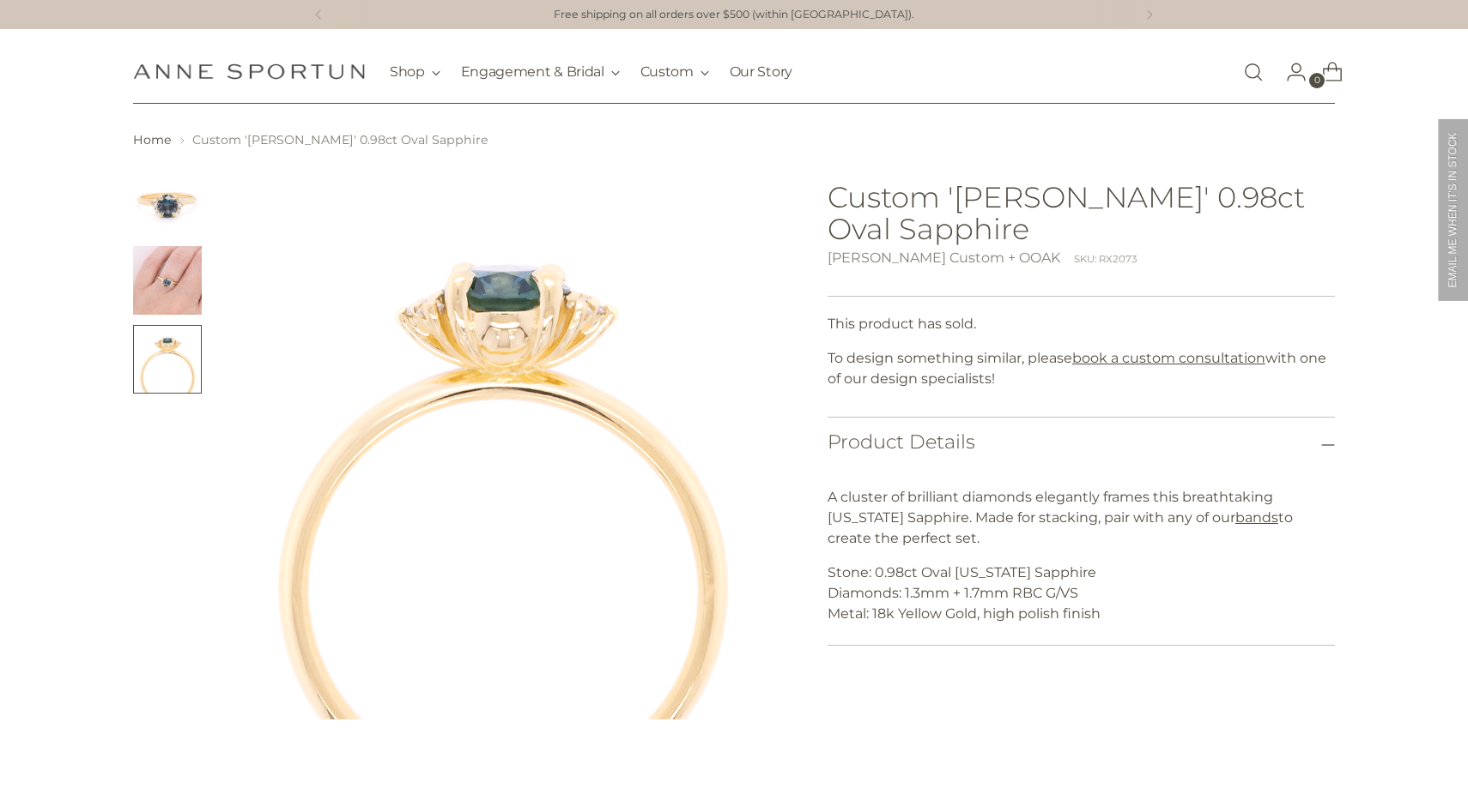
click at [163, 197] on img "Change image to image 1" at bounding box center [167, 201] width 69 height 69
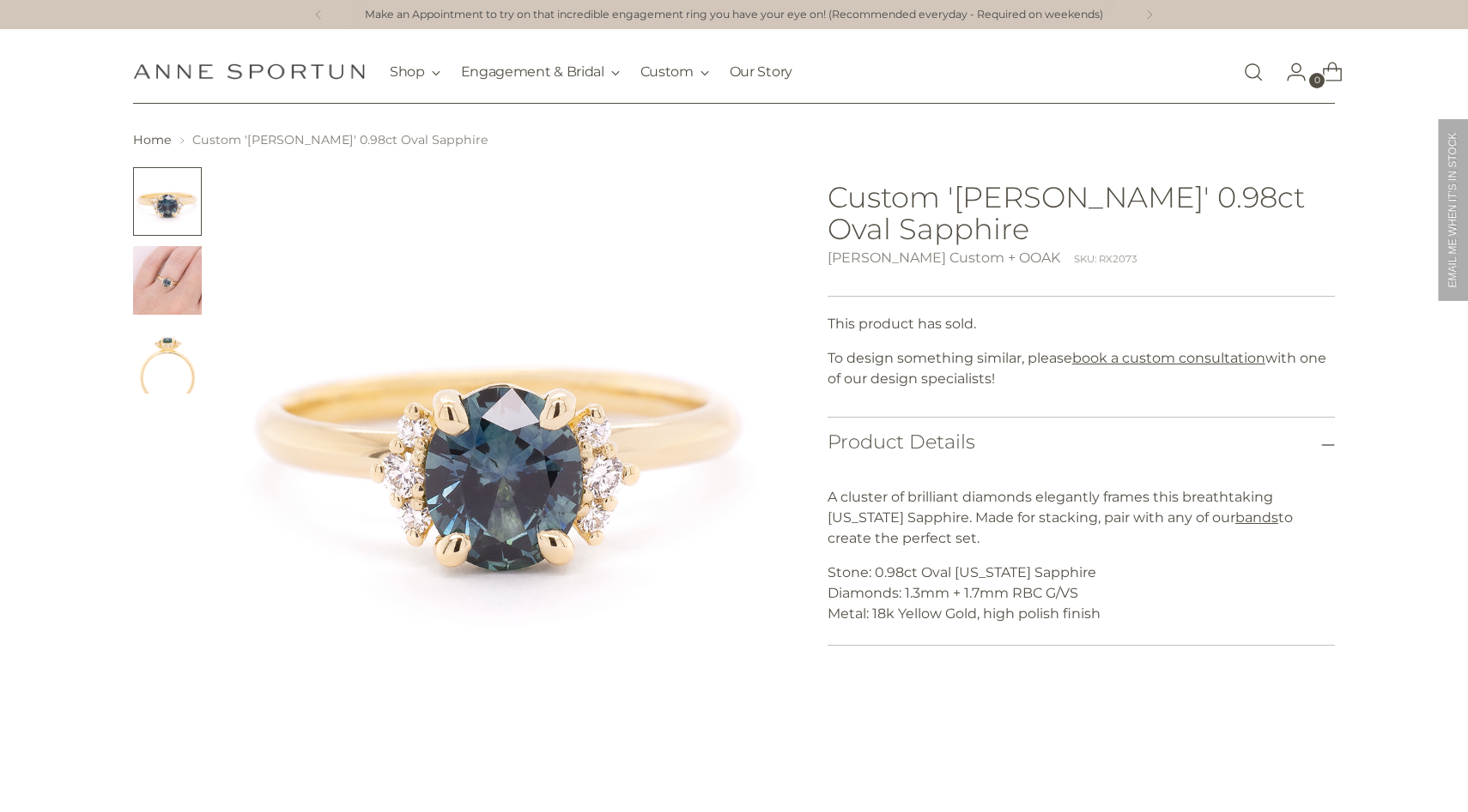
click at [186, 292] on img "Change image to image 2" at bounding box center [167, 280] width 69 height 69
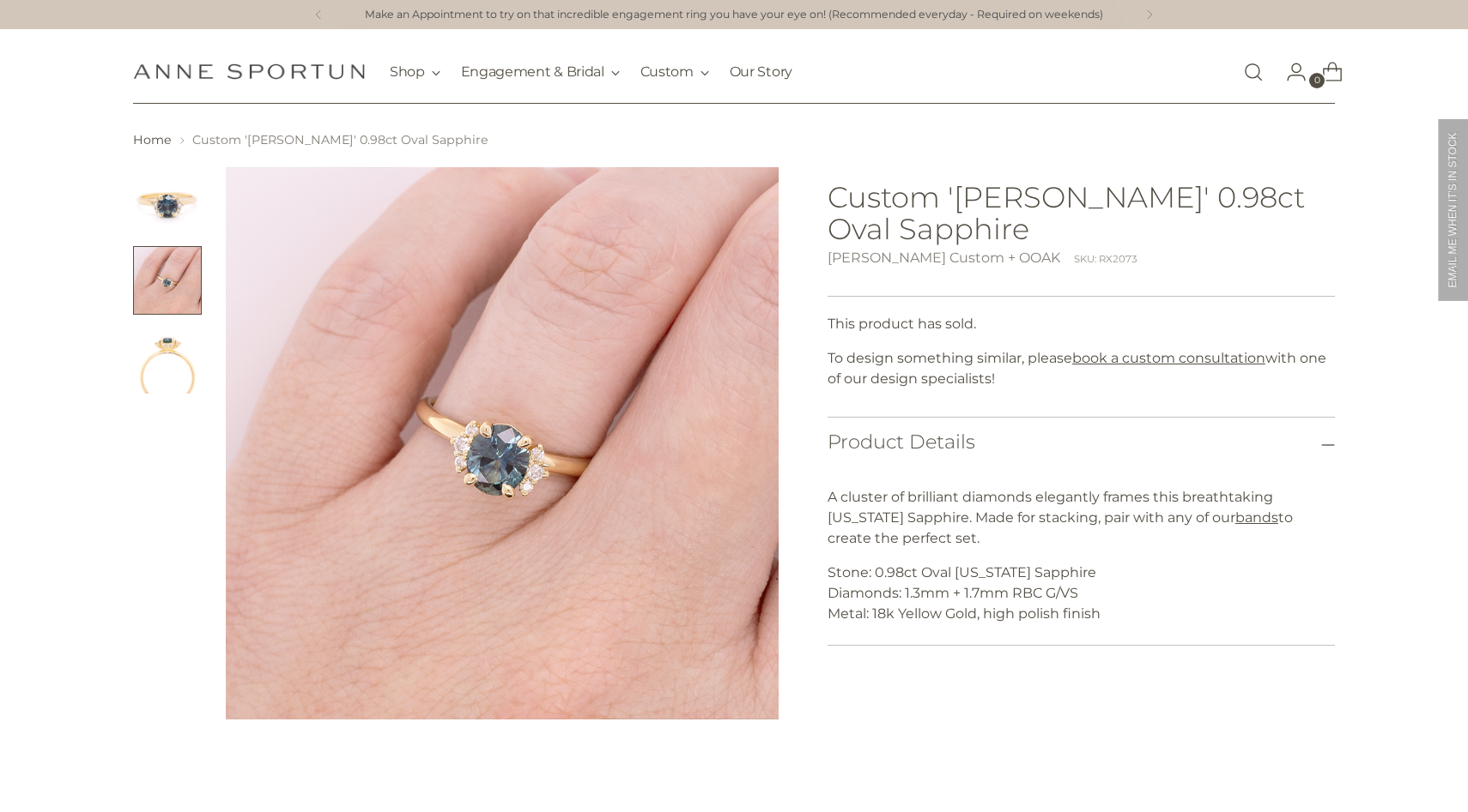
click at [161, 200] on img "Change image to image 1" at bounding box center [167, 201] width 69 height 69
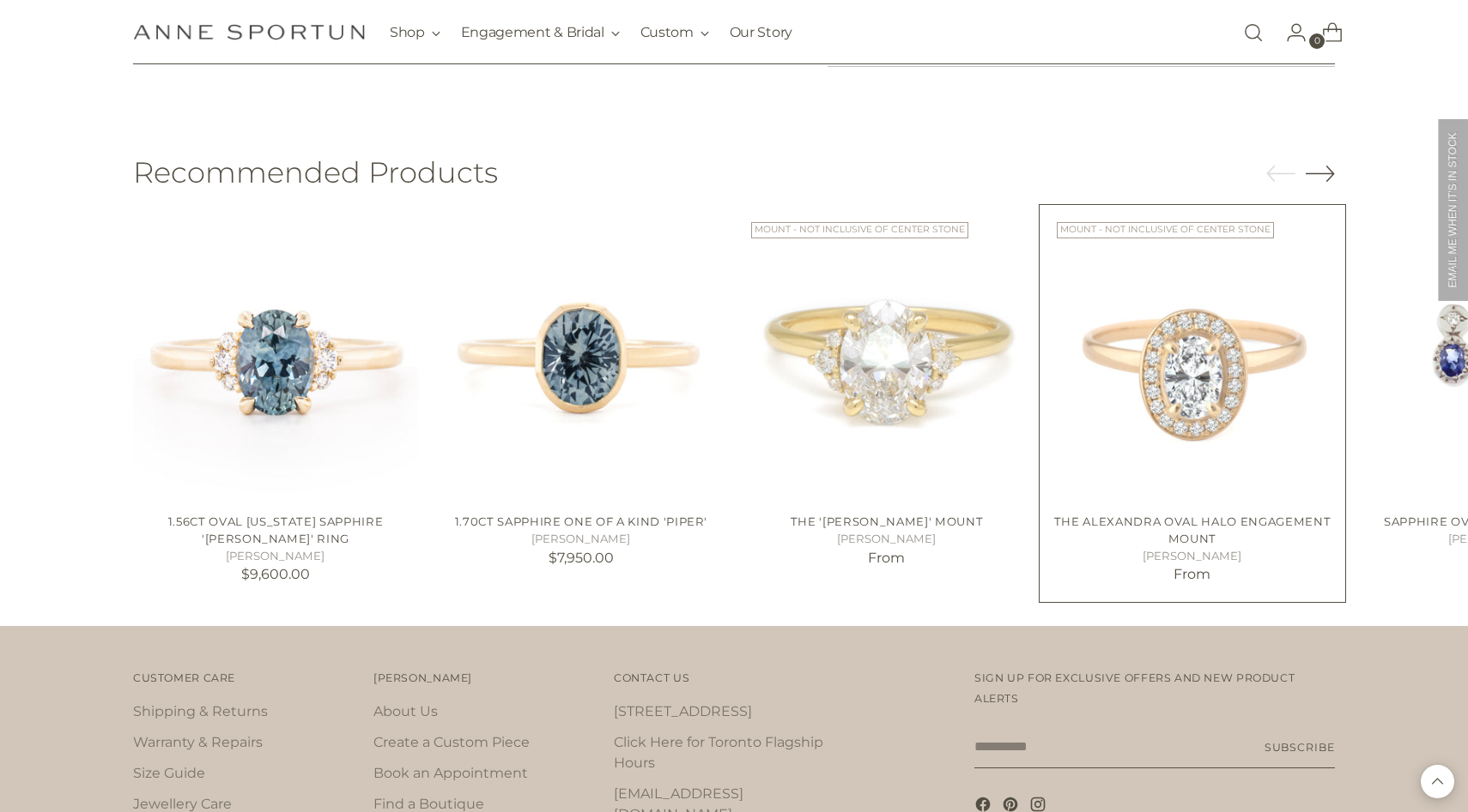
scroll to position [649, 0]
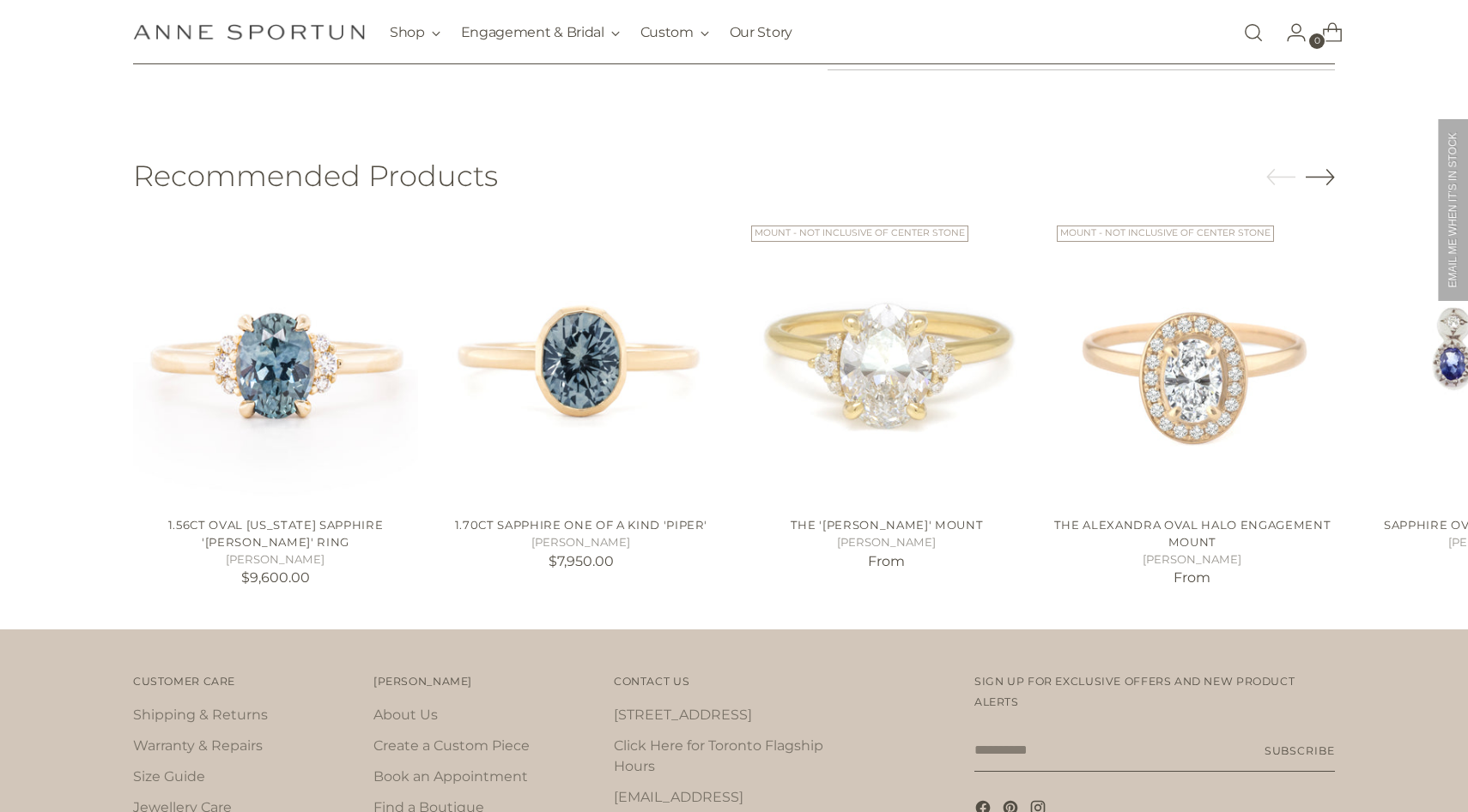
click at [1322, 180] on icon "Move to next carousel slide" at bounding box center [1319, 176] width 29 height 29
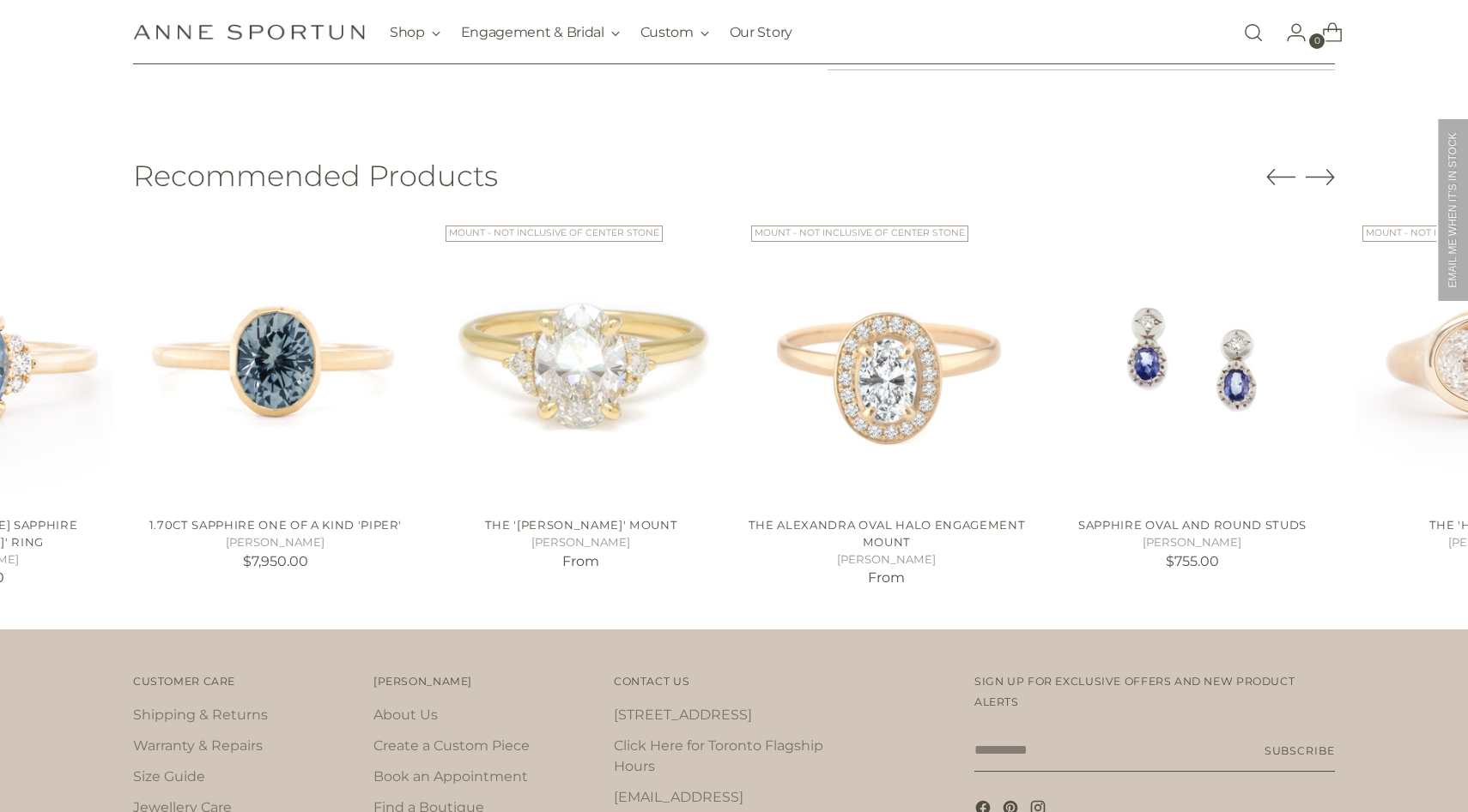
click at [1322, 180] on icon "Move to next carousel slide" at bounding box center [1319, 176] width 29 height 29
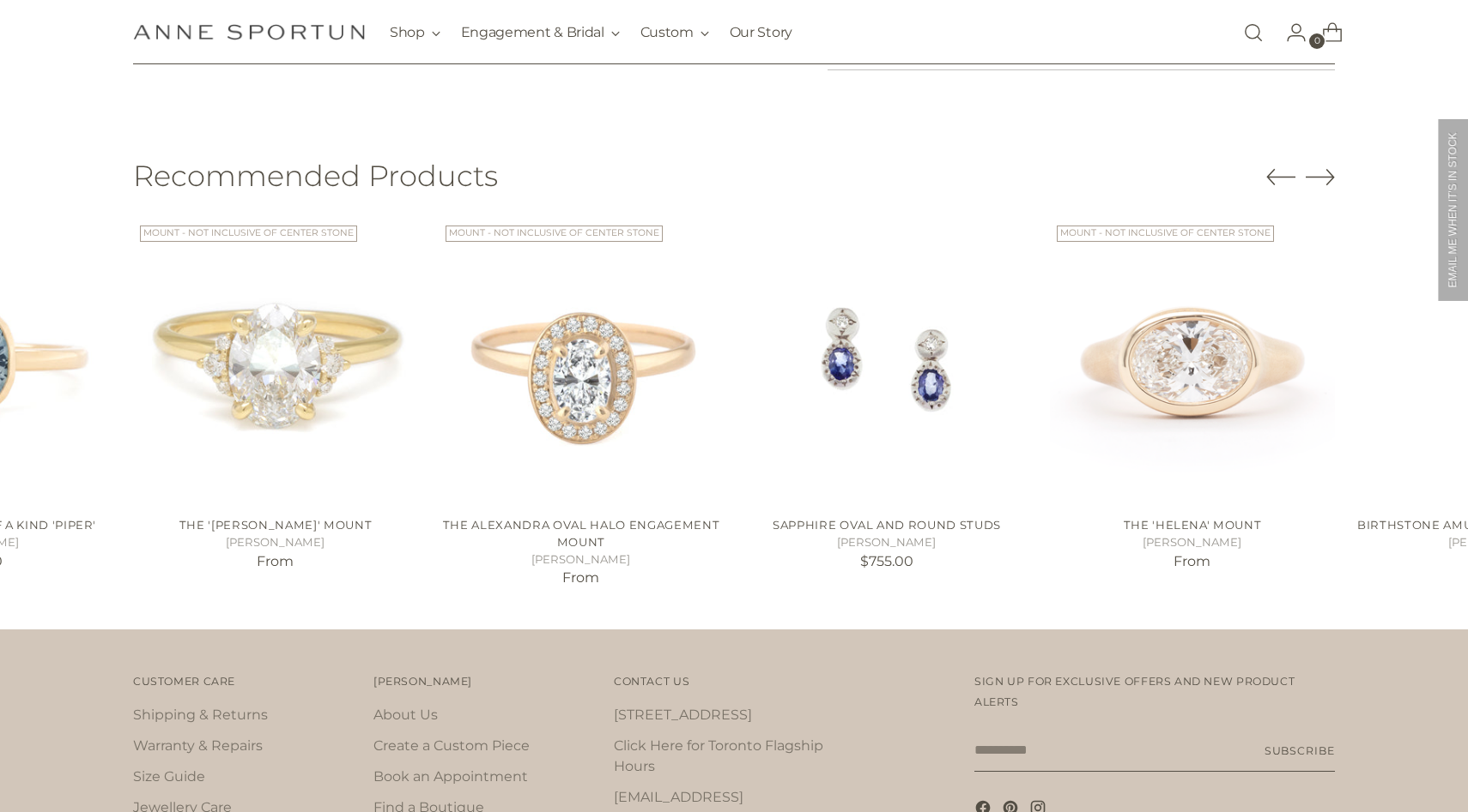
click at [1322, 180] on icon "Move to next carousel slide" at bounding box center [1319, 176] width 29 height 29
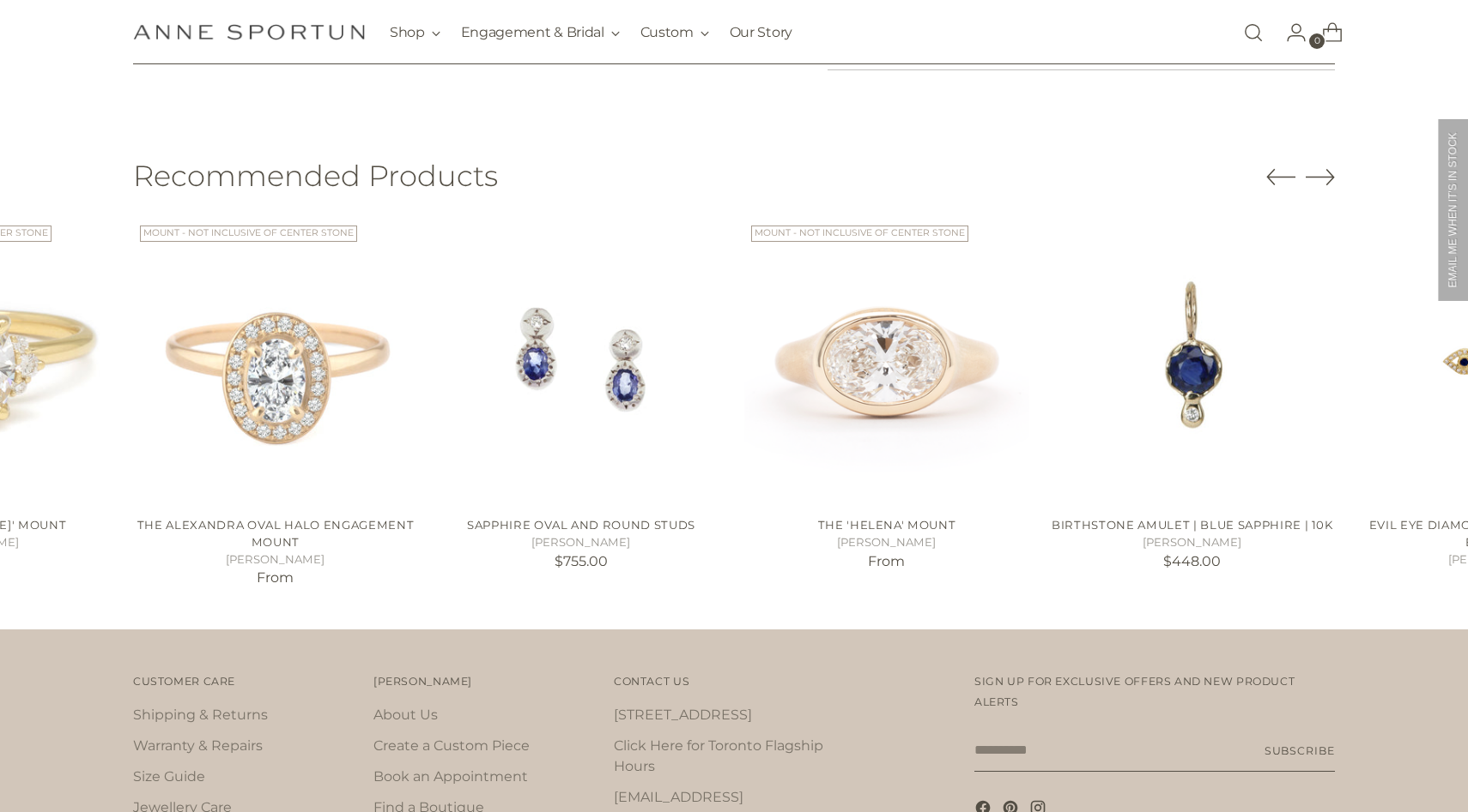
click at [1322, 180] on icon "Move to next carousel slide" at bounding box center [1319, 176] width 29 height 29
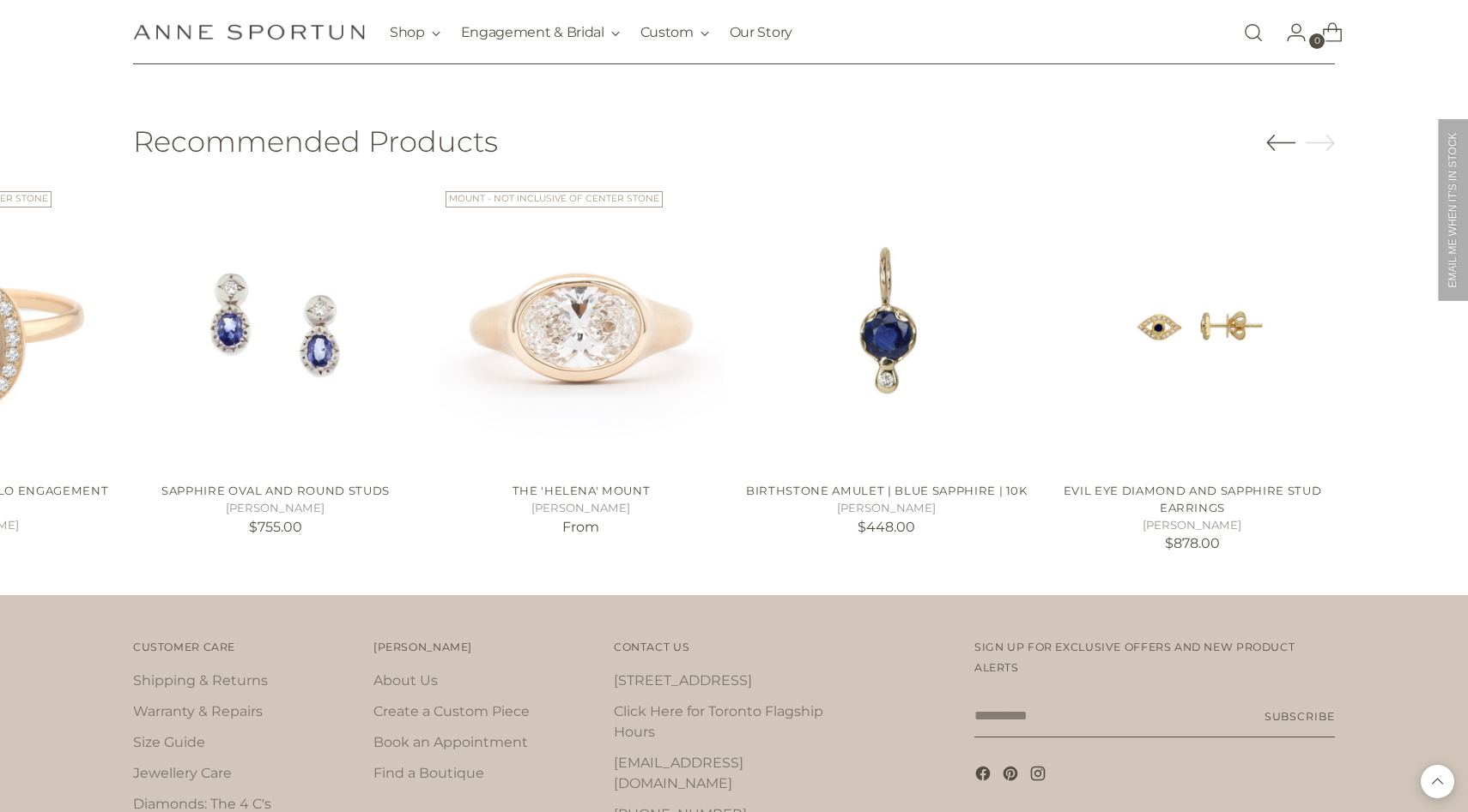
scroll to position [591, 0]
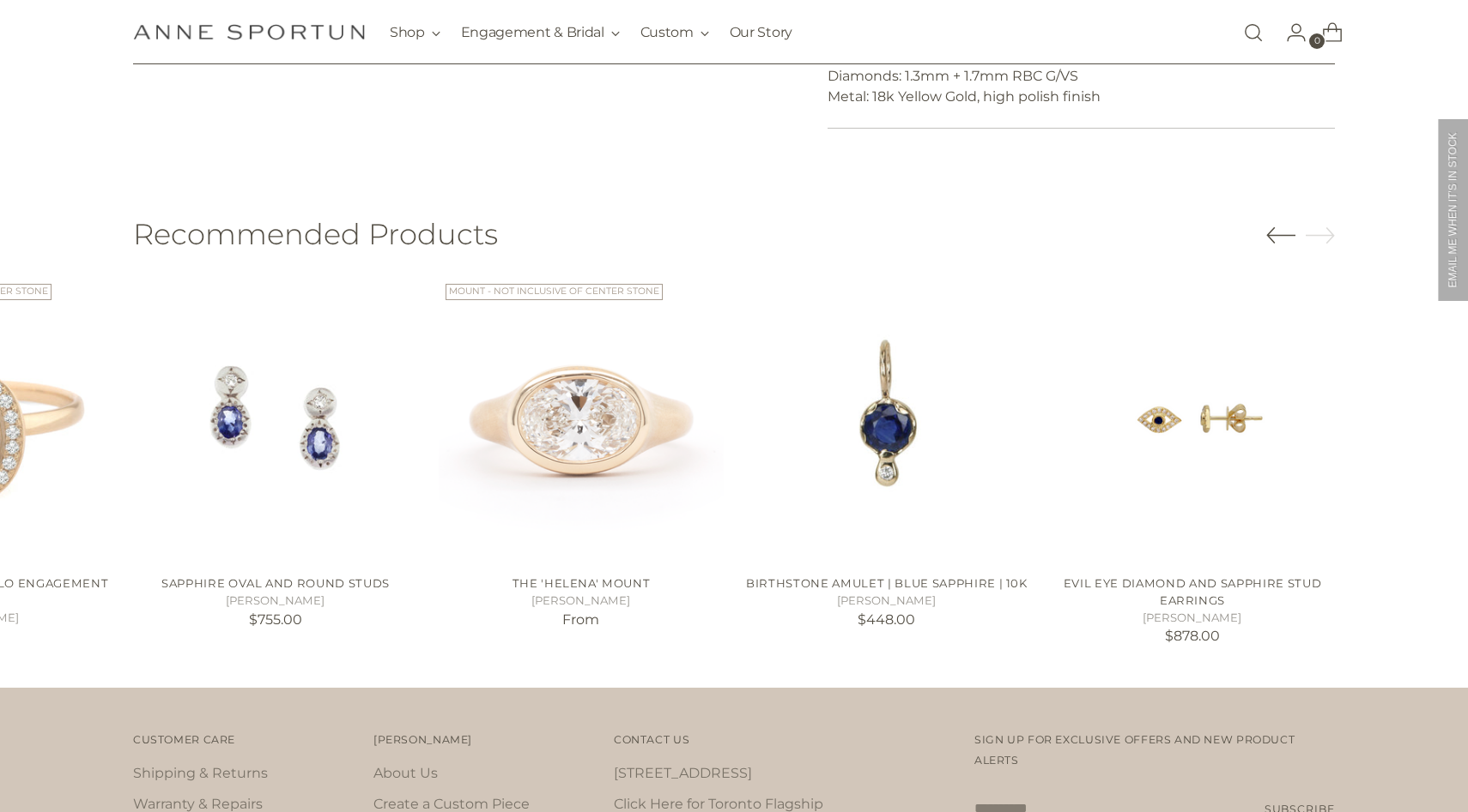
click at [1250, 250] on div "Recommended Products" at bounding box center [734, 247] width 1201 height 59
click at [1269, 239] on icon "Move to previous carousel slide" at bounding box center [1281, 235] width 28 height 15
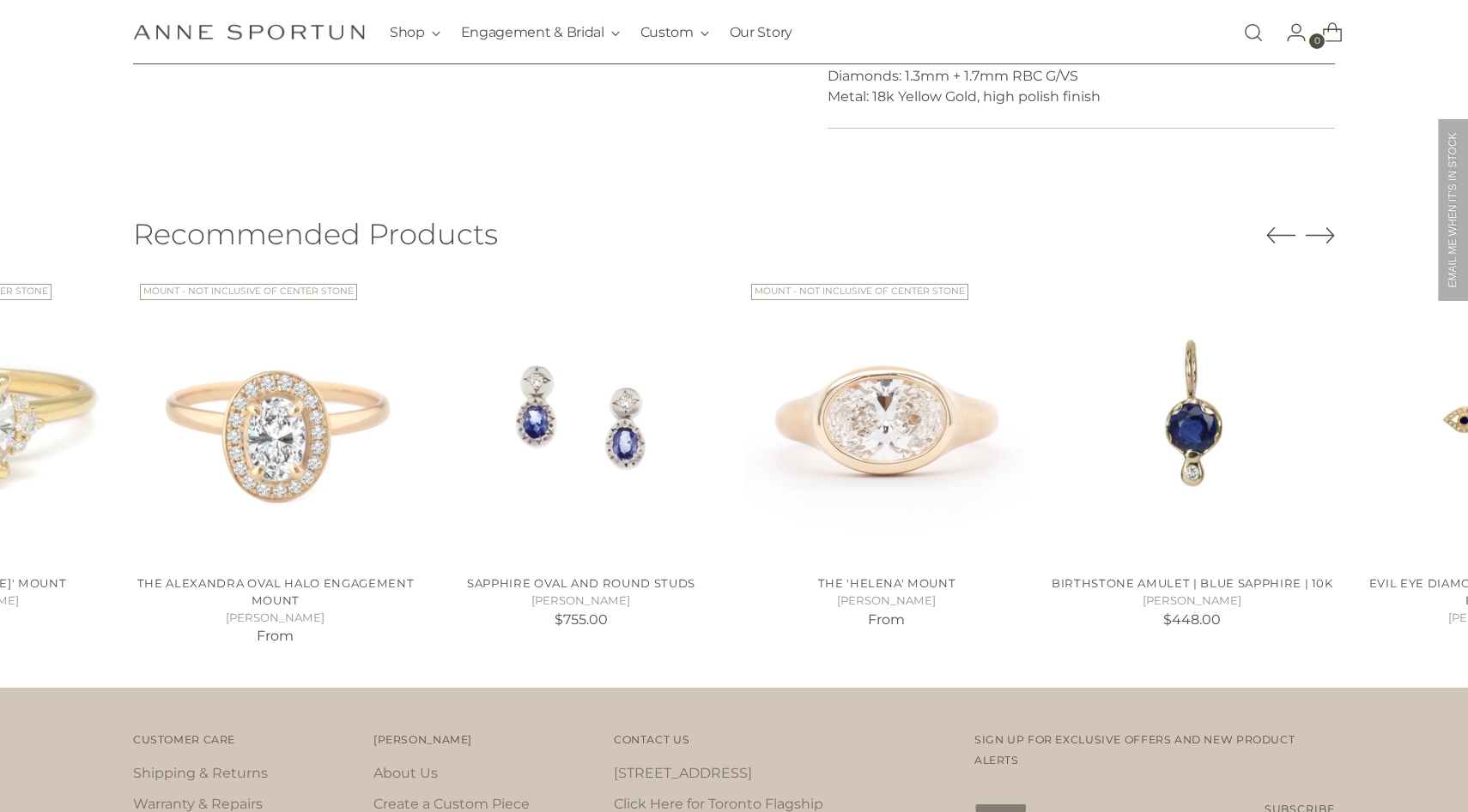
click at [1269, 239] on icon "Move to previous carousel slide" at bounding box center [1281, 235] width 28 height 15
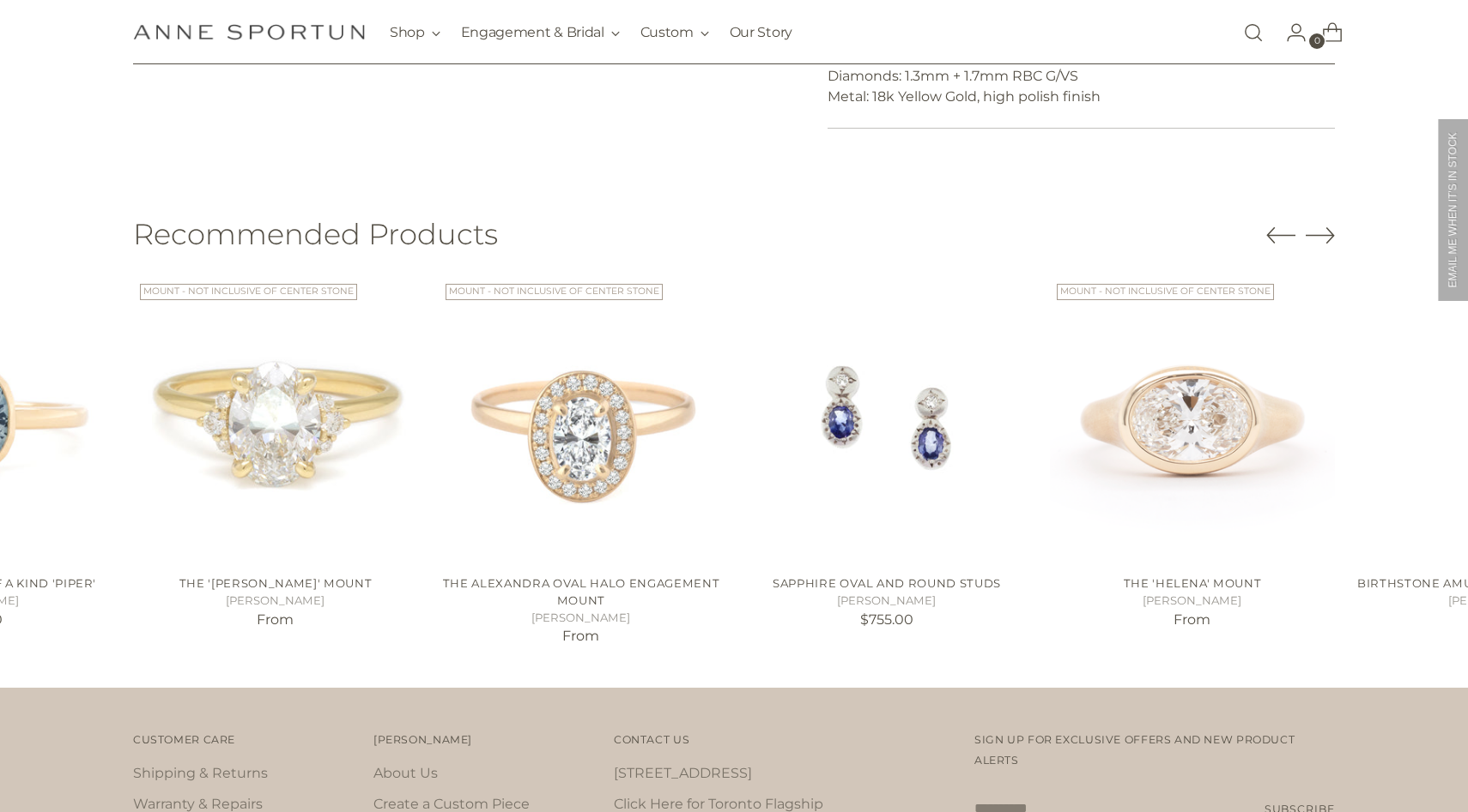
click at [1269, 239] on icon "Move to previous carousel slide" at bounding box center [1281, 235] width 28 height 15
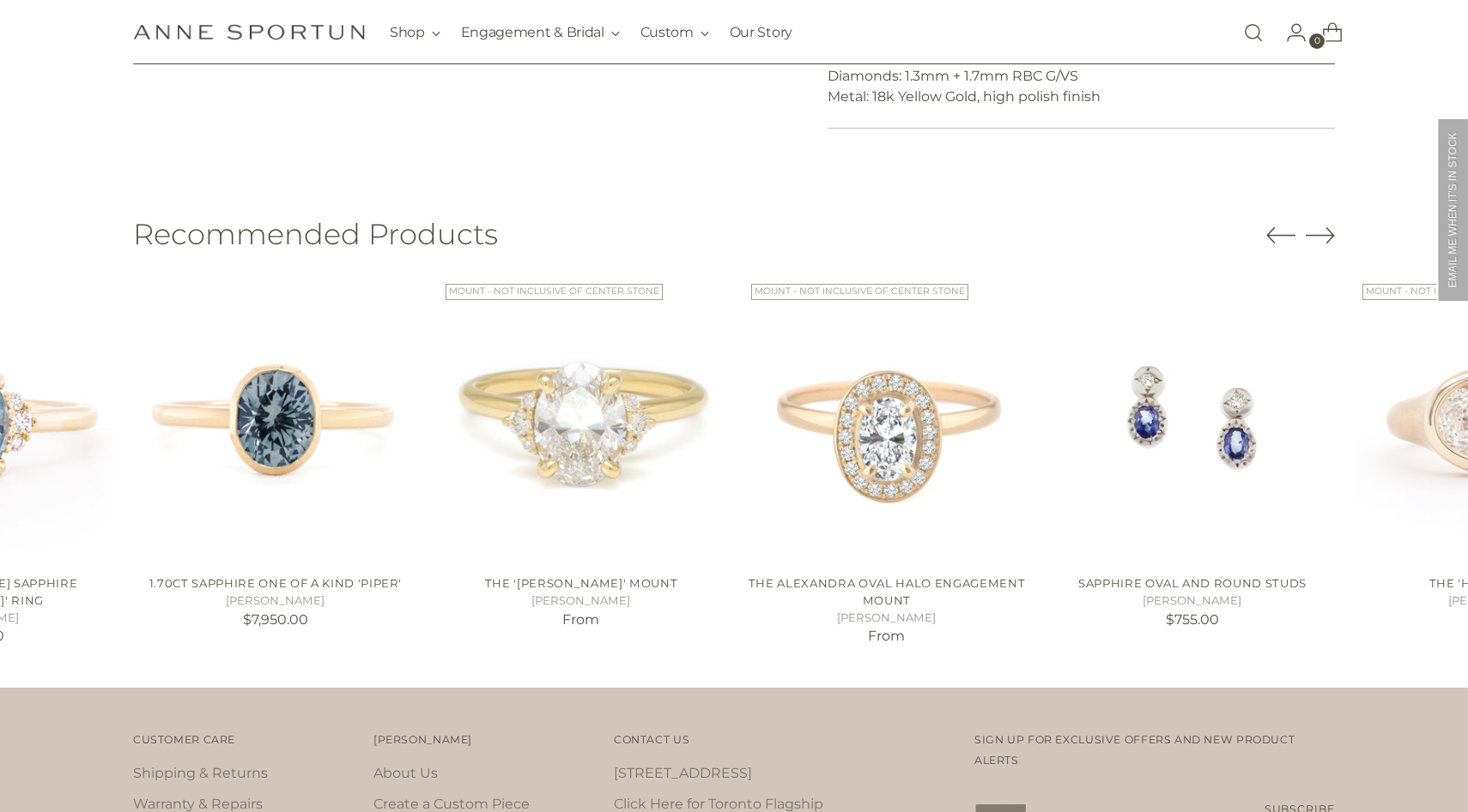
click at [1269, 239] on icon "Move to previous carousel slide" at bounding box center [1281, 235] width 28 height 15
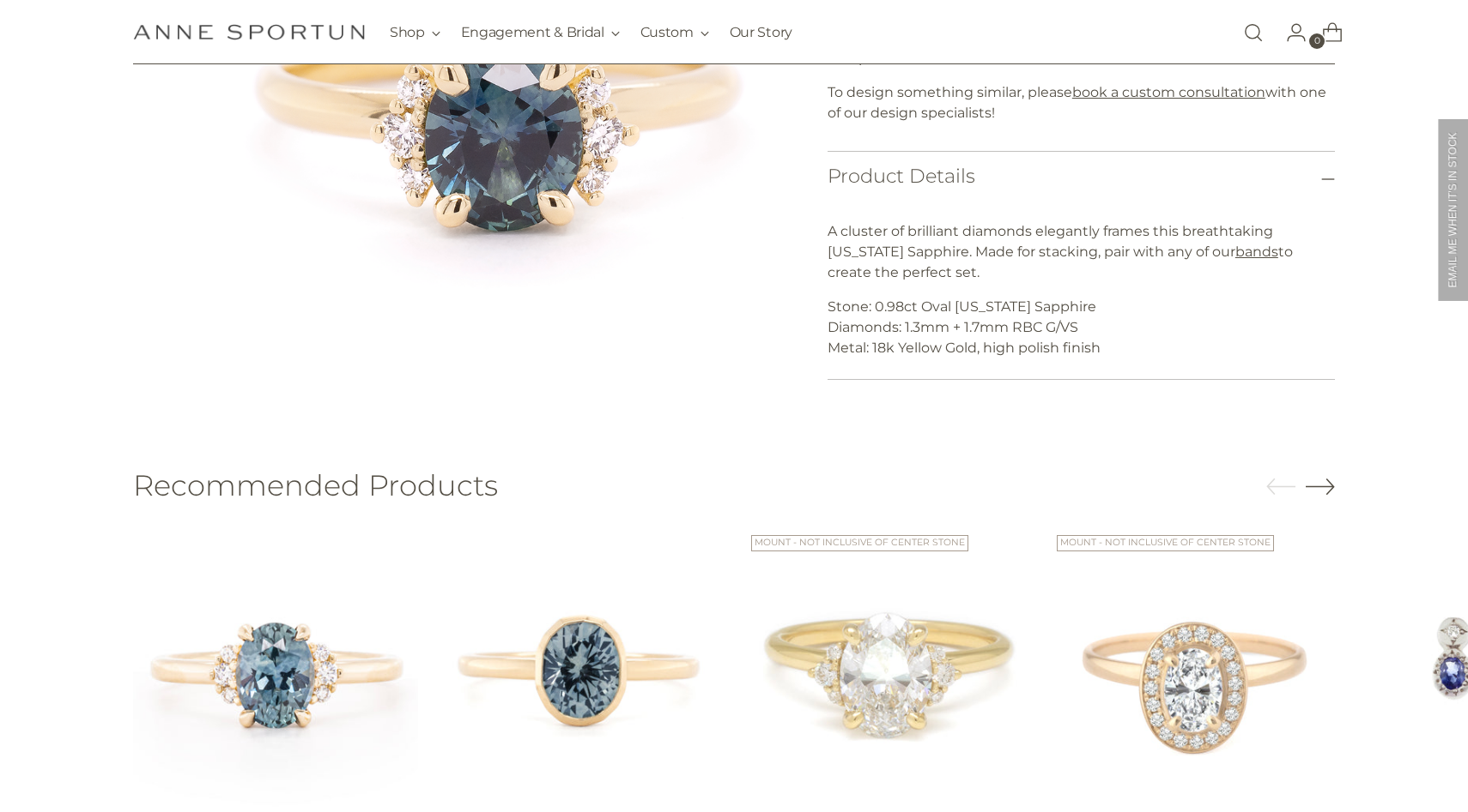
scroll to position [0, 0]
